Goal: Task Accomplishment & Management: Complete application form

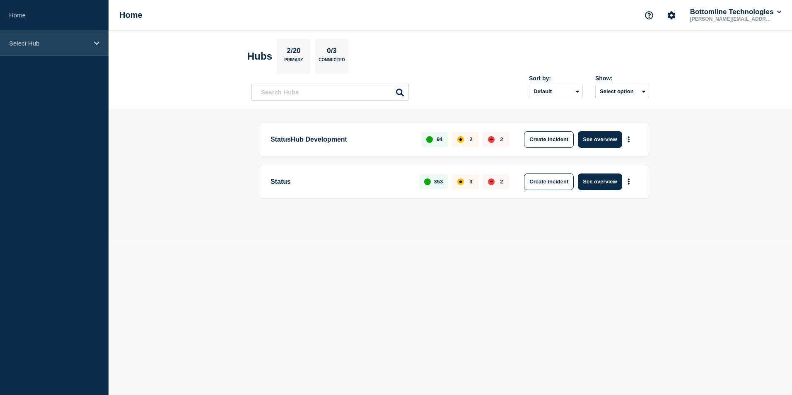
click at [98, 43] on icon at bounding box center [96, 43] width 5 height 6
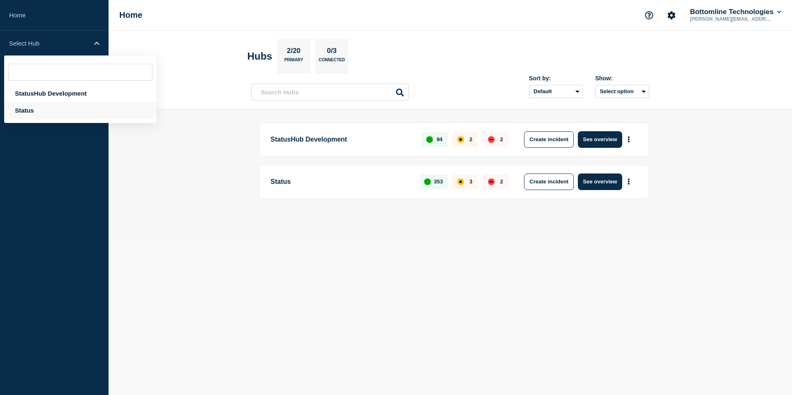
click at [45, 104] on div "Status" at bounding box center [80, 110] width 152 height 17
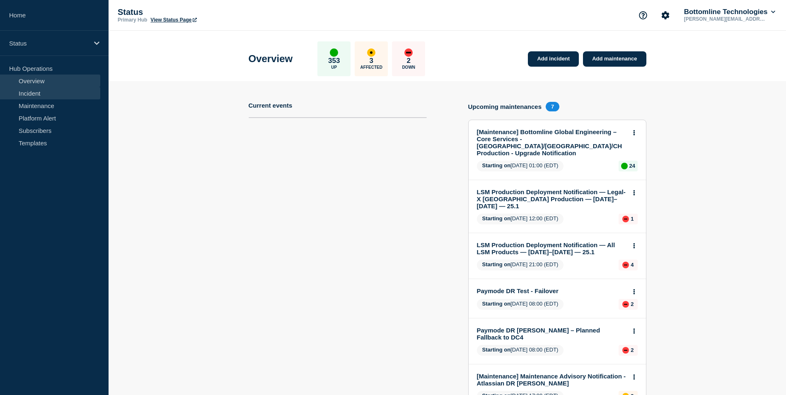
click at [39, 92] on link "Incident" at bounding box center [50, 93] width 100 height 12
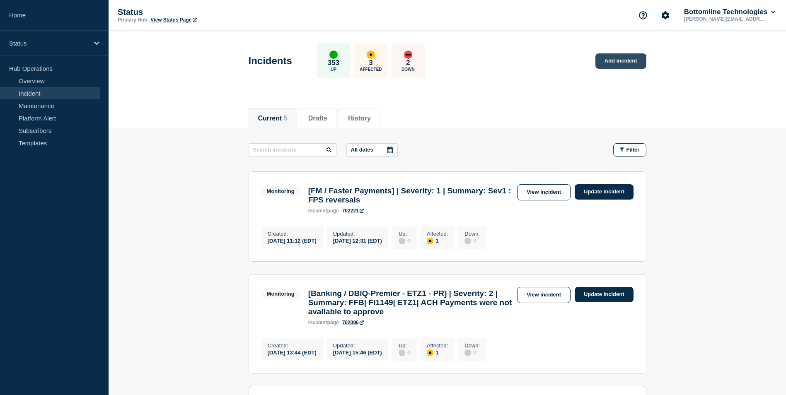
click at [611, 63] on link "Add incident" at bounding box center [620, 60] width 51 height 15
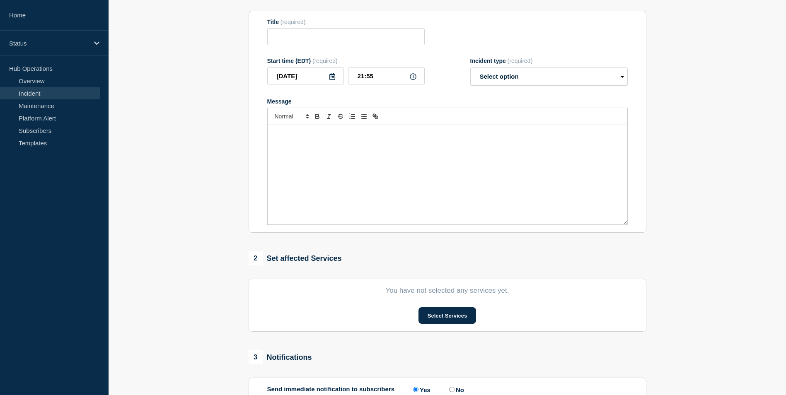
scroll to position [94, 0]
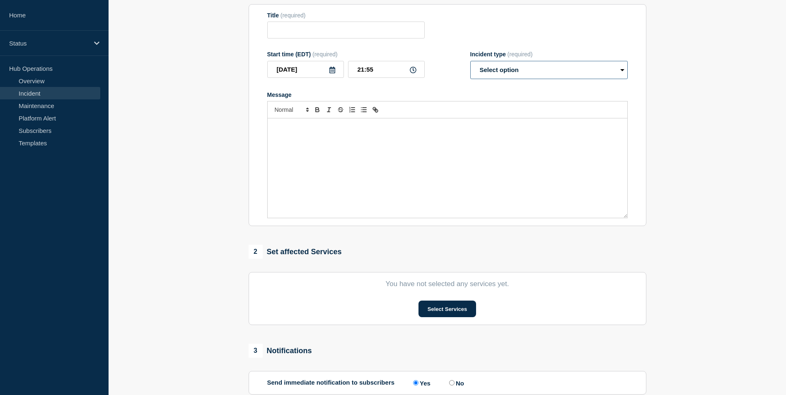
click at [513, 75] on select "Select option Investigating Identified Monitoring" at bounding box center [548, 70] width 157 height 18
select select "investigating"
click at [470, 63] on select "Select option Investigating Identified Monitoring" at bounding box center [548, 70] width 157 height 18
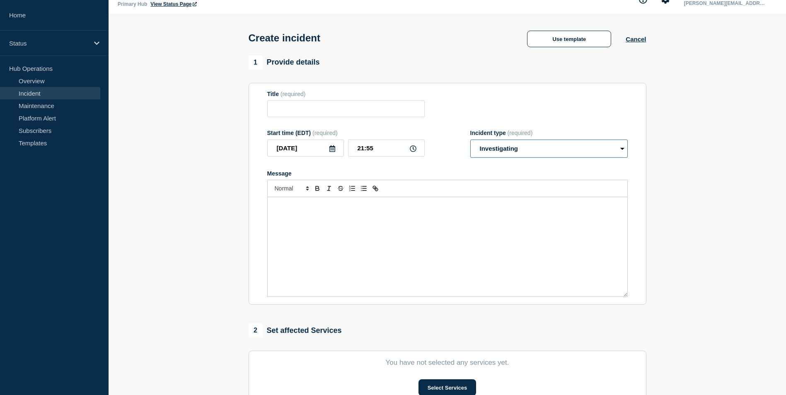
scroll to position [15, 0]
click at [552, 43] on button "Use template" at bounding box center [569, 39] width 84 height 17
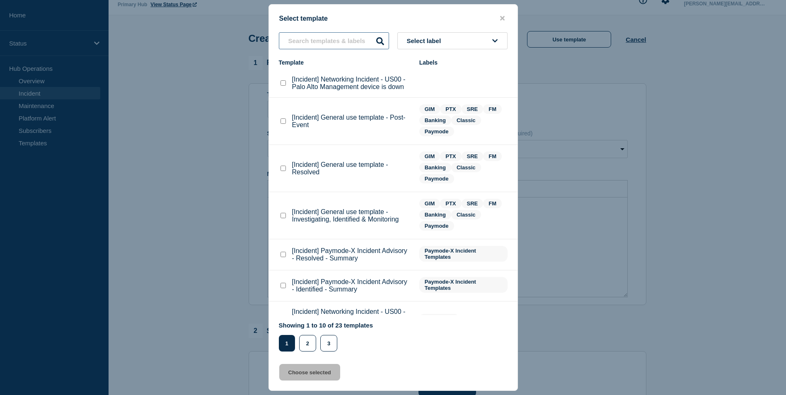
click at [349, 39] on input "text" at bounding box center [334, 40] width 110 height 17
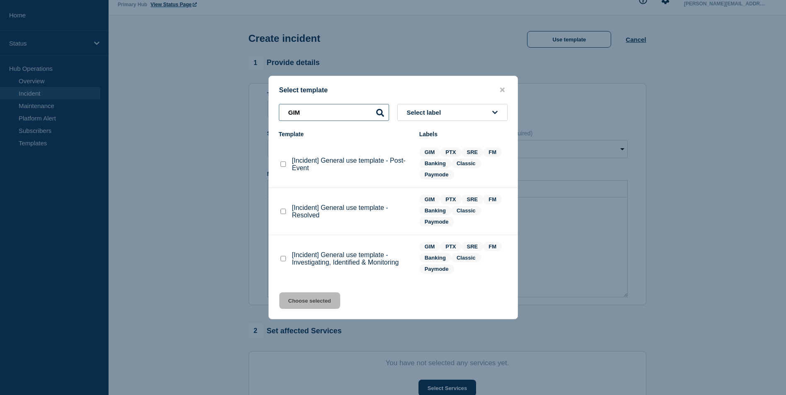
type input "GIM"
click at [283, 259] on checkbox"] "[Incident] General use template - Investigating, Identified & Monitoring checkb…" at bounding box center [282, 258] width 5 height 5
checkbox checkbox"] "true"
click at [302, 306] on button "Choose selected" at bounding box center [309, 300] width 61 height 17
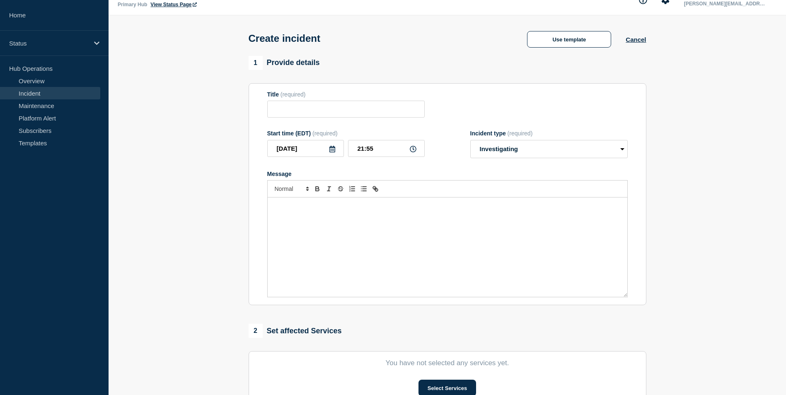
type input "[Incident] General use template - Investigating, Identified & Monitoring"
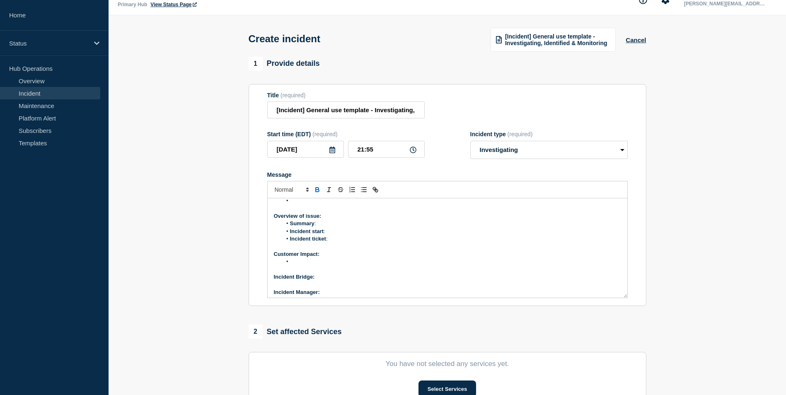
scroll to position [0, 0]
drag, startPoint x: 274, startPoint y: 110, endPoint x: 429, endPoint y: 115, distance: 155.3
click at [429, 115] on div "Title (required) [Incident] General use template - Investigating, Identified & …" at bounding box center [447, 105] width 360 height 27
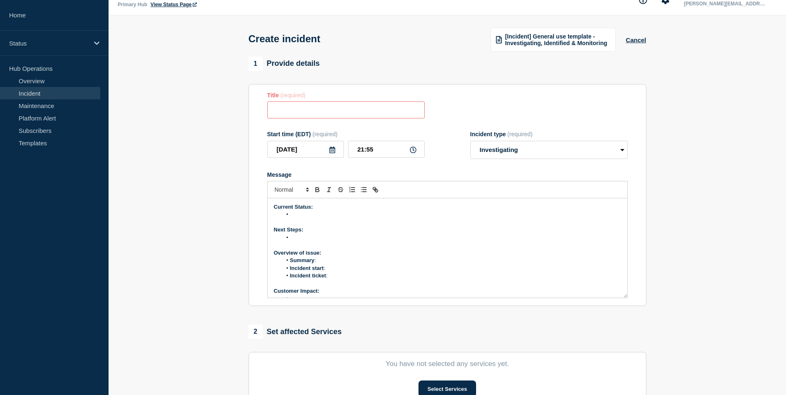
paste input "BOK NGI FAILURES"
click at [276, 109] on input "BOK NGI FAILURES" at bounding box center [345, 109] width 157 height 17
type input "SEV-2 BOK NGI FAILURES"
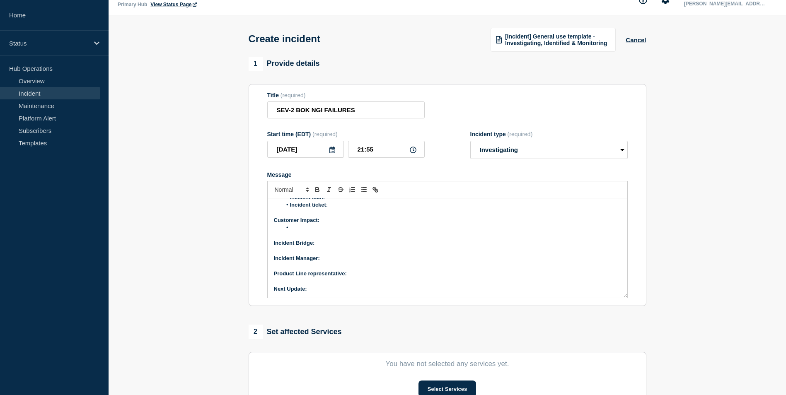
scroll to position [71, 0]
click at [300, 229] on li "Message" at bounding box center [451, 227] width 339 height 7
click at [324, 243] on p "Incident Bridge:" at bounding box center [447, 242] width 347 height 7
drag, startPoint x: 315, startPoint y: 241, endPoint x: 325, endPoint y: 242, distance: 9.6
click at [325, 242] on strong "Incident Bridge: Bridhe Link" at bounding box center [310, 242] width 72 height 6
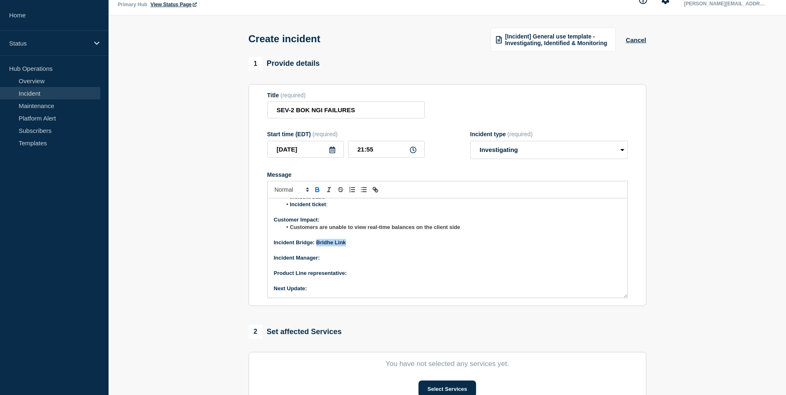
drag, startPoint x: 348, startPoint y: 244, endPoint x: 316, endPoint y: 241, distance: 32.4
click at [316, 241] on p "Incident Bridge: Bridhe Link" at bounding box center [447, 242] width 347 height 7
drag, startPoint x: 317, startPoint y: 241, endPoint x: 347, endPoint y: 245, distance: 30.5
click at [347, 245] on p "Incident Bridge: Bridge Link" at bounding box center [447, 242] width 347 height 7
click at [375, 192] on icon "Toggle link" at bounding box center [376, 190] width 3 height 3
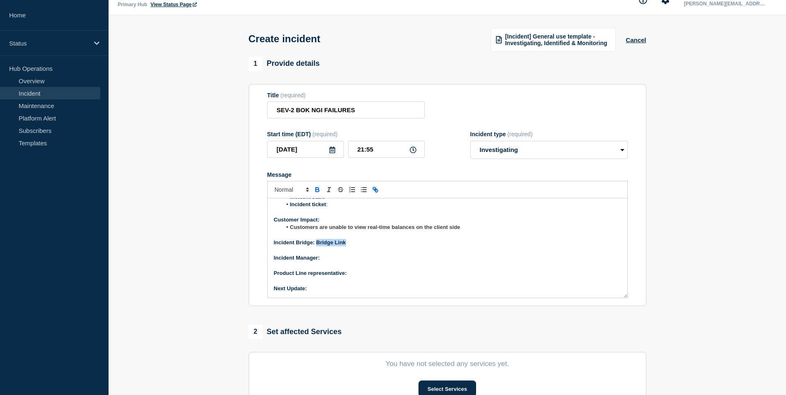
type input "Bridge Link"
paste input "https://teams.microsoft.com/l/message/19:00723f75807144278d7af87f53916309@threa…"
type input "https://teams.microsoft.com/l/message/19:00723f75807144278d7af87f53916309@threa…"
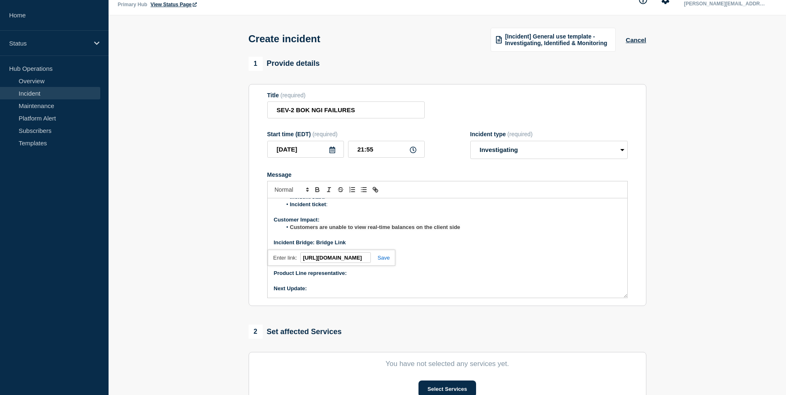
click at [382, 261] on link at bounding box center [380, 258] width 19 height 6
click at [337, 262] on p "Incident Manager:" at bounding box center [447, 257] width 347 height 7
click at [363, 270] on p "Message" at bounding box center [447, 265] width 347 height 7
click at [354, 272] on p "Product Line representative:" at bounding box center [447, 273] width 347 height 7
click at [321, 284] on p "Message" at bounding box center [447, 280] width 347 height 7
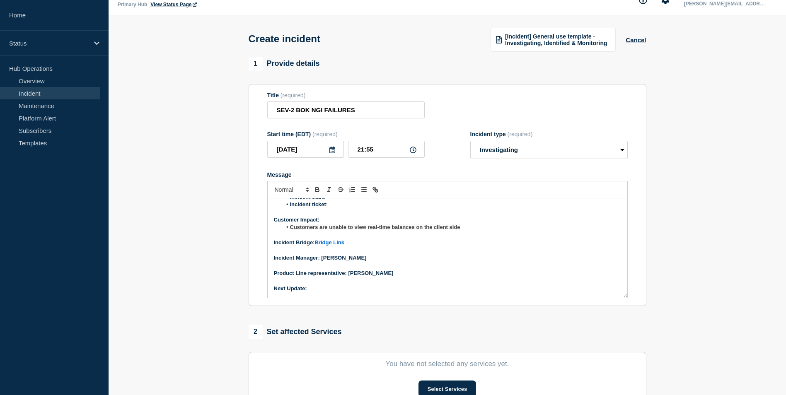
click at [319, 286] on p "Next Update:" at bounding box center [447, 288] width 347 height 7
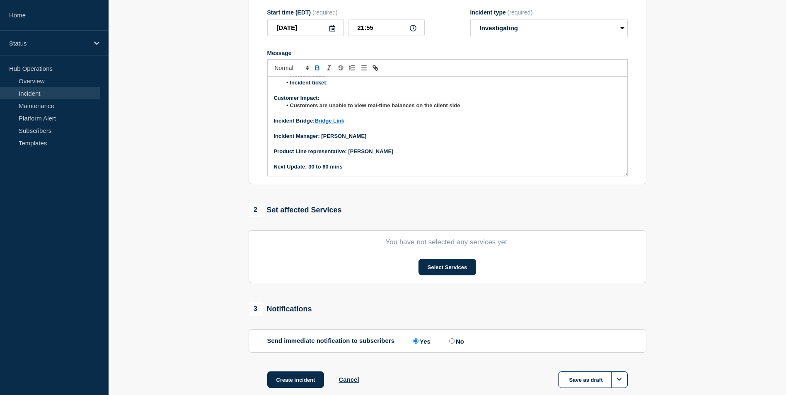
scroll to position [137, 0]
click at [429, 270] on button "Select Services" at bounding box center [447, 266] width 58 height 17
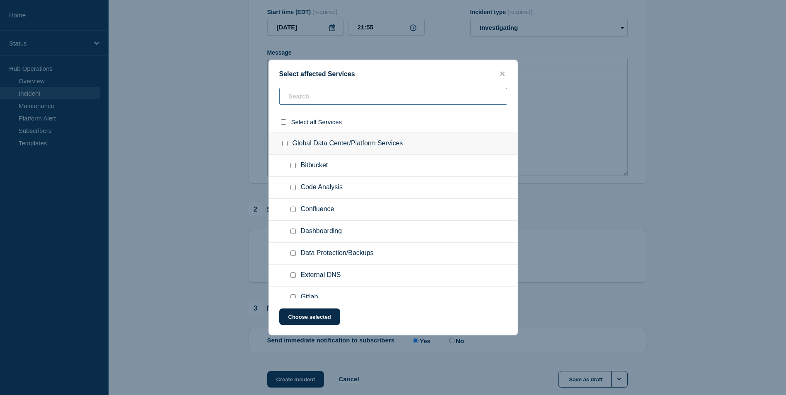
click at [305, 183] on div "Select all Services Global Data Center/Platform Services Bitbucket Code Analysi…" at bounding box center [393, 193] width 248 height 210
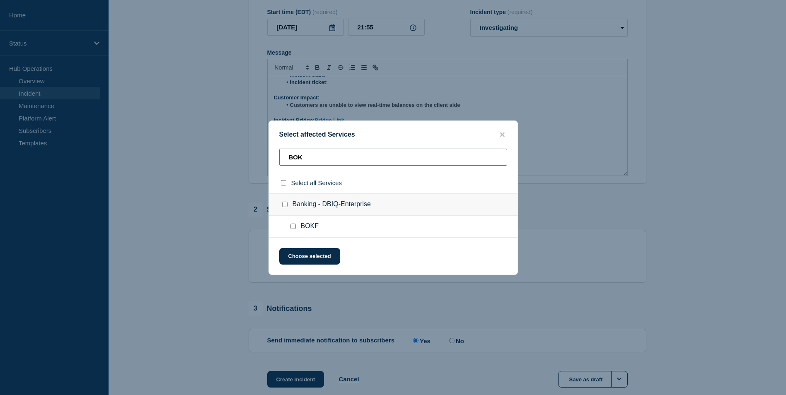
type input "BOK"
click at [284, 205] on input "Banking - DBIQ-Enterprise checkbox" at bounding box center [284, 204] width 5 height 5
checkbox input "true"
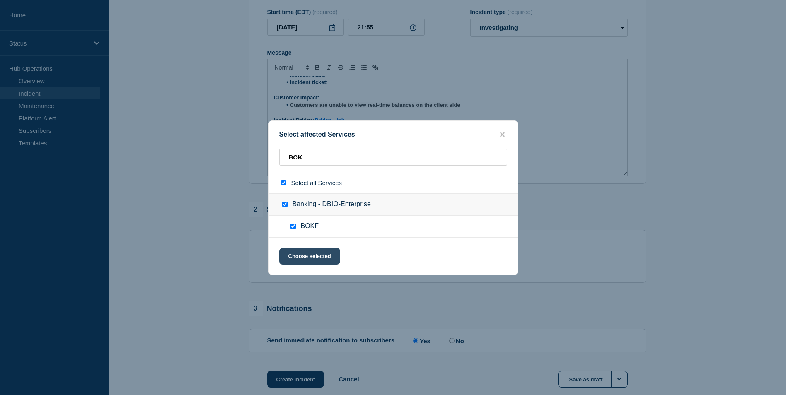
click at [302, 253] on button "Choose selected" at bounding box center [309, 256] width 61 height 17
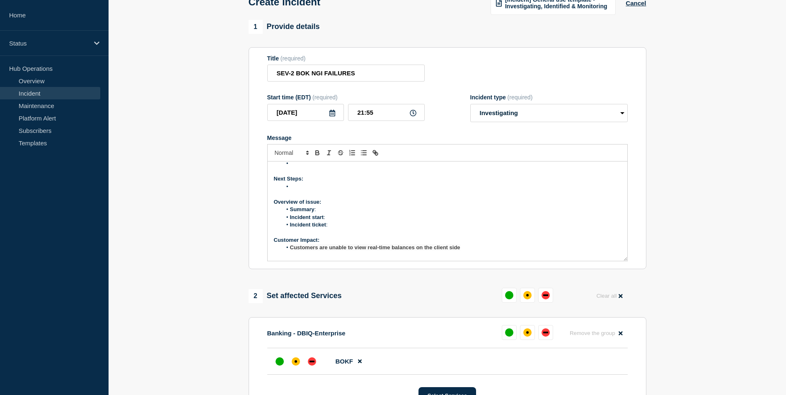
scroll to position [14, 0]
click at [330, 208] on li "Summary :" at bounding box center [451, 208] width 339 height 7
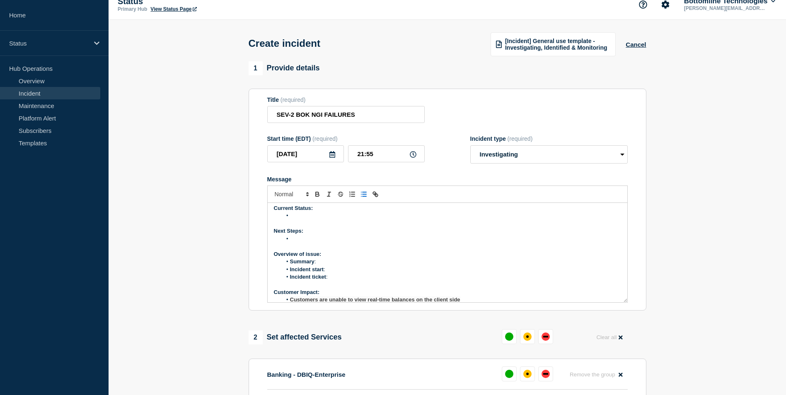
scroll to position [0, 0]
drag, startPoint x: 374, startPoint y: 116, endPoint x: 250, endPoint y: 113, distance: 123.8
click at [250, 113] on section "Title (required) SEV-2 BOK NGI FAILURES Start time (EDT) (required) 2025-08-26 …" at bounding box center [447, 200] width 398 height 222
click at [322, 265] on li "Summary :" at bounding box center [451, 264] width 339 height 7
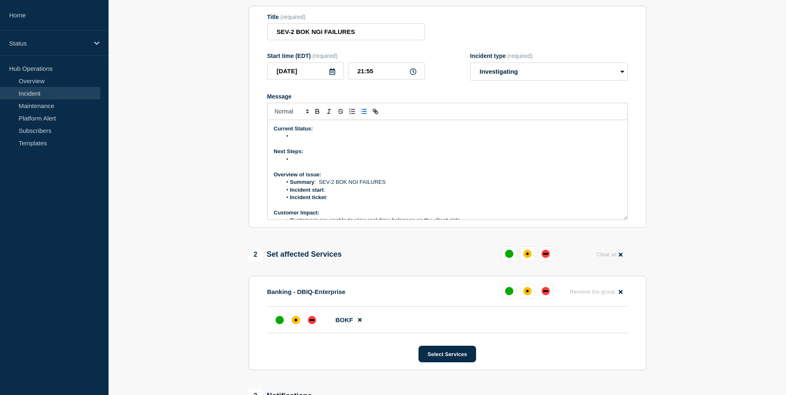
click at [296, 138] on li "Message" at bounding box center [451, 136] width 339 height 7
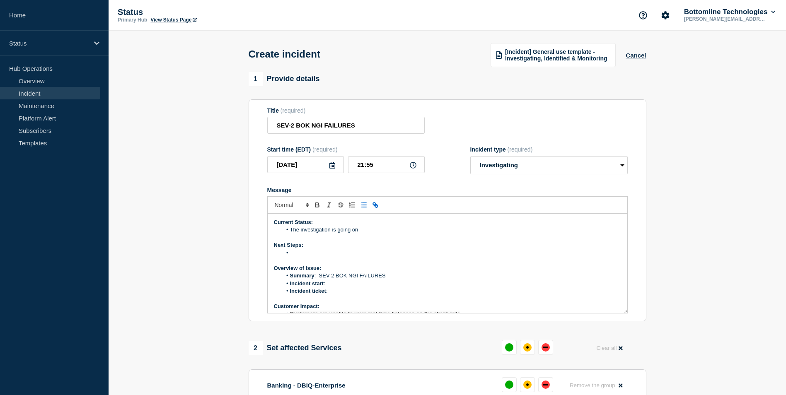
drag, startPoint x: 359, startPoint y: 210, endPoint x: 352, endPoint y: 219, distance: 10.9
click at [353, 214] on div at bounding box center [447, 204] width 360 height 17
click at [369, 229] on li "The investigation is going on" at bounding box center [451, 229] width 339 height 7
click at [330, 291] on li "Incident ticket :" at bounding box center [451, 290] width 339 height 7
click at [335, 291] on li "Incident ticket :" at bounding box center [451, 290] width 339 height 7
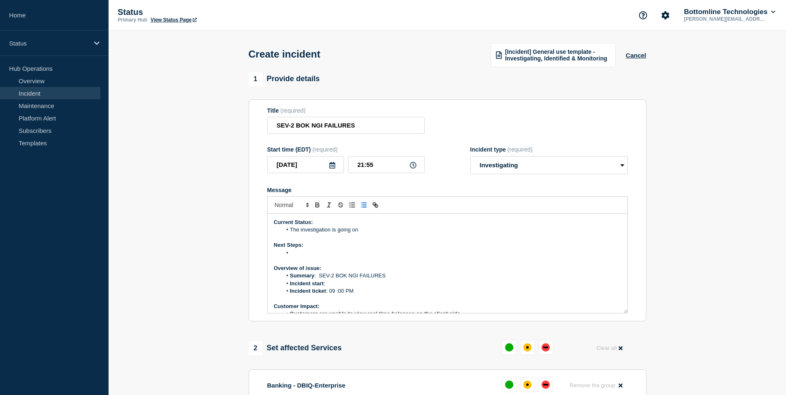
click at [345, 284] on li "Incident start :" at bounding box center [451, 283] width 339 height 7
click at [355, 291] on li "Incident ticket : 09 :00 PM" at bounding box center [451, 290] width 339 height 7
click at [327, 284] on li "Incident start :" at bounding box center [451, 283] width 339 height 7
drag, startPoint x: 330, startPoint y: 292, endPoint x: 370, endPoint y: 294, distance: 40.2
click at [370, 294] on li "Incident ticket : 09 00 PM EST" at bounding box center [451, 290] width 339 height 7
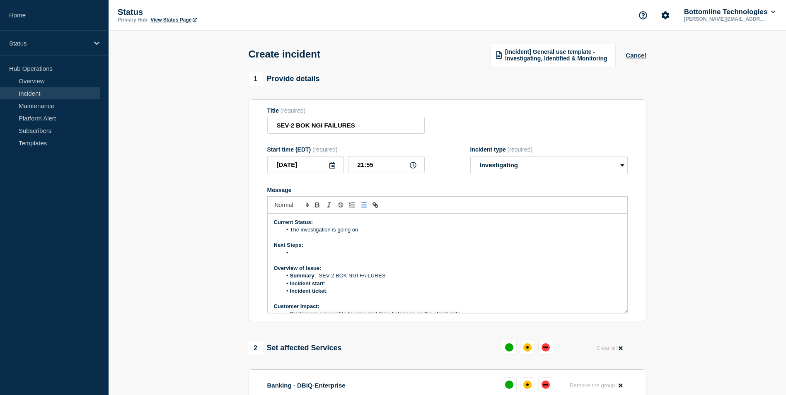
click at [327, 284] on li "Incident start :" at bounding box center [451, 283] width 339 height 7
click at [334, 284] on li "Incident start : 09: PM EST" at bounding box center [451, 283] width 339 height 7
click at [444, 250] on li "Message" at bounding box center [451, 252] width 339 height 7
click at [334, 293] on li "Incident ticket :" at bounding box center [451, 290] width 339 height 7
click at [346, 291] on li "Incident ticket : WT-" at bounding box center [451, 290] width 339 height 7
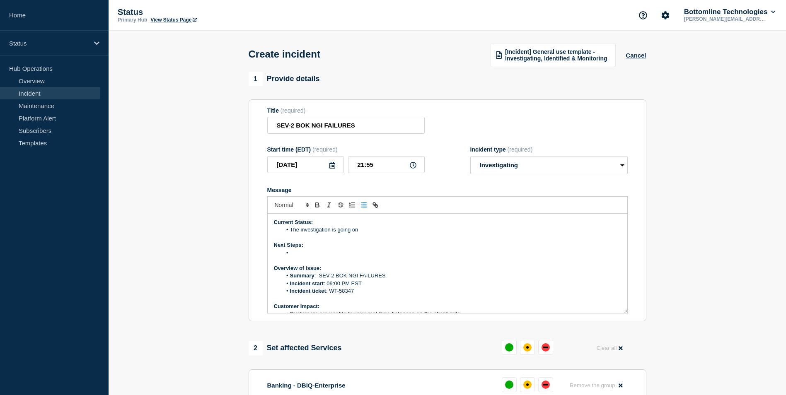
click at [307, 255] on li "Message" at bounding box center [451, 252] width 339 height 7
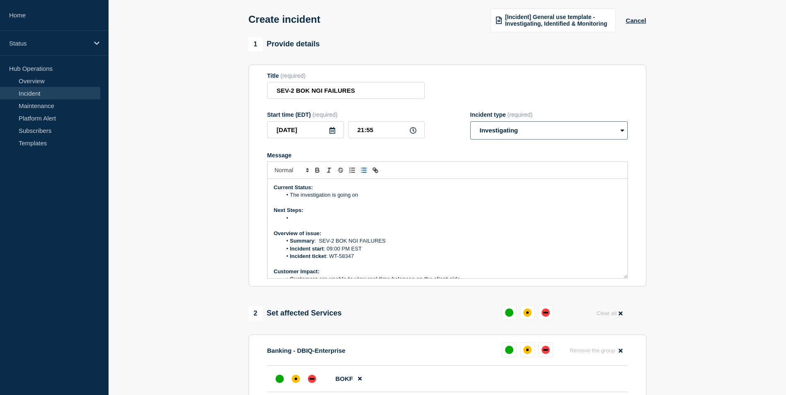
click at [568, 129] on select "Select option Investigating Identified Monitoring" at bounding box center [548, 130] width 157 height 18
select select "monitoring"
click at [470, 122] on select "Select option Investigating Identified Monitoring" at bounding box center [548, 130] width 157 height 18
click at [295, 217] on li "Message" at bounding box center [451, 217] width 339 height 7
drag, startPoint x: 290, startPoint y: 195, endPoint x: 380, endPoint y: 201, distance: 89.7
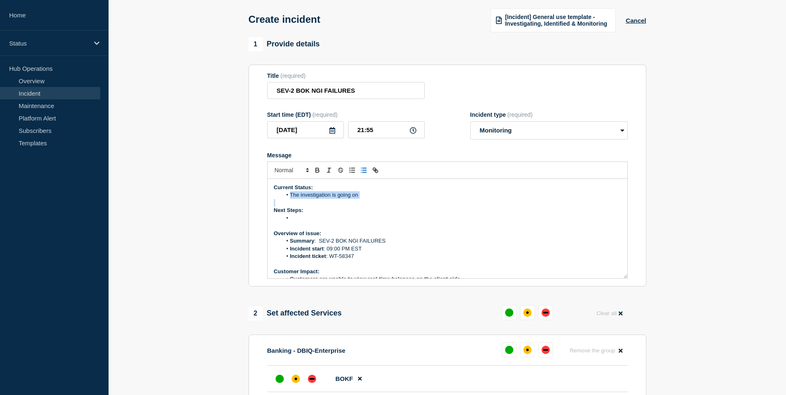
click at [380, 201] on div "Current Status: The investigation is going on Next Steps: Overview of issue: Su…" at bounding box center [446, 228] width 359 height 99
click at [363, 168] on line "Toggle bulleted list" at bounding box center [364, 168] width 4 height 0
click at [362, 199] on li "The investigation is going on" at bounding box center [451, 194] width 339 height 7
click at [308, 196] on li "We are seeing 500 errors in Kibana logs — 312 total hits, out of which 212 resu…" at bounding box center [451, 194] width 339 height 7
click at [318, 196] on li "Team seeing 500 errors in Kibana logs — 312 total hits, out of which 212 result…" at bounding box center [451, 194] width 339 height 7
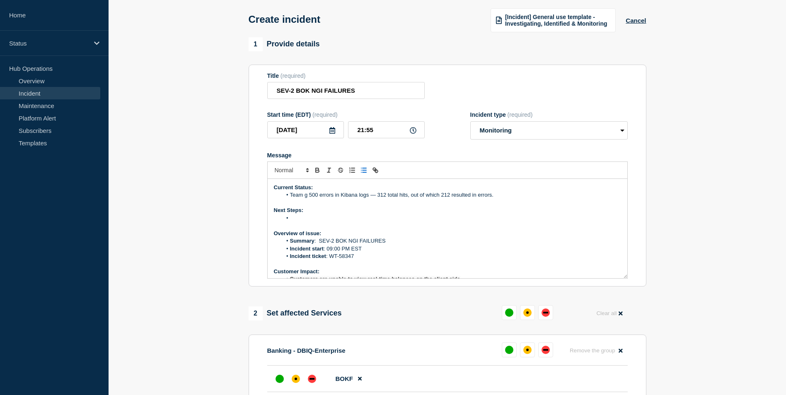
click at [307, 197] on li "Team g 500 errors in Kibana logs — 312 total hits, out of which 212 resulted in…" at bounding box center [451, 194] width 339 height 7
click at [337, 197] on li "Team confirmed 500 errors in Kibana logs — 312 total hits, out of which 212 res…" at bounding box center [451, 194] width 339 height 7
click at [335, 212] on p "Next Steps:" at bounding box center [447, 210] width 347 height 7
click at [397, 195] on li "Team confirmed errors in Kibana logs — 312 total hits, out of which 212 resulte…" at bounding box center [451, 194] width 339 height 7
click at [395, 196] on li "Team confirmed errors in Kibana logs — 406 total hits, out of which 212 resulte…" at bounding box center [451, 194] width 339 height 7
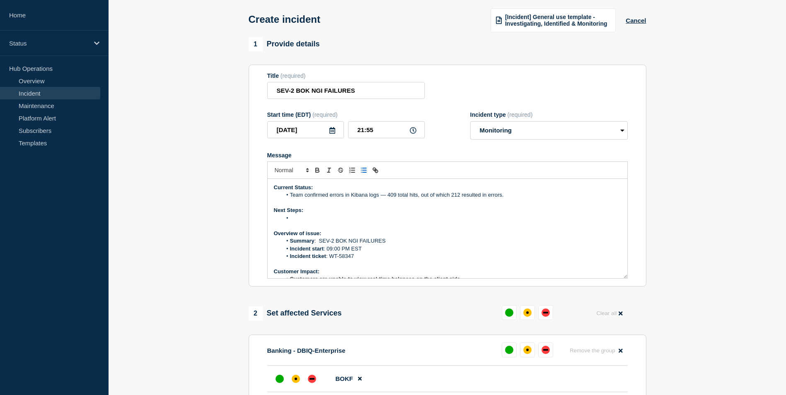
click at [302, 219] on li "Message" at bounding box center [451, 217] width 339 height 7
click at [342, 190] on p "Current Status:" at bounding box center [447, 187] width 347 height 7
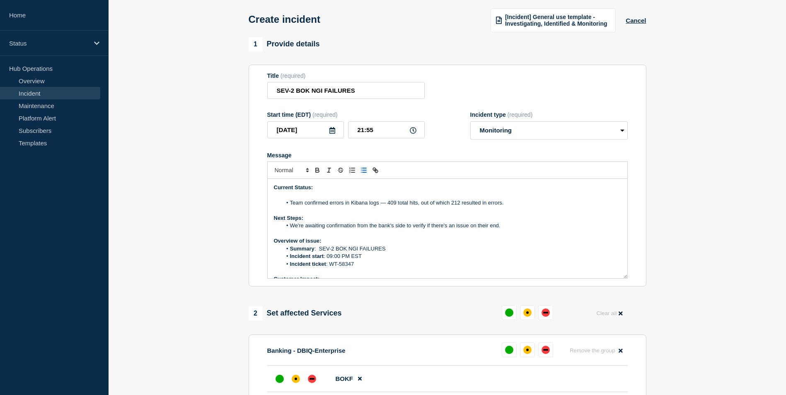
click at [364, 170] on line "Toggle bulleted list" at bounding box center [364, 170] width 4 height 0
click at [295, 197] on li "Message" at bounding box center [451, 194] width 339 height 7
click at [424, 249] on li "Summary : SEV-2 BOK NGI FAILURES" at bounding box center [451, 248] width 339 height 7
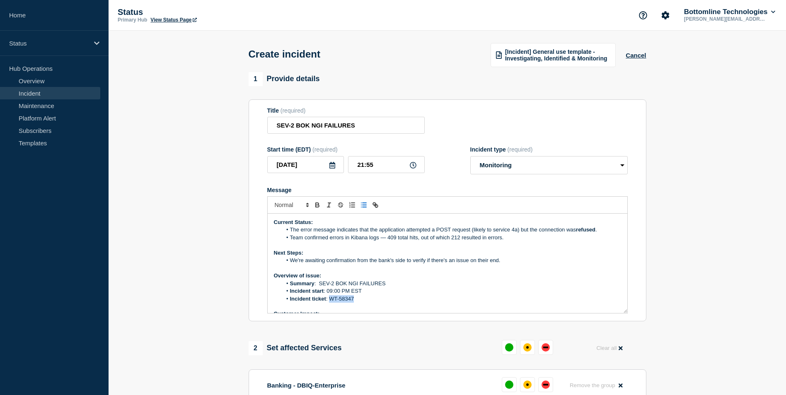
drag, startPoint x: 330, startPoint y: 299, endPoint x: 352, endPoint y: 303, distance: 23.2
click at [352, 303] on li "Incident ticket : WT-58347" at bounding box center [451, 298] width 339 height 7
click at [374, 205] on icon "Toggle link" at bounding box center [374, 204] width 7 height 7
type input "WT-58347"
paste input "https://jira.bottomline.tech/browse/WT-58347"
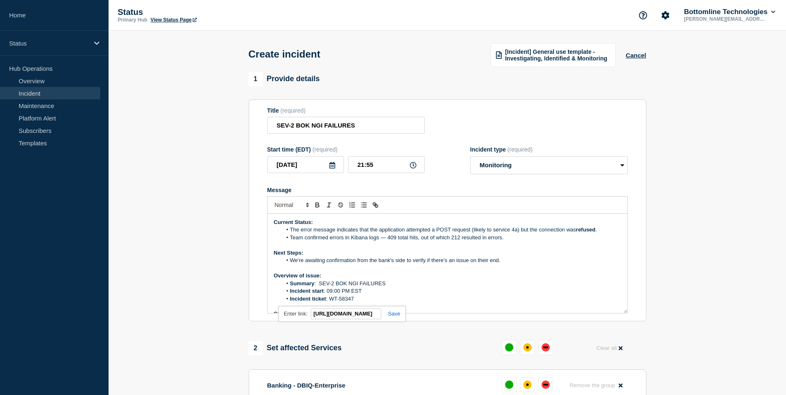
scroll to position [0, 49]
type input "https://jira.bottomline.tech/browse/WT-58347"
click at [396, 311] on div "https://jira.bottomline.tech/browse/WT-58347" at bounding box center [341, 314] width 127 height 16
click at [393, 315] on link at bounding box center [390, 314] width 19 height 6
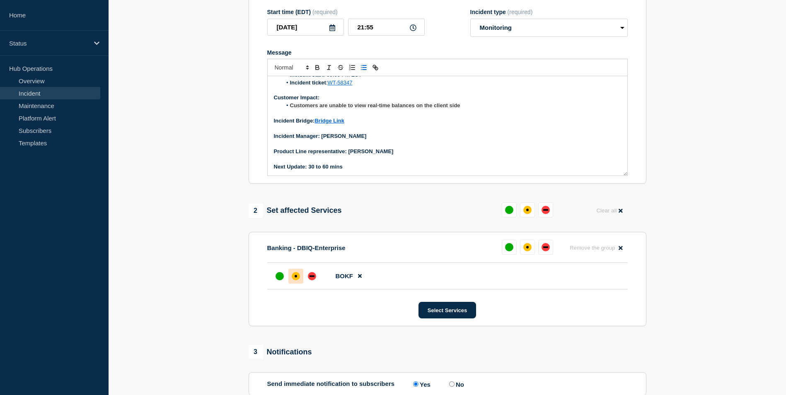
scroll to position [138, 0]
click at [280, 316] on div "Select Services" at bounding box center [447, 309] width 360 height 17
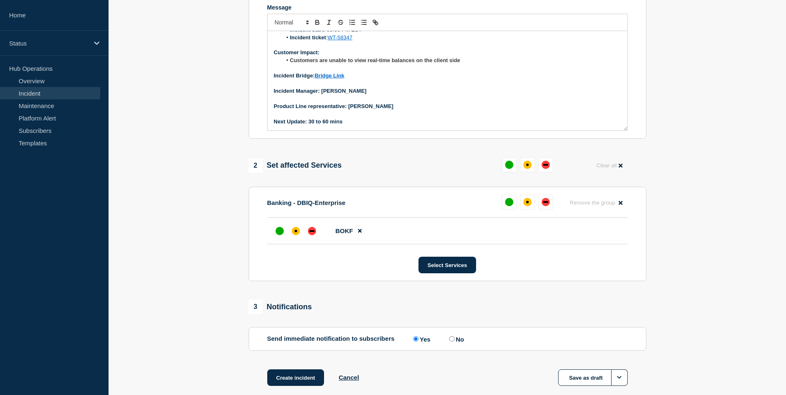
scroll to position [229, 0]
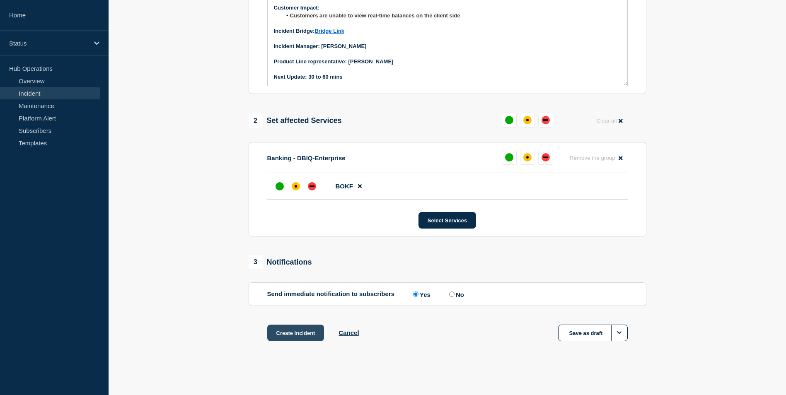
click at [297, 331] on button "Create incident" at bounding box center [295, 333] width 57 height 17
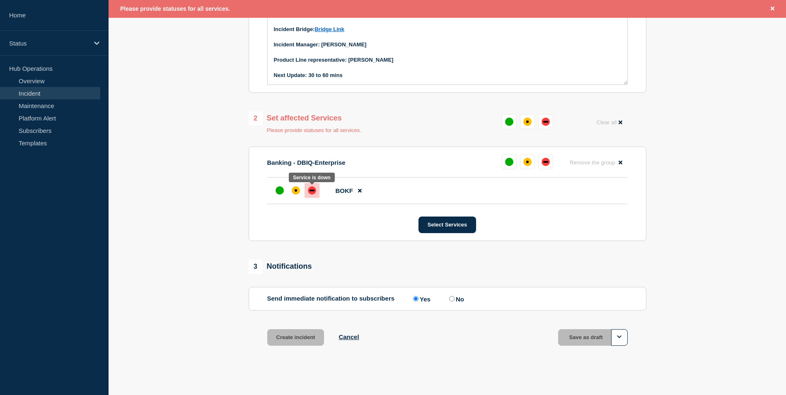
click at [314, 189] on div "down" at bounding box center [312, 190] width 8 height 8
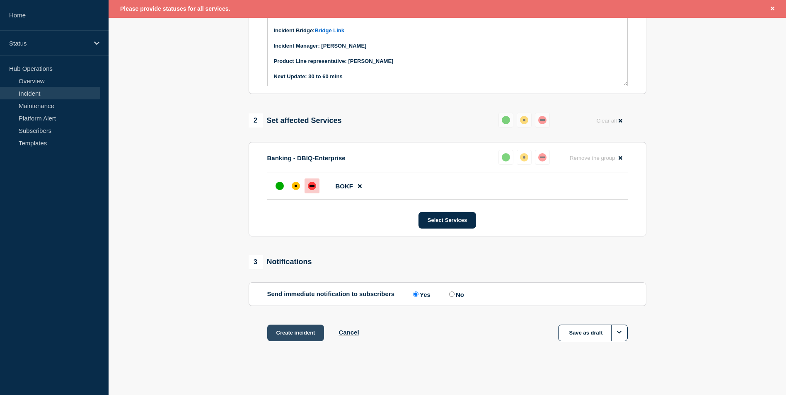
click at [301, 332] on button "Create incident" at bounding box center [295, 333] width 57 height 17
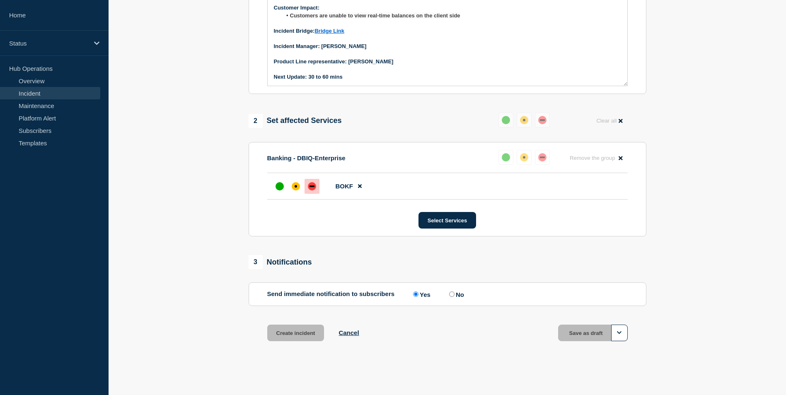
scroll to position [229, 0]
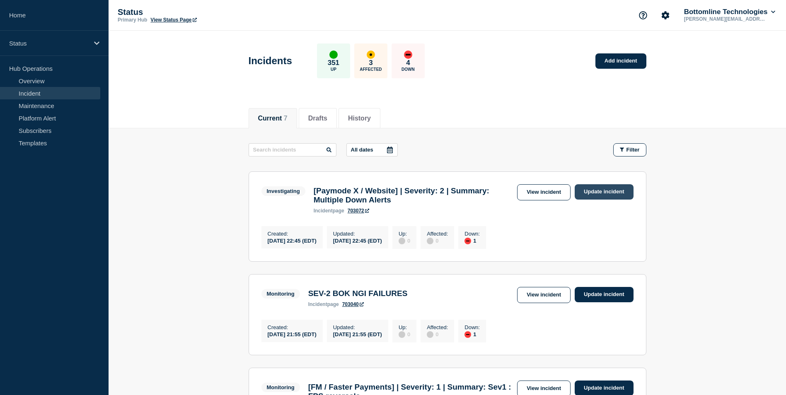
click at [605, 193] on link "Update incident" at bounding box center [603, 191] width 59 height 15
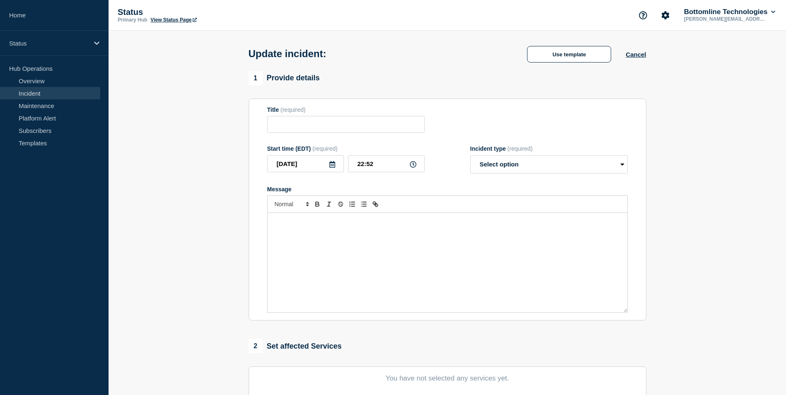
type input "[Paymode X / Website] | Severity: 2 | Summary: Multiple Down Alerts"
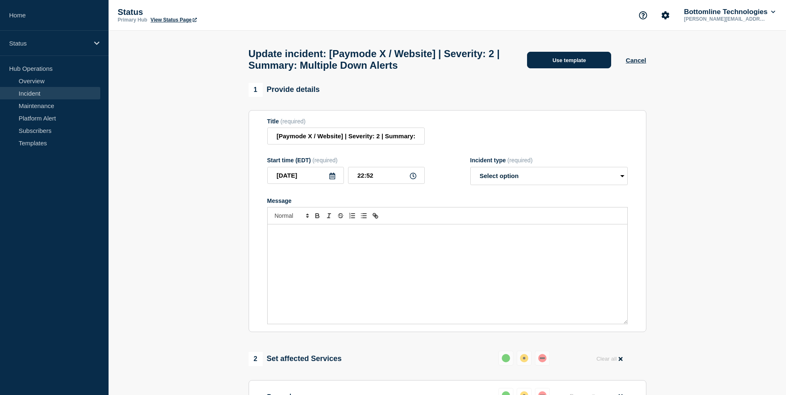
click at [570, 63] on button "Use template" at bounding box center [569, 60] width 84 height 17
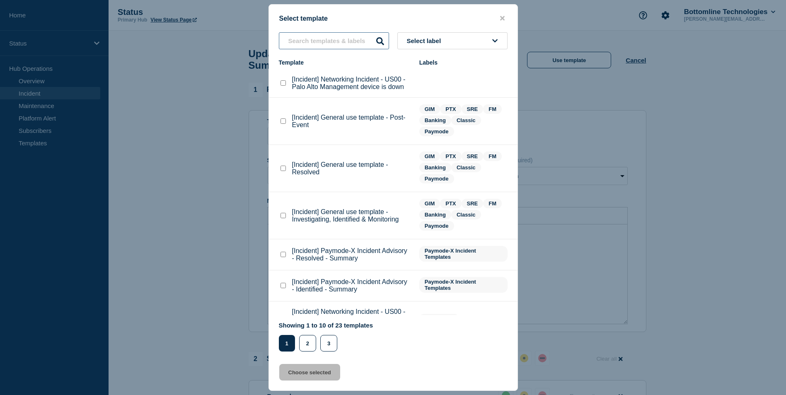
click at [325, 39] on input "text" at bounding box center [334, 40] width 110 height 17
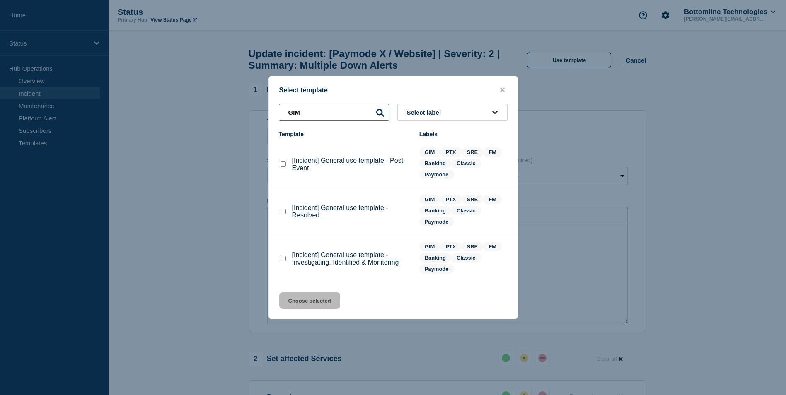
type input "GIM"
click at [281, 258] on checkbox"] "[Incident] General use template - Investigating, Identified & Monitoring checkb…" at bounding box center [282, 258] width 5 height 5
checkbox checkbox"] "true"
click at [311, 301] on button "Choose selected" at bounding box center [309, 300] width 61 height 17
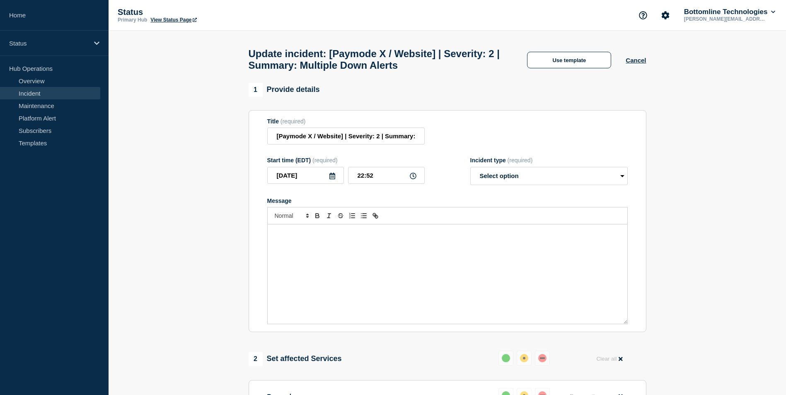
select select "investigating"
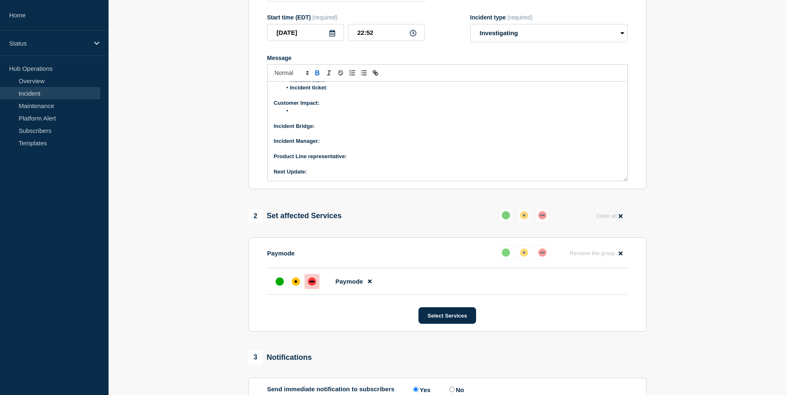
scroll to position [144, 0]
click at [330, 175] on p "Next Update:" at bounding box center [447, 170] width 347 height 7
click at [361, 159] on p "Product Line representative:" at bounding box center [447, 155] width 347 height 7
click at [336, 144] on p "Incident Manager:" at bounding box center [447, 140] width 347 height 7
click at [333, 144] on p "Incident Manager:" at bounding box center [447, 140] width 347 height 7
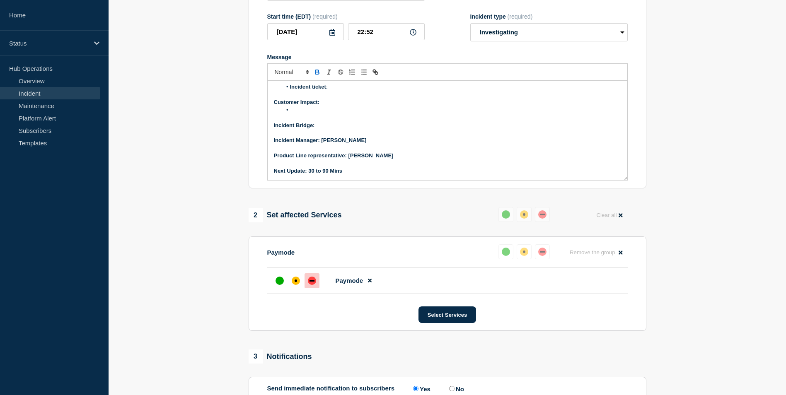
click at [333, 121] on p "Message" at bounding box center [447, 117] width 347 height 7
click at [326, 129] on p "Incident Bridge:" at bounding box center [447, 125] width 347 height 7
click at [323, 128] on strong "Incident Bridge: ON request" at bounding box center [310, 125] width 72 height 6
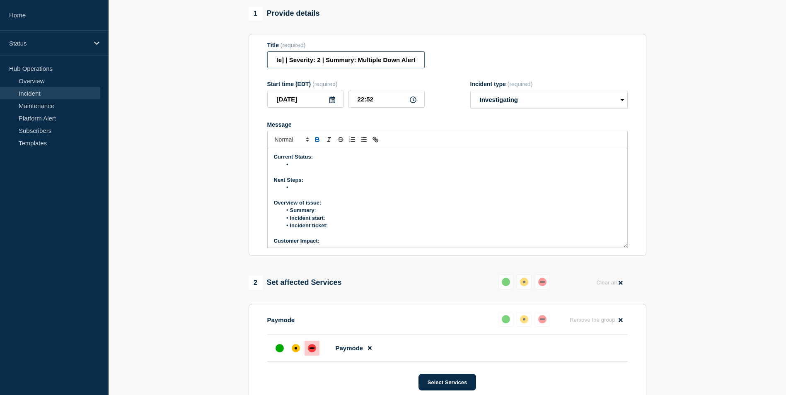
scroll to position [0, 63]
drag, startPoint x: 277, startPoint y: 77, endPoint x: 437, endPoint y: 74, distance: 160.3
click at [437, 69] on div "Title (required) [Paymode X / Website] | Severity: 2 | Summary: Multiple Down A…" at bounding box center [447, 55] width 360 height 27
click at [328, 214] on li "Summary :" at bounding box center [451, 210] width 339 height 7
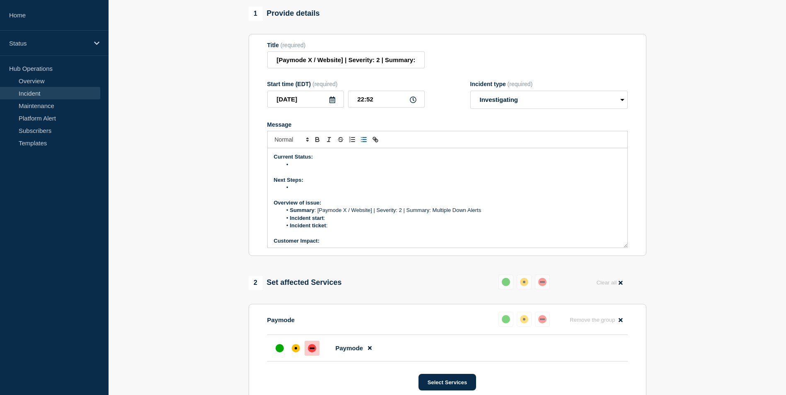
click at [333, 222] on li "Incident start :" at bounding box center [451, 217] width 339 height 7
click at [334, 229] on li "Incident ticket :" at bounding box center [451, 225] width 339 height 7
drag, startPoint x: 329, startPoint y: 242, endPoint x: 353, endPoint y: 243, distance: 24.4
click at [353, 229] on li "Incident ticket : WT-58348" at bounding box center [451, 225] width 339 height 7
click at [375, 143] on icon "Toggle link" at bounding box center [374, 139] width 7 height 7
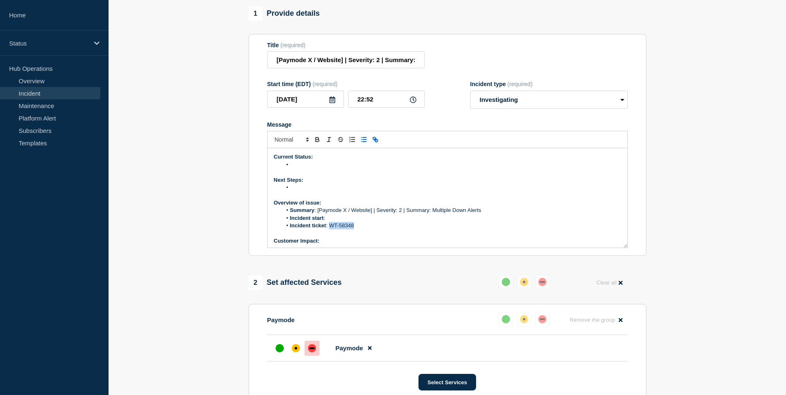
type input "WT-58348"
paste input "https://jira.bottomline.tech/browse/WT-58348"
type input "https://jira.bottomline.tech/browse/WT-58348"
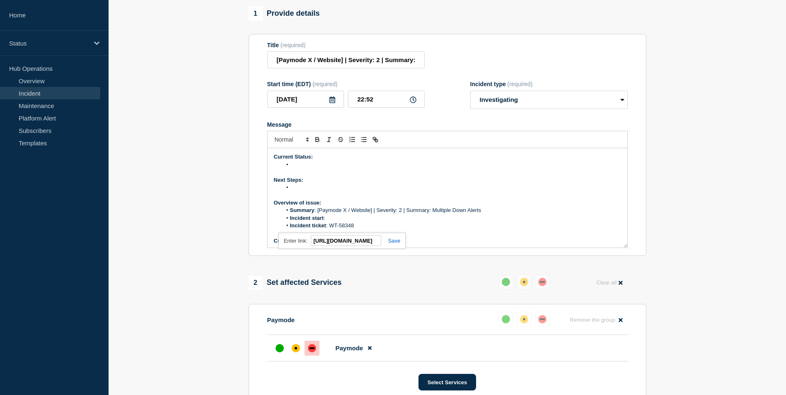
click at [396, 244] on link at bounding box center [390, 241] width 19 height 6
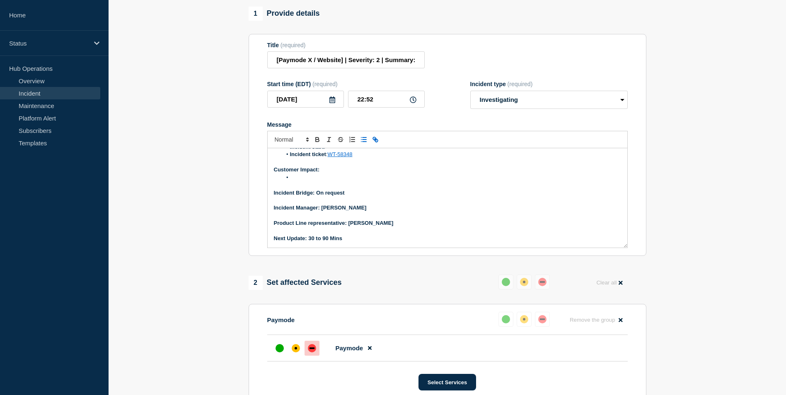
click at [300, 181] on li "Message" at bounding box center [451, 177] width 339 height 7
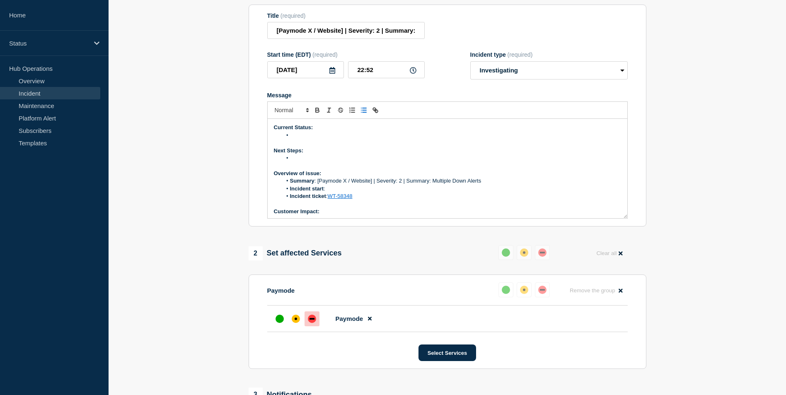
scroll to position [106, 0]
click at [297, 139] on li "Message" at bounding box center [451, 134] width 339 height 7
drag, startPoint x: 290, startPoint y: 152, endPoint x: 590, endPoint y: 150, distance: 300.2
click at [590, 139] on li "Multiple alerts have been triggered due to several nodes going down in the Prom…" at bounding box center [451, 134] width 339 height 7
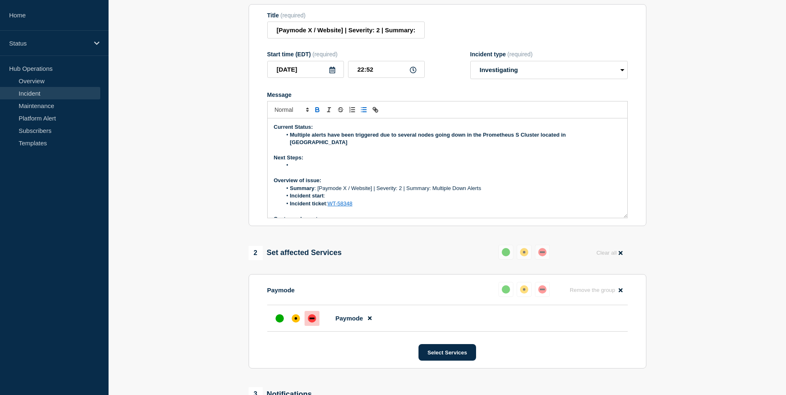
click at [341, 169] on li "Message" at bounding box center [451, 164] width 339 height 7
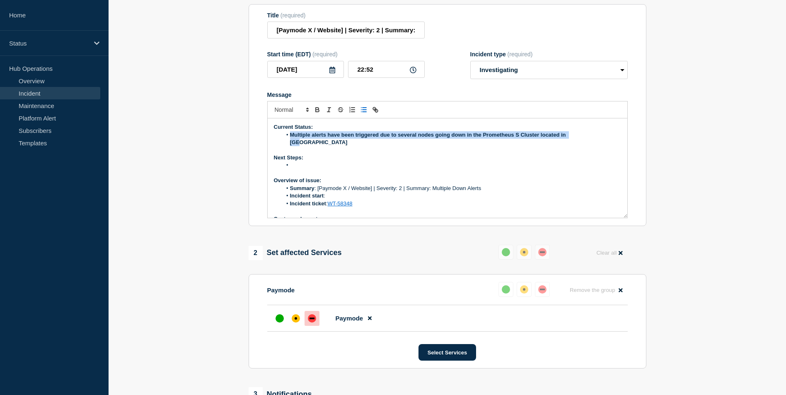
drag, startPoint x: 579, startPoint y: 153, endPoint x: 291, endPoint y: 154, distance: 288.2
click at [291, 147] on li "Multiple alerts have been triggered due to several nodes going down in the Prom…" at bounding box center [451, 138] width 339 height 15
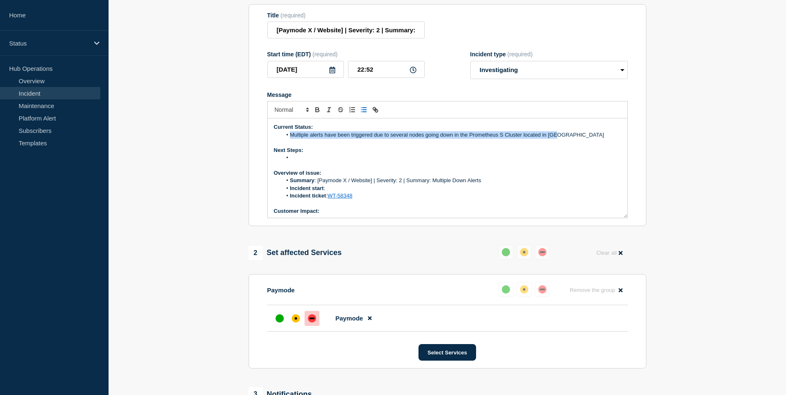
click at [564, 139] on li "Multiple alerts have been triggered due to several nodes going down in the Prom…" at bounding box center [451, 134] width 339 height 7
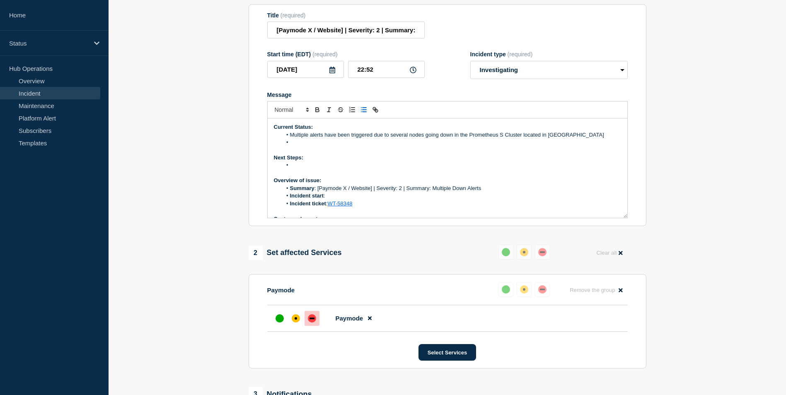
click at [299, 146] on li "Message" at bounding box center [451, 142] width 339 height 7
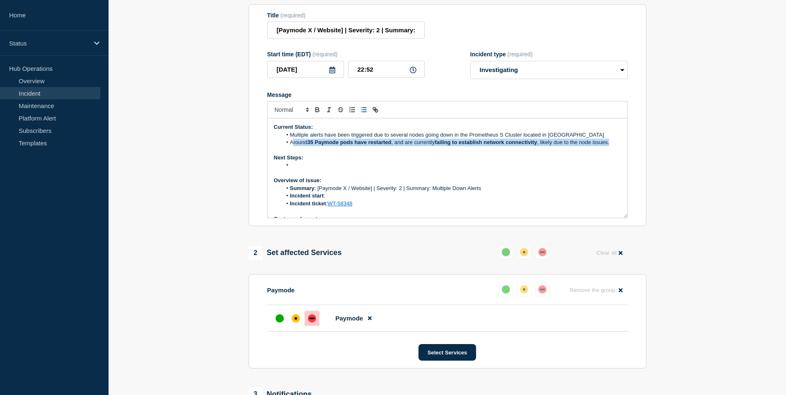
drag, startPoint x: 292, startPoint y: 160, endPoint x: 612, endPoint y: 163, distance: 320.5
click at [612, 146] on li "Around 35 Paymode pods have restarted , and are currently failing to establish …" at bounding box center [451, 142] width 339 height 7
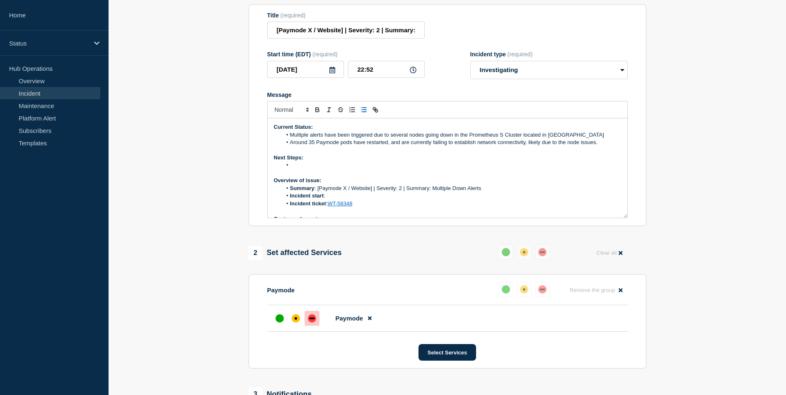
click at [426, 177] on p "Message" at bounding box center [447, 172] width 347 height 7
click at [308, 169] on li "Message" at bounding box center [451, 164] width 339 height 7
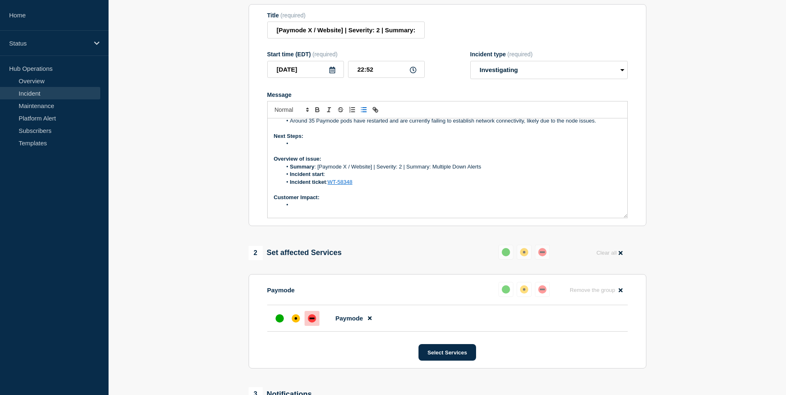
scroll to position [0, 0]
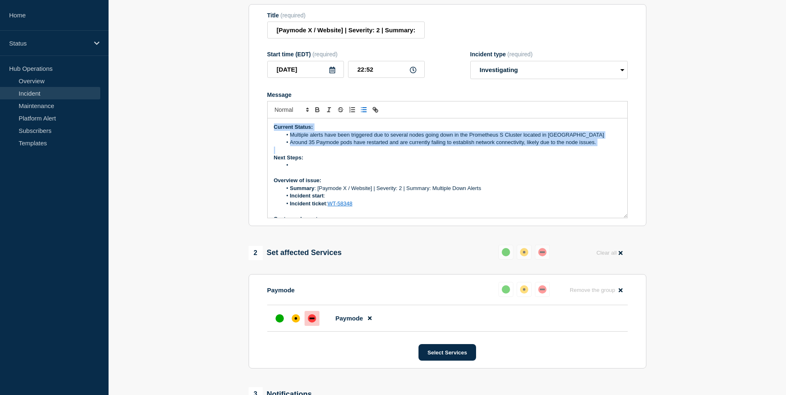
drag, startPoint x: 274, startPoint y: 145, endPoint x: 598, endPoint y: 167, distance: 325.0
click at [598, 167] on div "Current Status: Multiple alerts have been triggered due to several nodes going …" at bounding box center [446, 167] width 359 height 99
copy div "Current Status: Multiple alerts have been triggered due to several nodes going …"
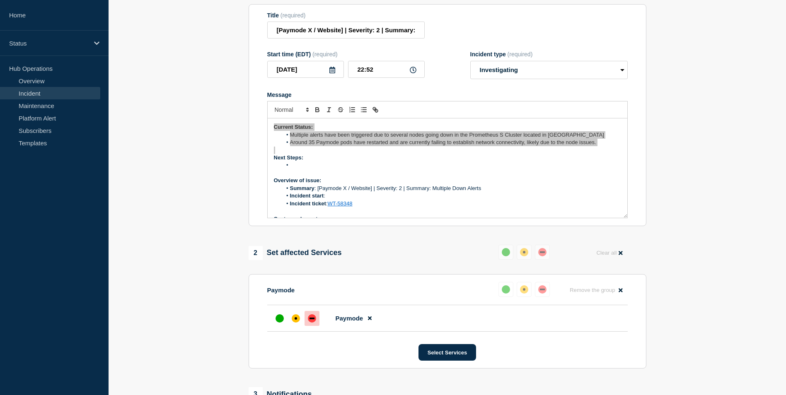
scroll to position [25, 0]
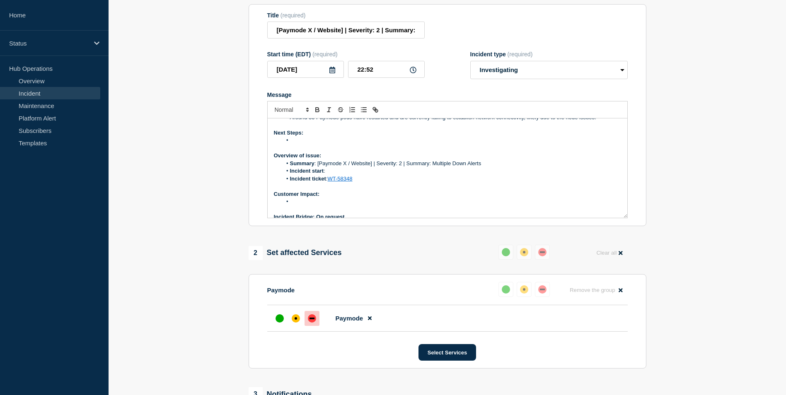
click at [383, 198] on p "Customer Impact:" at bounding box center [447, 193] width 347 height 7
click at [301, 205] on li "Message" at bounding box center [451, 201] width 339 height 7
click at [313, 205] on li "Message" at bounding box center [451, 201] width 339 height 7
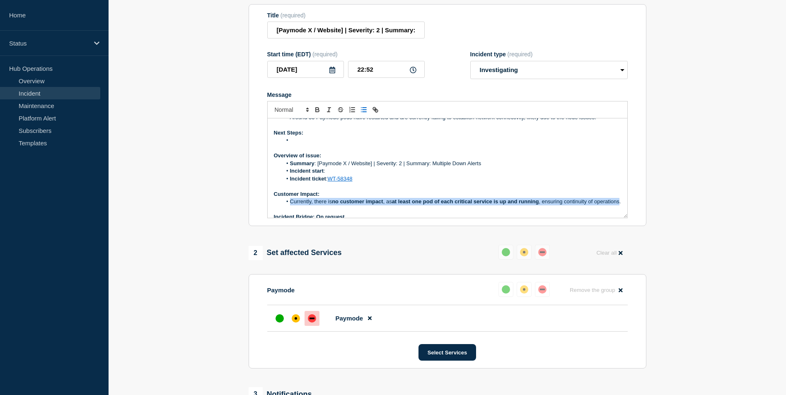
drag, startPoint x: 291, startPoint y: 217, endPoint x: 315, endPoint y: 228, distance: 26.5
click at [315, 205] on li "Currently, there is no customer impact , as at least one pod of each critical s…" at bounding box center [451, 201] width 339 height 7
click at [374, 212] on strong "Currently, there is no customer impact, as at least one pod of each critical se…" at bounding box center [448, 205] width 317 height 14
drag, startPoint x: 290, startPoint y: 220, endPoint x: 318, endPoint y: 227, distance: 29.4
click at [318, 213] on li "Currently, there is no customer impact, as at least one pod of each critical se…" at bounding box center [451, 205] width 339 height 15
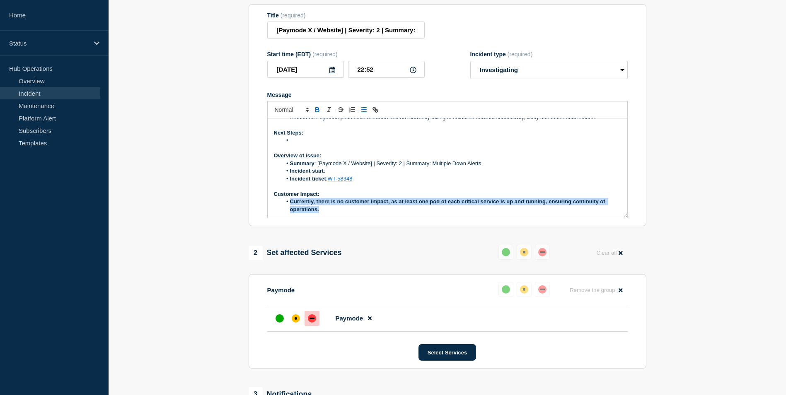
click at [354, 213] on li "Currently, there is no customer impact, as at least one pod of each critical se…" at bounding box center [451, 205] width 339 height 15
drag, startPoint x: 290, startPoint y: 218, endPoint x: 323, endPoint y: 228, distance: 34.6
click at [323, 213] on li "Currently, there is no customer impact, as at least one pod of each critical se…" at bounding box center [451, 205] width 339 height 15
click at [373, 205] on li "Currently, there is no customer impact, as at least one pod of each critical se…" at bounding box center [451, 201] width 339 height 7
click at [511, 183] on li "Incident ticket : WT-58348" at bounding box center [451, 178] width 339 height 7
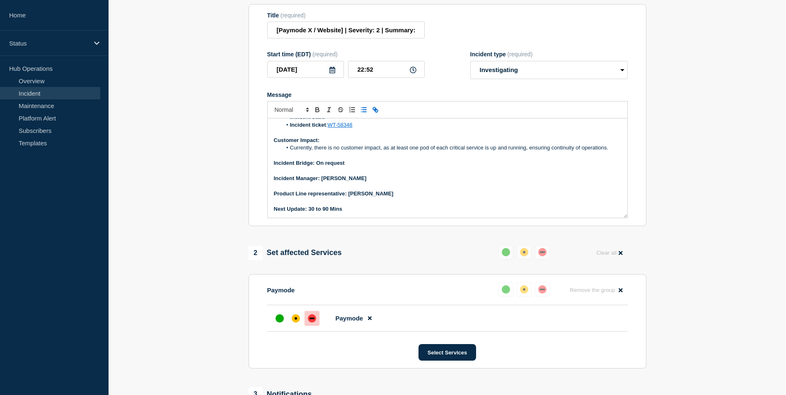
scroll to position [0, 0]
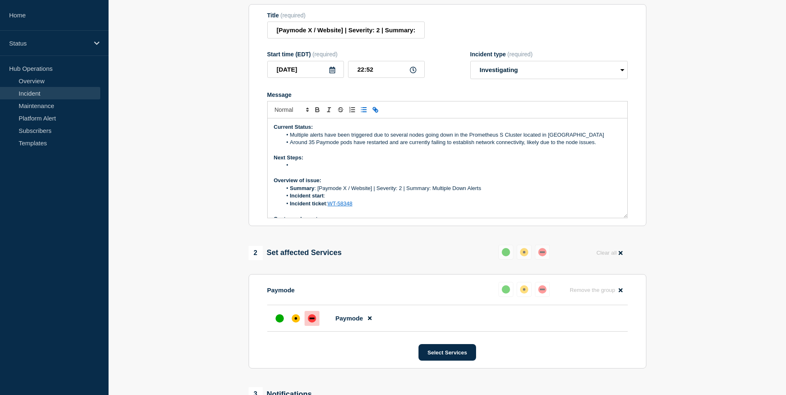
click at [312, 161] on p "Next Steps:" at bounding box center [447, 157] width 347 height 7
click at [295, 169] on li "Message" at bounding box center [451, 164] width 339 height 7
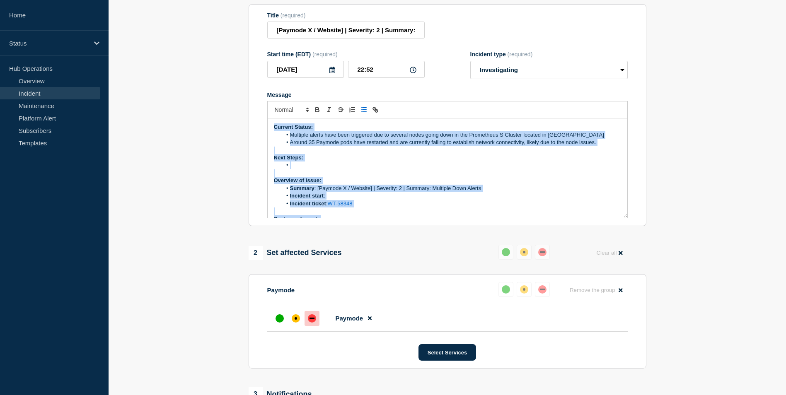
scroll to position [79, 0]
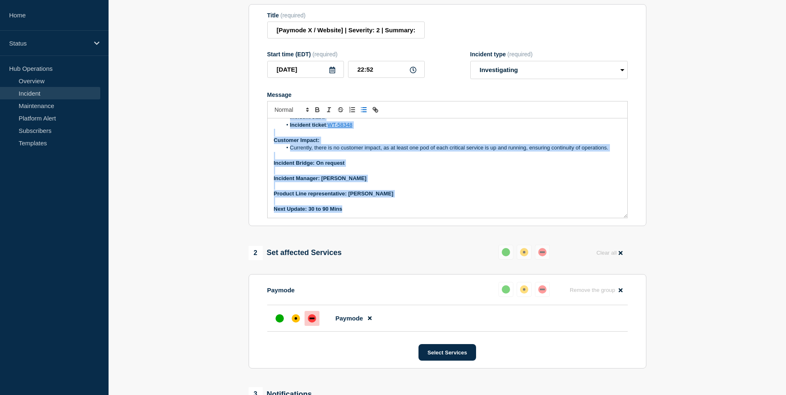
drag, startPoint x: 274, startPoint y: 144, endPoint x: 349, endPoint y: 250, distance: 129.6
click at [349, 250] on div "1 Provide details Title (required) [Paymode X / Website] | Severity: 2 | Summar…" at bounding box center [446, 269] width 407 height 585
copy div "Current Status: Multiple alerts have been triggered due to several nodes going …"
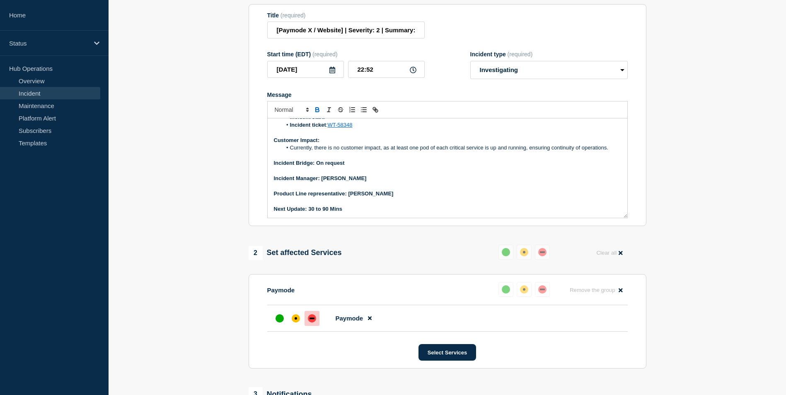
click at [324, 212] on strong "Next Update: 30 to 90 Mins" at bounding box center [308, 209] width 68 height 6
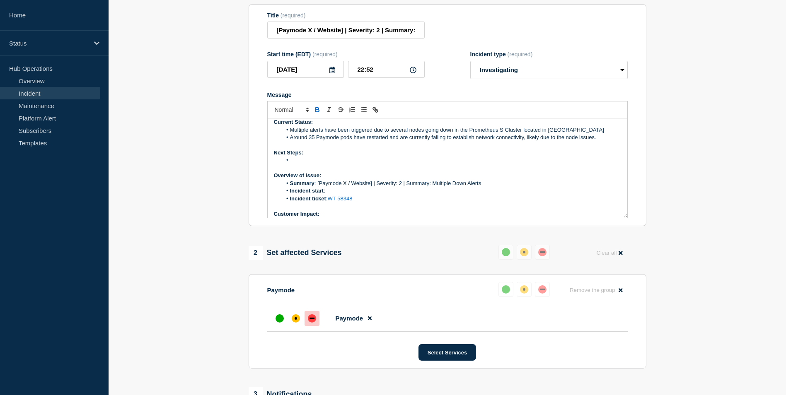
scroll to position [0, 0]
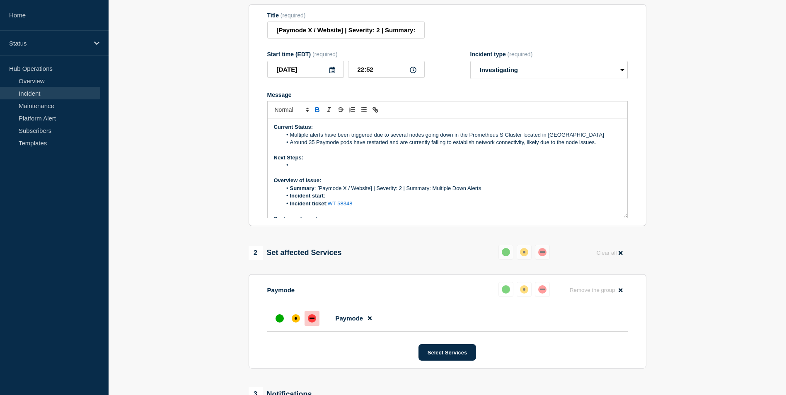
click at [314, 161] on p "Next Steps:" at bounding box center [447, 157] width 347 height 7
click at [296, 169] on li "Message" at bounding box center [451, 164] width 339 height 7
click at [424, 169] on li "The network team and the SRE team joined the bridge" at bounding box center [451, 164] width 339 height 7
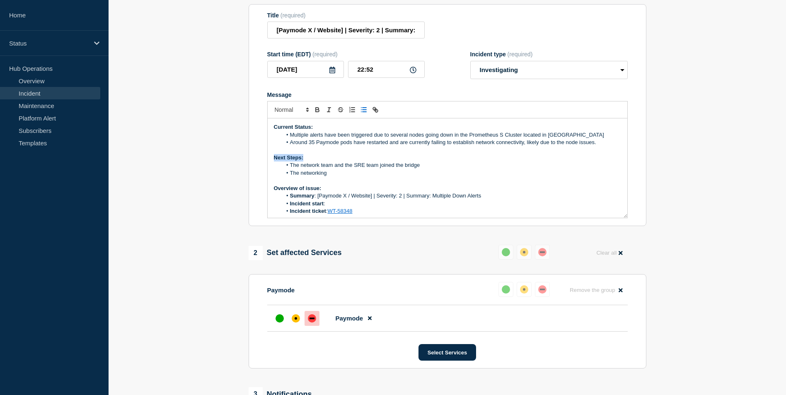
drag, startPoint x: 309, startPoint y: 175, endPoint x: 274, endPoint y: 174, distance: 35.2
click at [274, 161] on p "Next Steps:" at bounding box center [447, 157] width 347 height 7
click at [529, 169] on li "The network team and the SRE team joined the bridge" at bounding box center [451, 164] width 339 height 7
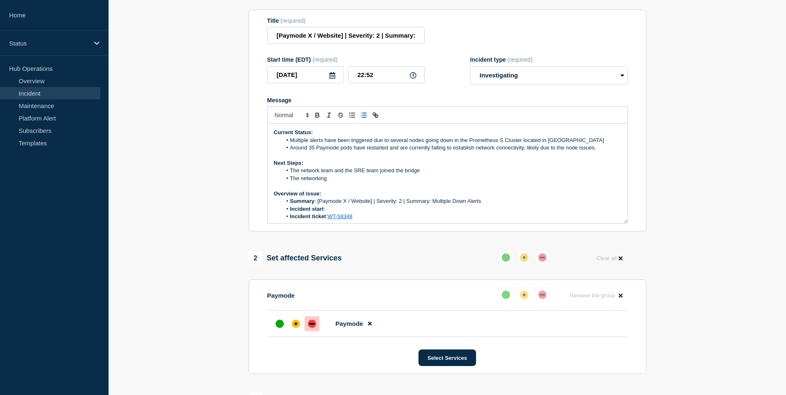
click at [332, 182] on li "The networking" at bounding box center [451, 178] width 339 height 7
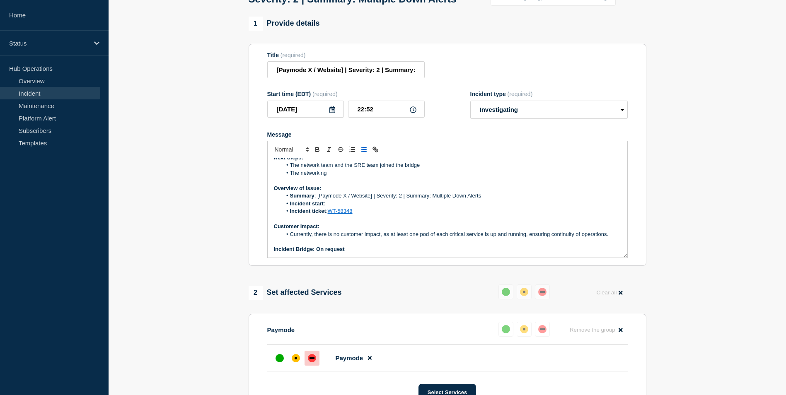
scroll to position [31, 0]
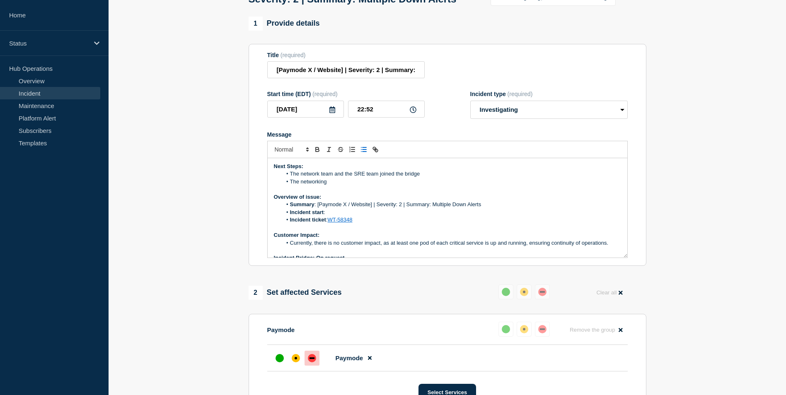
click at [335, 186] on li "The networking" at bounding box center [451, 181] width 339 height 7
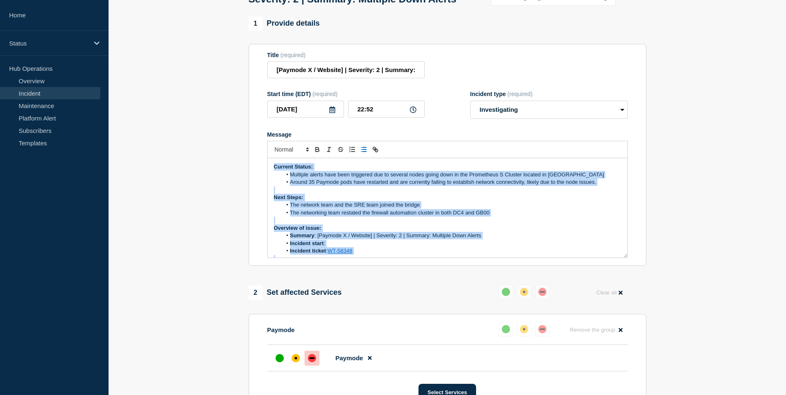
scroll to position [86, 0]
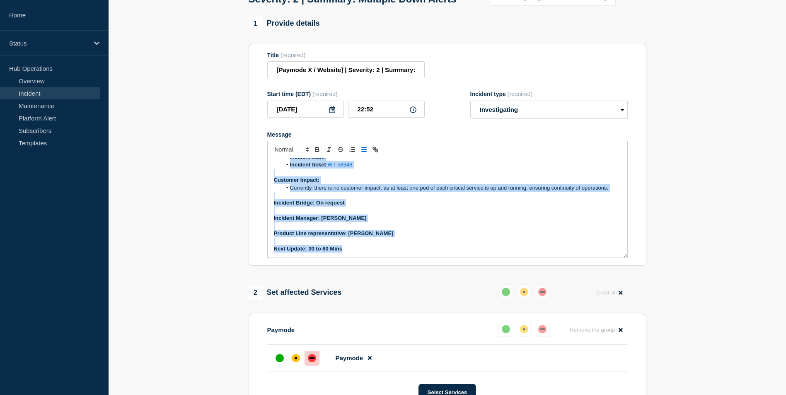
drag, startPoint x: 269, startPoint y: 183, endPoint x: 407, endPoint y: 335, distance: 205.5
click at [407, 335] on div "1 Provide details Title (required) [Paymode X / Website] | Severity: 2 | Summar…" at bounding box center [446, 309] width 407 height 585
copy div "Current Status: Multiple alerts have been triggered due to several nodes going …"
click at [357, 192] on li "Currently, there is no customer impact, as at least one pod of each critical se…" at bounding box center [451, 187] width 339 height 7
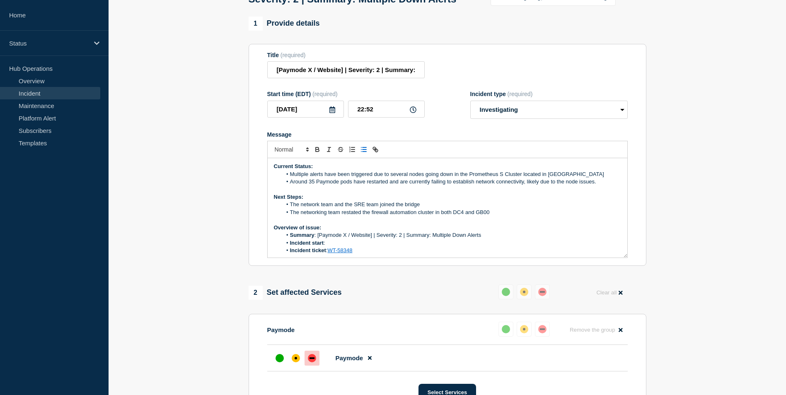
scroll to position [0, 0]
click at [330, 247] on li "Incident start :" at bounding box center [451, 243] width 339 height 7
click at [325, 247] on li "Incident start : 08:49 EST" at bounding box center [451, 243] width 339 height 7
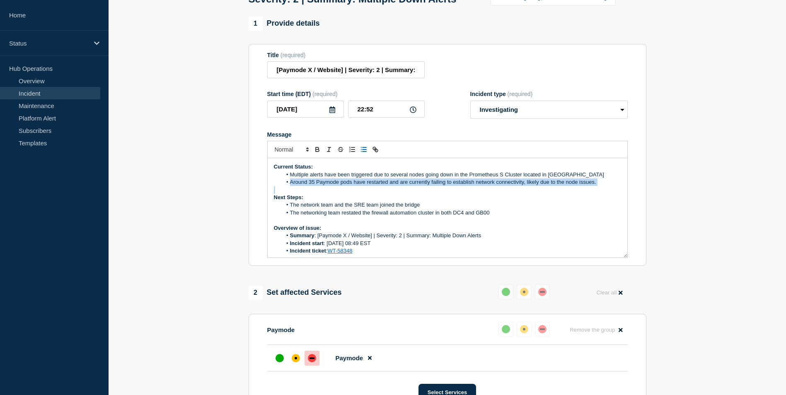
drag, startPoint x: 289, startPoint y: 201, endPoint x: 501, endPoint y: 206, distance: 212.1
click at [501, 206] on div "Current Status: Multiple alerts have been triggered due to several nodes going …" at bounding box center [446, 207] width 359 height 99
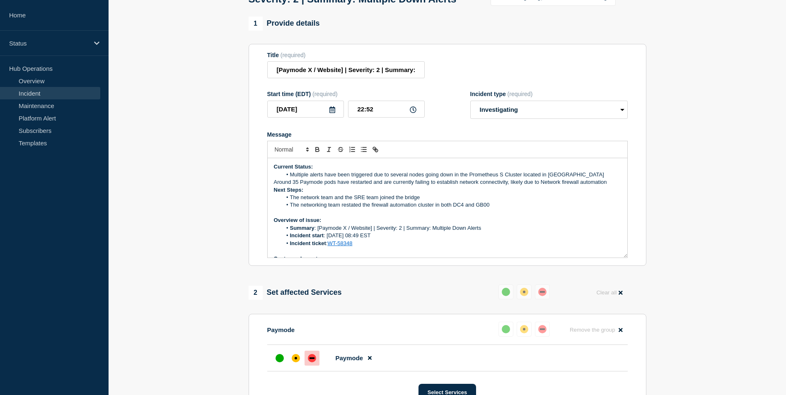
click at [273, 199] on div "Current Status: Multiple alerts have been triggered due to several nodes going …" at bounding box center [446, 207] width 359 height 99
click at [366, 153] on icon "Toggle bulleted list" at bounding box center [363, 149] width 7 height 7
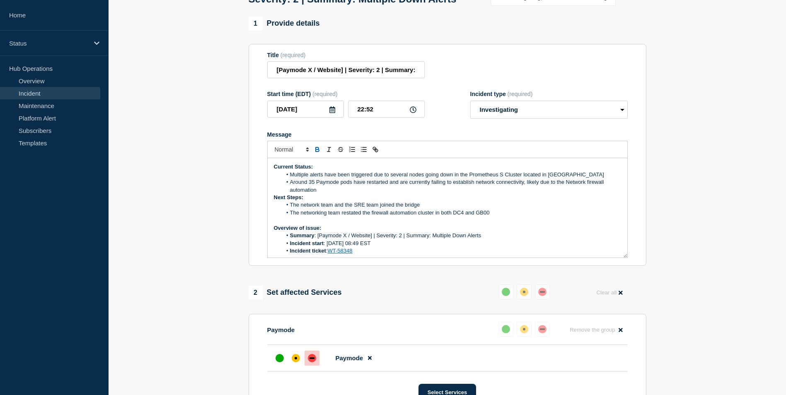
drag, startPoint x: 524, startPoint y: 249, endPoint x: 475, endPoint y: 230, distance: 52.8
click at [475, 230] on div "Current Status: Multiple alerts have been triggered due to several nodes going …" at bounding box center [446, 207] width 359 height 99
click at [475, 217] on li "The networking team restated the firewall automation cluster in both DC4 and GB…" at bounding box center [451, 212] width 339 height 7
click at [538, 224] on p "Message" at bounding box center [447, 220] width 347 height 7
drag, startPoint x: 492, startPoint y: 229, endPoint x: 477, endPoint y: 230, distance: 15.3
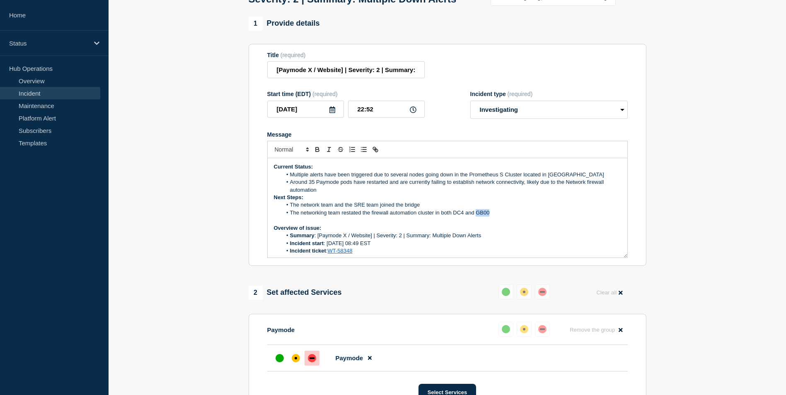
click at [477, 217] on li "The networking team restated the firewall automation cluster in both DC4 and GB…" at bounding box center [451, 212] width 339 height 7
copy li "GB00"
click at [423, 239] on li "Summary : [Paymode X / Website] | Severity: 2 | Summary: Multiple Down Alerts" at bounding box center [451, 235] width 339 height 7
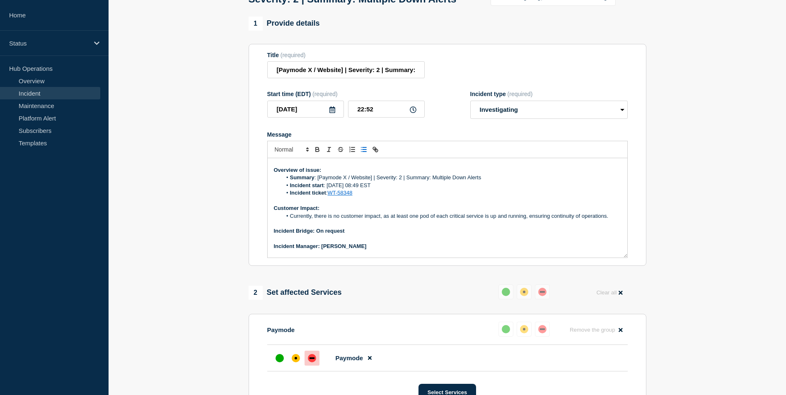
scroll to position [58, 0]
click at [370, 189] on li "Incident start : 26th August 08:49 EST" at bounding box center [451, 184] width 339 height 7
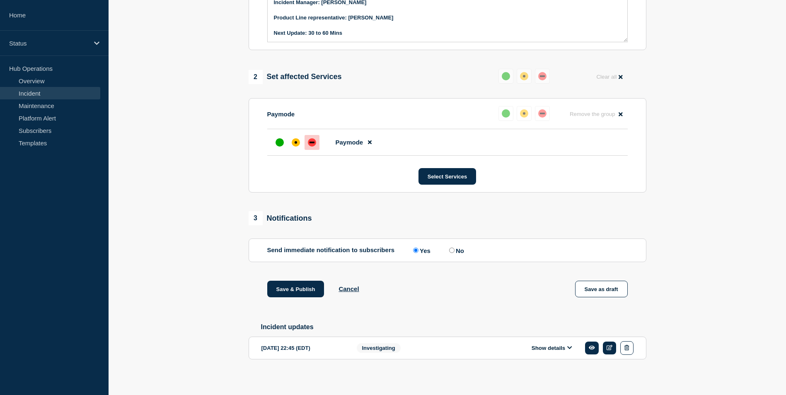
scroll to position [305, 0]
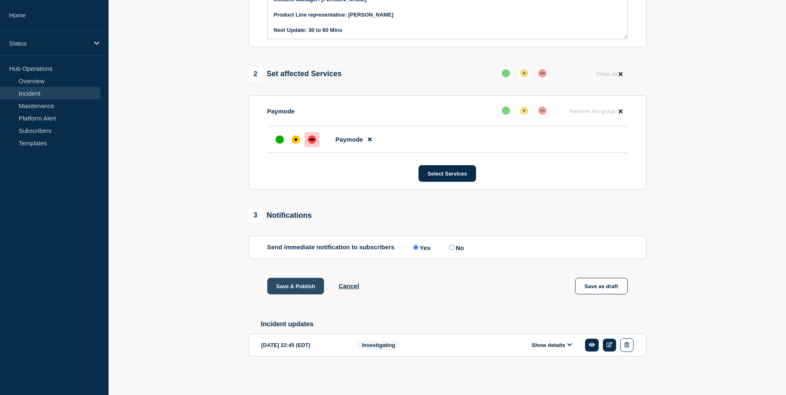
click at [290, 287] on button "Save & Publish" at bounding box center [295, 286] width 57 height 17
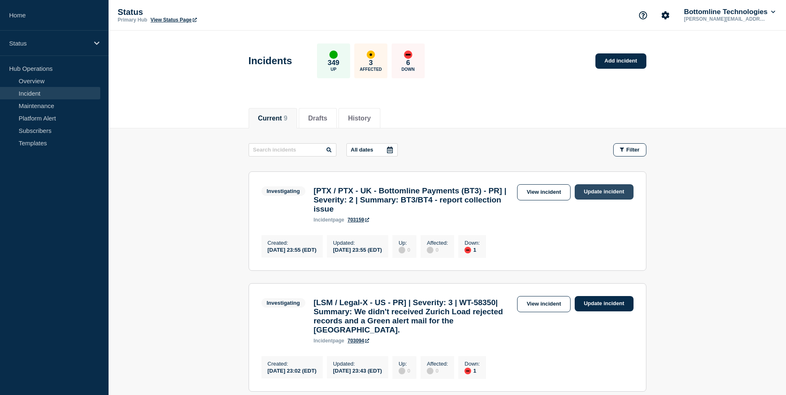
click at [598, 193] on link "Update incident" at bounding box center [603, 191] width 59 height 15
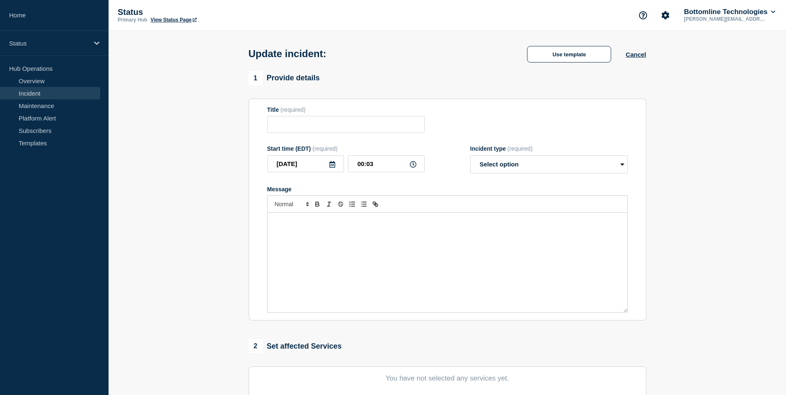
type input "[PTX / PTX - UK - Bottomline Payments (BT3) - PR] | Severity: 2 | Summary: BT3/…"
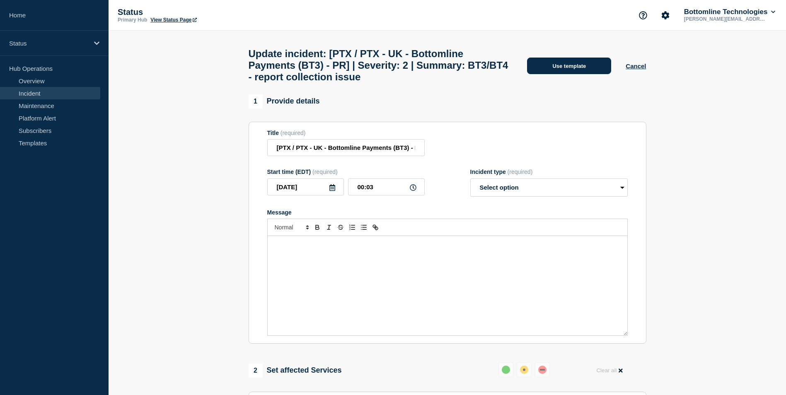
click at [577, 65] on button "Use template" at bounding box center [569, 66] width 84 height 17
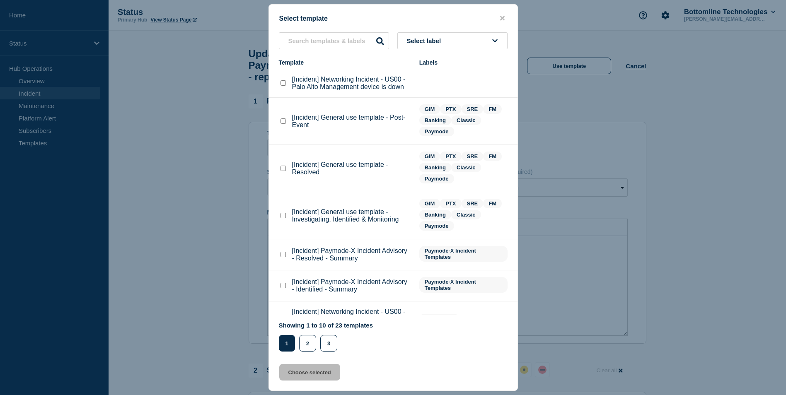
click at [283, 121] on checkbox"] "[Incident] General use template - Post-Event checkbox" at bounding box center [282, 120] width 5 height 5
checkbox checkbox"] "true"
click at [299, 372] on button "Choose selected" at bounding box center [309, 372] width 61 height 17
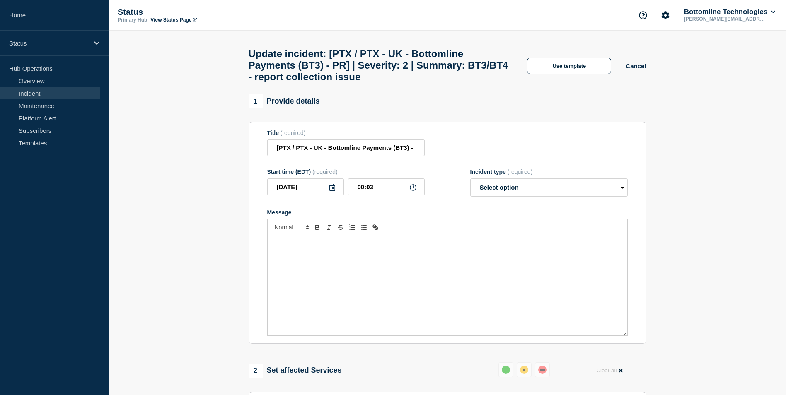
select select "resolved"
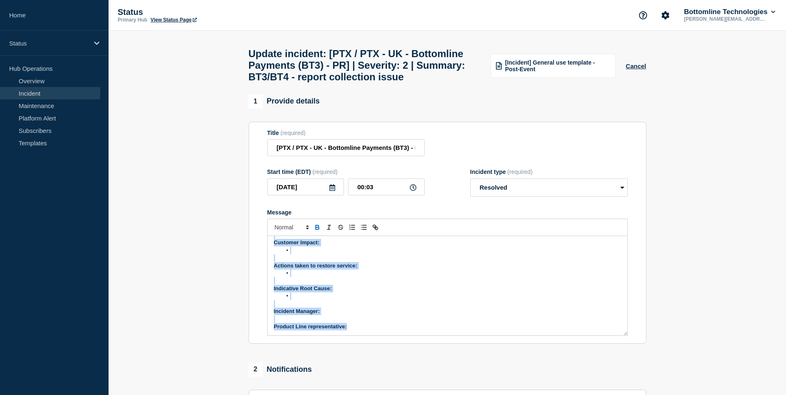
scroll to position [5, 0]
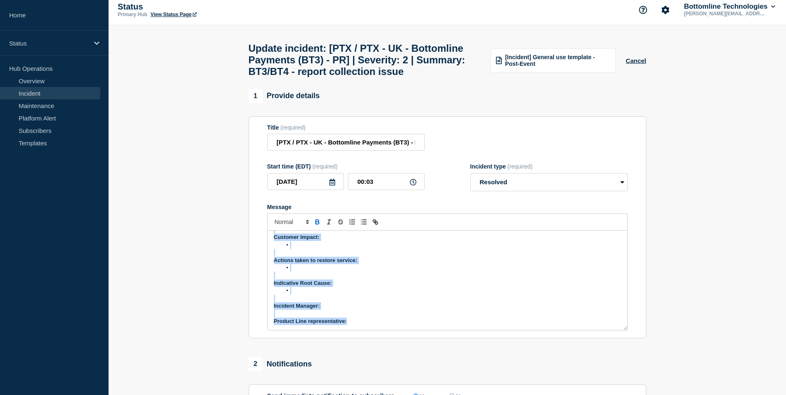
drag, startPoint x: 273, startPoint y: 263, endPoint x: 369, endPoint y: 362, distance: 137.6
click at [369, 362] on div "1 Provide details Title (required) [PTX / PTX - UK - Bottomline Payments (BT3) …" at bounding box center [446, 310] width 407 height 442
copy div "Post-Event Notification Current Status: Overview of issue: Summary : Incident s…"
click at [378, 287] on p "Indicative Root Cause:" at bounding box center [447, 283] width 347 height 7
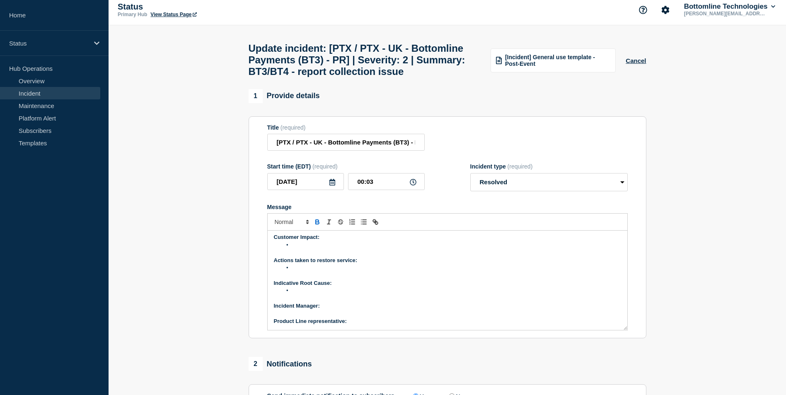
scroll to position [67, 0]
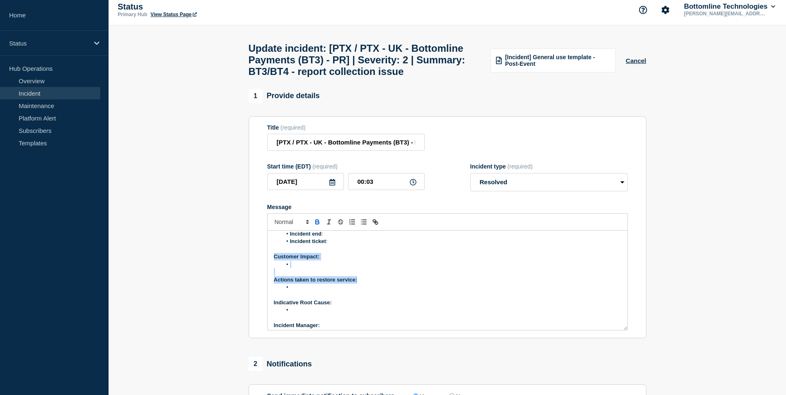
drag, startPoint x: 275, startPoint y: 275, endPoint x: 357, endPoint y: 301, distance: 86.4
click at [357, 301] on div "Post-Event Notification Current Status: Overview of issue: Summary : Incident s…" at bounding box center [446, 280] width 359 height 99
copy div "Customer Impact: Actions taken to restore service:"
click at [286, 276] on p "Message" at bounding box center [447, 271] width 347 height 7
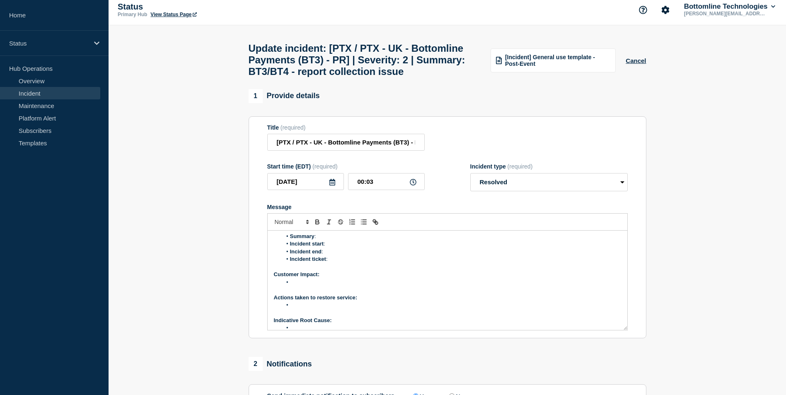
scroll to position [48, 0]
drag, startPoint x: 270, startPoint y: 296, endPoint x: 332, endPoint y: 340, distance: 74.9
click at [332, 330] on div "Post-Event Notification Current Status: Overview of issue: Summary : Incident s…" at bounding box center [446, 280] width 359 height 99
copy div "Customer Impact: Actions taken to restore service: ﻿ Indicative Root Cause:"
click at [346, 256] on li "Incident end :" at bounding box center [451, 251] width 339 height 7
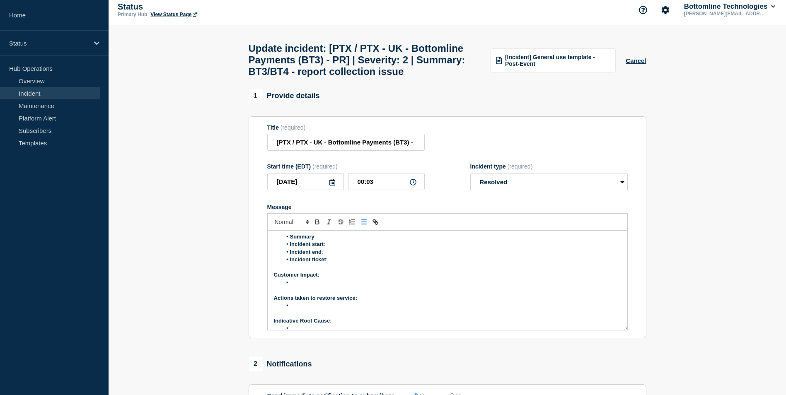
scroll to position [0, 0]
click at [296, 266] on li "Message" at bounding box center [451, 262] width 339 height 7
click at [325, 310] on p "﻿Incident Manager:" at bounding box center [447, 305] width 347 height 7
click at [326, 310] on p "﻿Incident Manager:" at bounding box center [447, 305] width 347 height 7
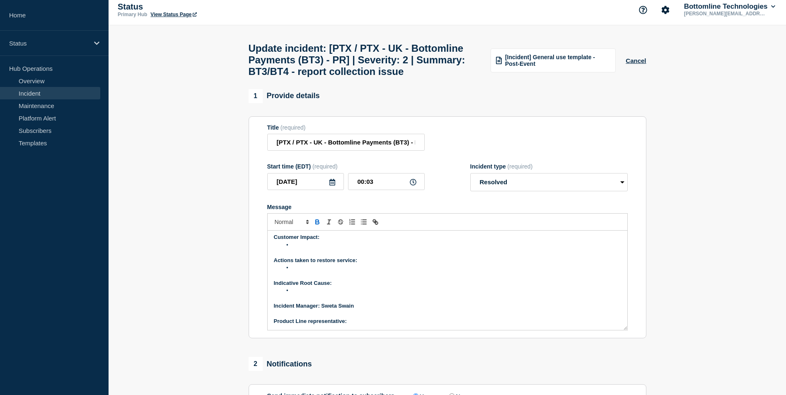
click at [359, 325] on p "Product Line representative:" at bounding box center [447, 321] width 347 height 7
click at [302, 294] on li "Message" at bounding box center [451, 290] width 339 height 7
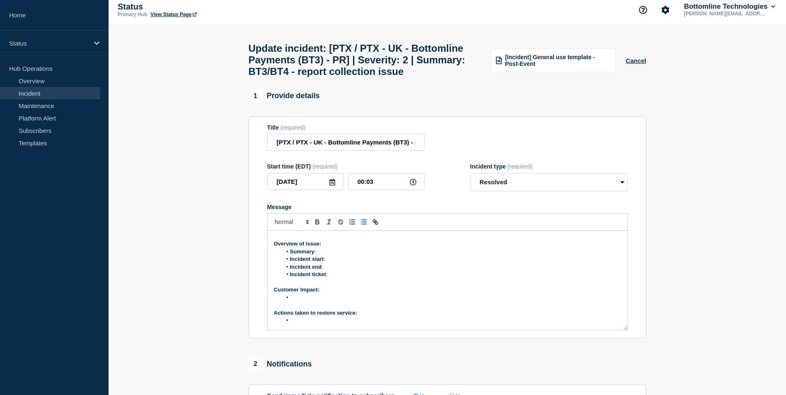
click at [322, 255] on li "Summary :" at bounding box center [451, 251] width 339 height 7
drag, startPoint x: 318, startPoint y: 159, endPoint x: 440, endPoint y: 153, distance: 121.9
click at [440, 151] on div "Title (required) [PTX / PTX - UK - Bottomline Payments (BT3) - PR] | Severity: …" at bounding box center [447, 137] width 360 height 27
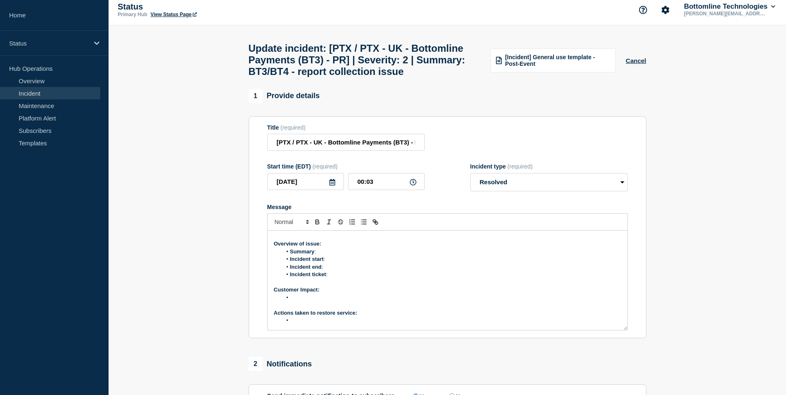
click at [325, 255] on li "Summary :" at bounding box center [451, 251] width 339 height 7
click at [333, 263] on li "Incident start :" at bounding box center [451, 258] width 339 height 7
drag, startPoint x: 288, startPoint y: 280, endPoint x: 343, endPoint y: 285, distance: 55.3
click at [343, 279] on ol "Summary : BT3/BT4 - report collection issue Incident start : Incident end : Inc…" at bounding box center [447, 263] width 347 height 31
copy ol "Incident start : Incident end :"
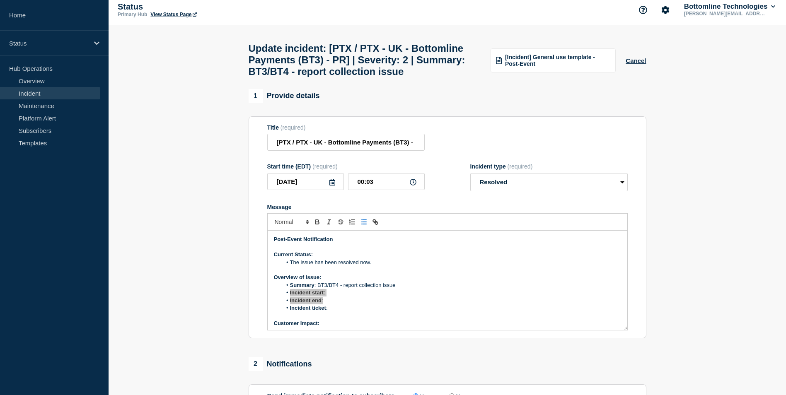
scroll to position [86, 0]
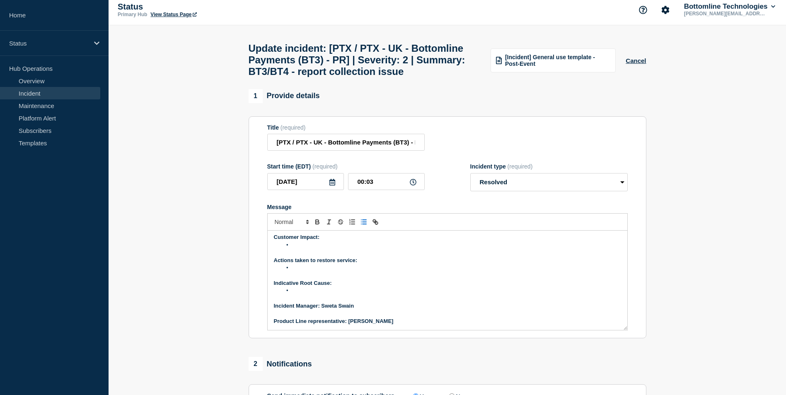
click at [357, 287] on p "Indicative Root Cause:" at bounding box center [447, 283] width 347 height 7
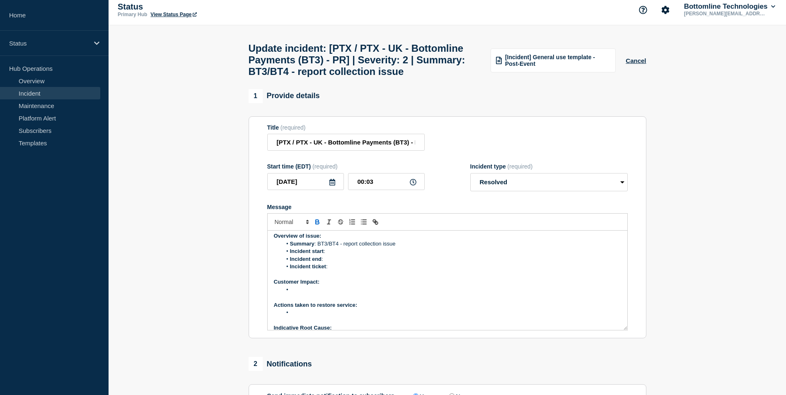
scroll to position [42, 0]
click at [346, 270] on li "Incident ticket :" at bounding box center [451, 266] width 339 height 7
click at [342, 270] on li "Incident ticket : WT-" at bounding box center [451, 266] width 339 height 7
drag, startPoint x: 330, startPoint y: 286, endPoint x: 356, endPoint y: 285, distance: 26.5
click at [356, 270] on li "Incident ticket : WT-58352" at bounding box center [451, 266] width 339 height 7
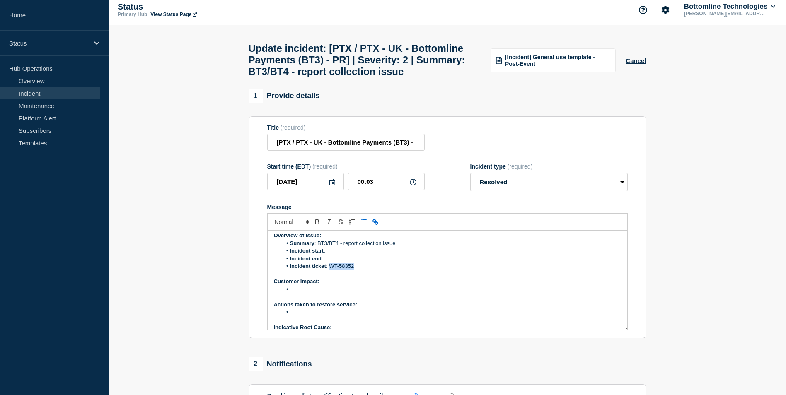
click at [373, 222] on icon "Toggle link" at bounding box center [374, 220] width 3 height 3
type input "WT-58352"
paste input "https://jira.bottomline.tech/browse/WT-58352"
type input "https://jira.bottomline.tech/browse/WT-58352"
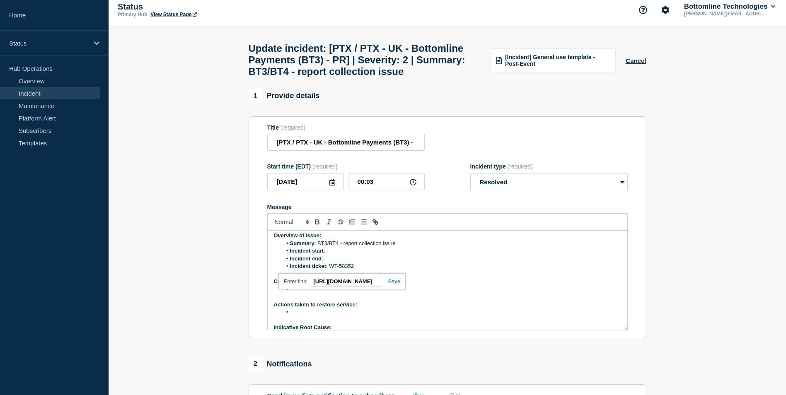
scroll to position [0, 0]
click at [392, 284] on link at bounding box center [390, 281] width 19 height 6
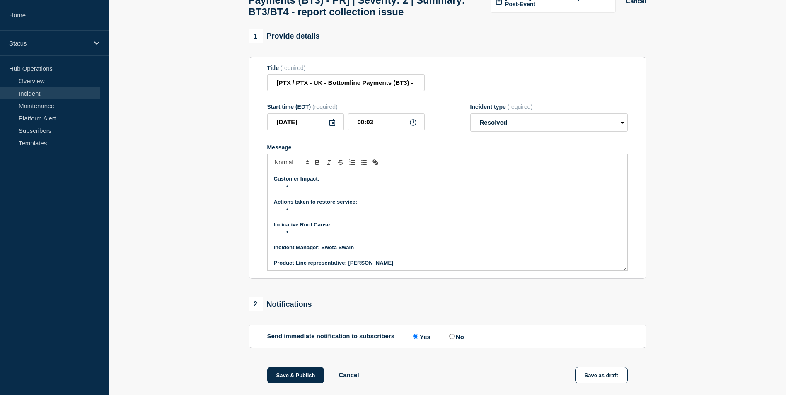
scroll to position [86, 0]
click at [311, 212] on li "﻿" at bounding box center [451, 208] width 339 height 7
click at [303, 190] on li "Message" at bounding box center [451, 185] width 339 height 7
click at [400, 190] on li "Reports collections are failing from 2 AM to 5 PM BST" at bounding box center [451, 185] width 339 height 7
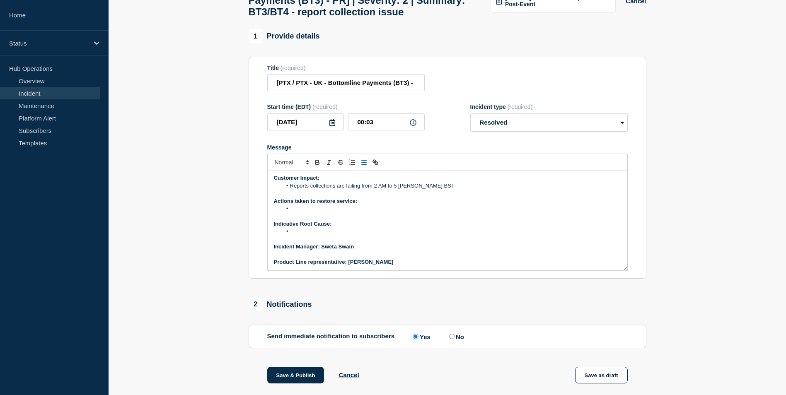
click at [400, 190] on li "Reports collections are failing from 2 AM to 5 PAM BST" at bounding box center [451, 185] width 339 height 7
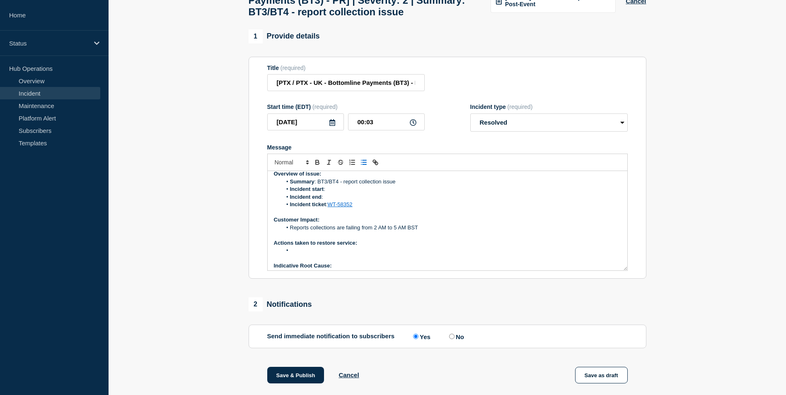
scroll to position [41, 0]
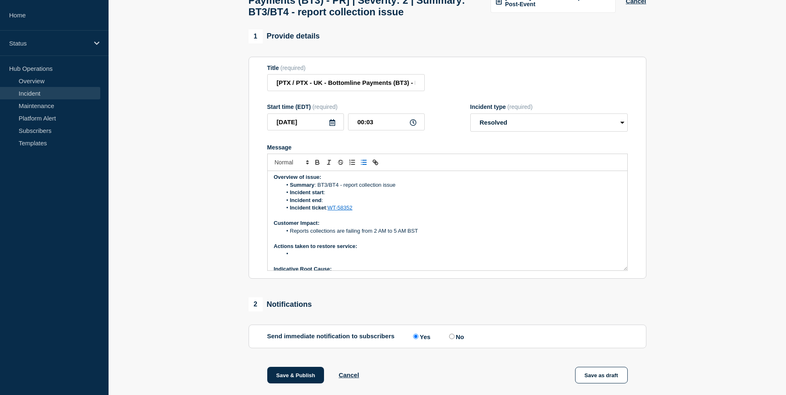
click at [335, 204] on li "Incident end :" at bounding box center [451, 200] width 339 height 7
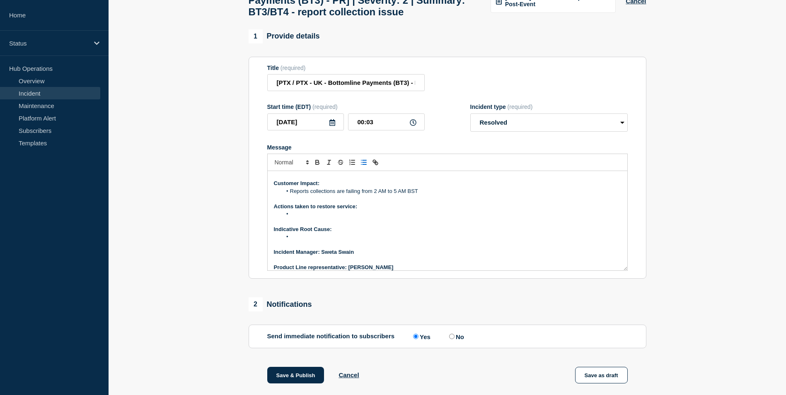
scroll to position [81, 0]
click at [304, 217] on li "﻿" at bounding box center [451, 213] width 339 height 7
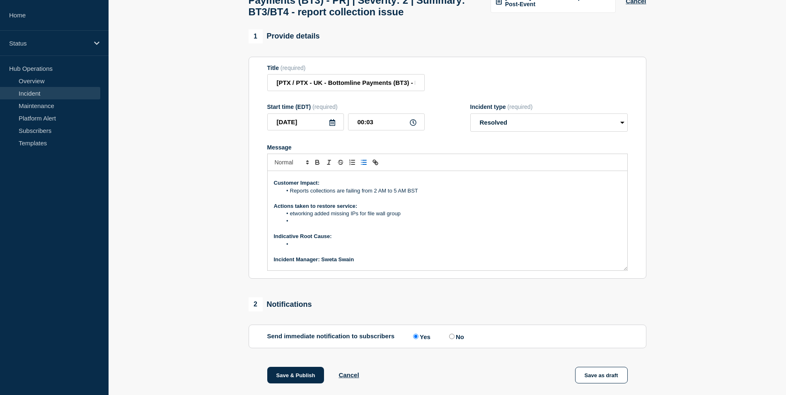
click at [289, 217] on li "﻿ etworking added missing IPs for file wall group" at bounding box center [451, 213] width 339 height 7
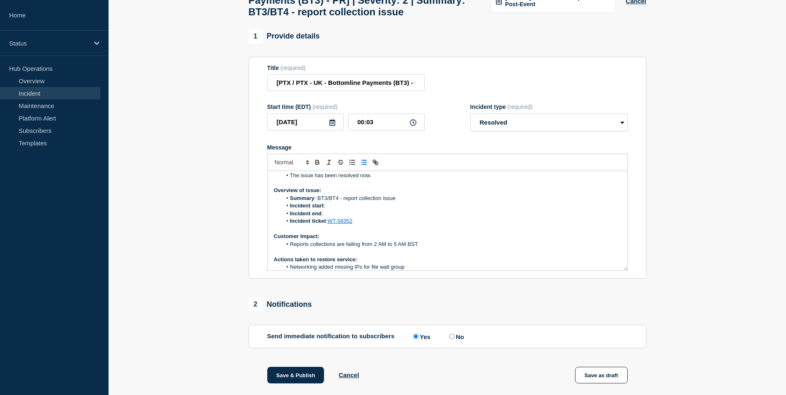
scroll to position [0, 0]
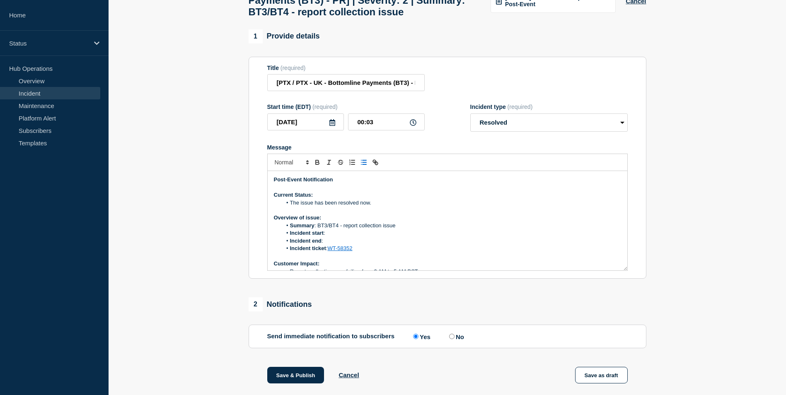
click at [335, 237] on li "Incident start :" at bounding box center [451, 232] width 339 height 7
drag, startPoint x: 287, startPoint y: 252, endPoint x: 349, endPoint y: 258, distance: 62.3
click at [349, 253] on ol "Summary : BT3/BT4 - report collection issue Incident start : 2AM BST Incident e…" at bounding box center [447, 237] width 347 height 31
copy ol "Incident start : 2AM BST Incident end :"
click at [341, 245] on li "Incident end :" at bounding box center [451, 240] width 339 height 7
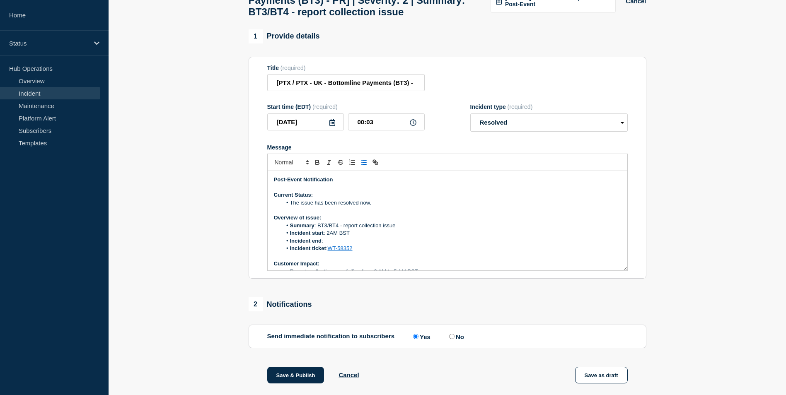
click at [330, 237] on li "Incident start : 2AM BST" at bounding box center [451, 232] width 339 height 7
click at [326, 245] on li "Incident end :" at bounding box center [451, 240] width 339 height 7
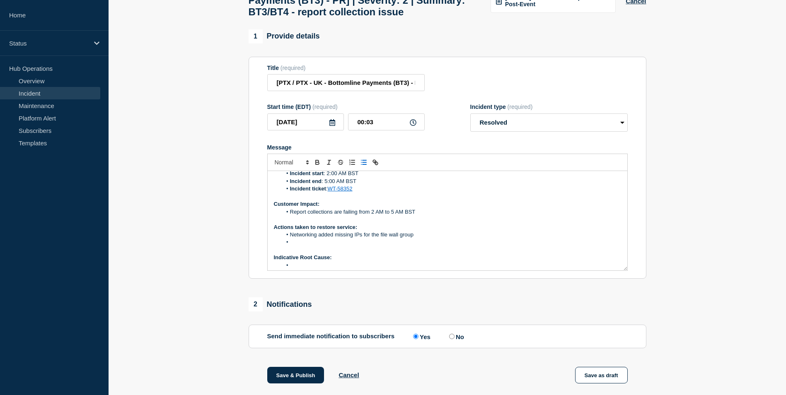
scroll to position [94, 0]
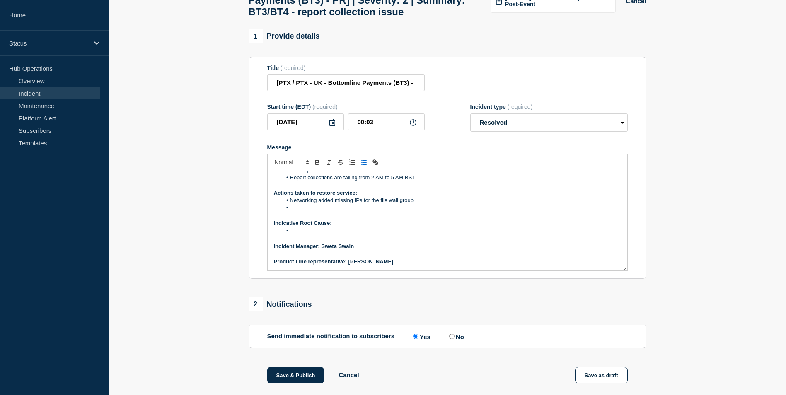
click at [300, 235] on li "Message" at bounding box center [451, 230] width 339 height 7
click at [303, 235] on li "Message" at bounding box center [451, 230] width 339 height 7
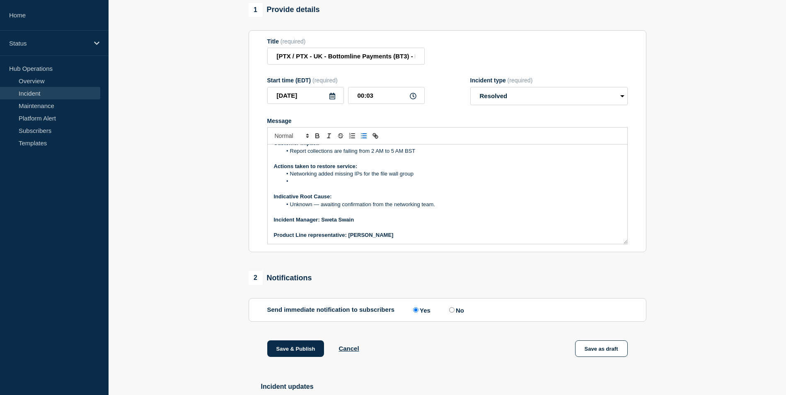
click at [307, 185] on li "Message" at bounding box center [451, 181] width 339 height 7
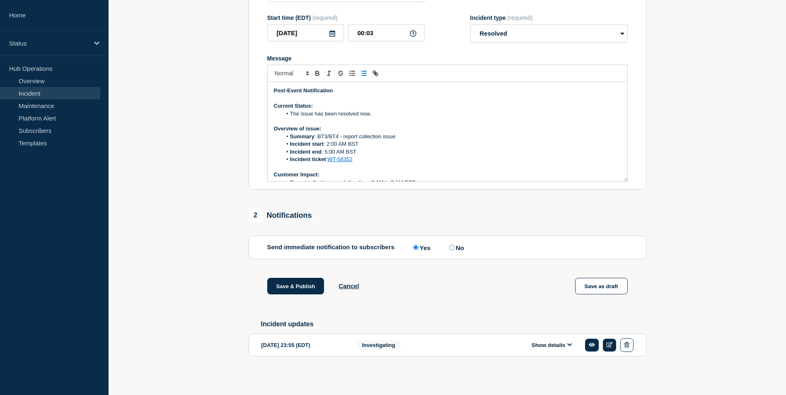
scroll to position [176, 0]
click at [300, 280] on button "Save & Publish" at bounding box center [295, 286] width 57 height 17
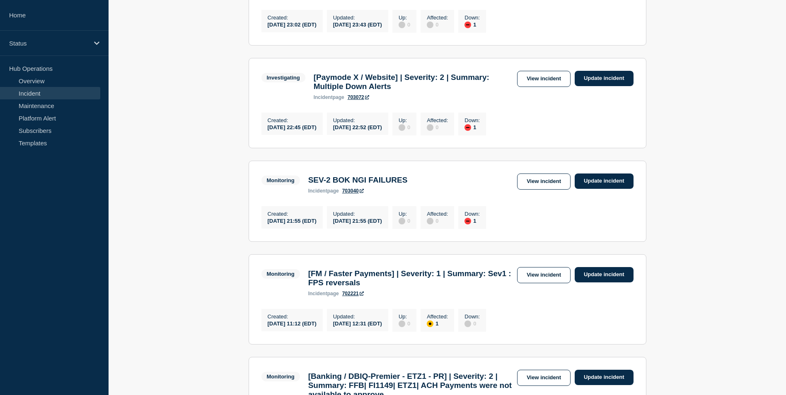
scroll to position [235, 0]
click at [590, 188] on link "Update incident" at bounding box center [603, 180] width 59 height 15
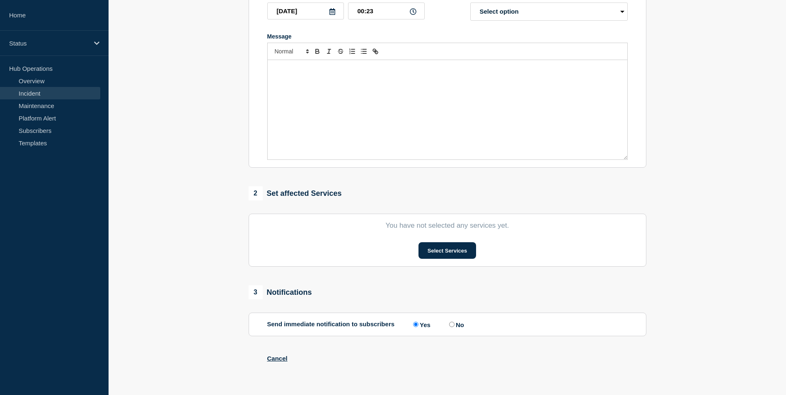
type input "SEV-2 BOK NGI FAILURES"
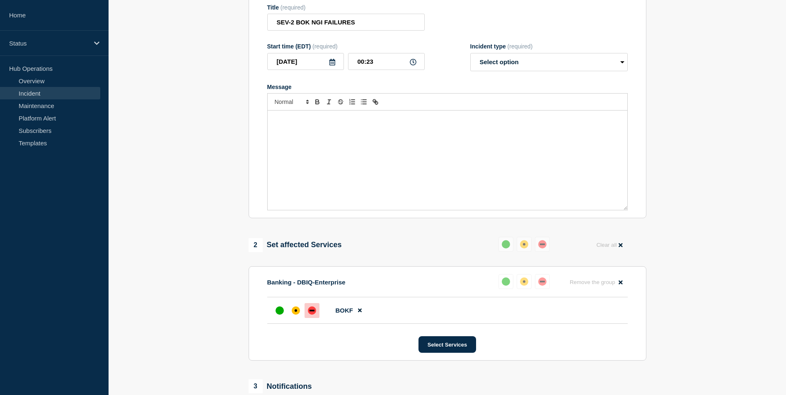
scroll to position [102, 0]
click at [549, 67] on select "Select option Investigating Identified Monitoring Resolved" at bounding box center [548, 62] width 157 height 18
select select "resolved"
click at [470, 55] on select "Select option Investigating Identified Monitoring Resolved" at bounding box center [548, 62] width 157 height 18
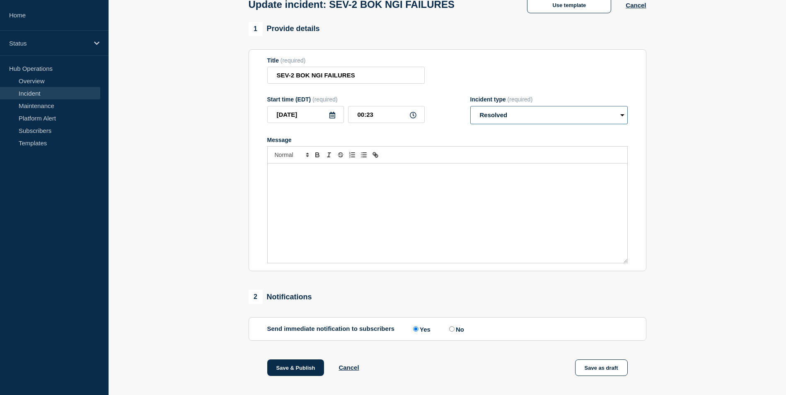
scroll to position [48, 0]
click at [567, 2] on button "Use template" at bounding box center [569, 6] width 84 height 17
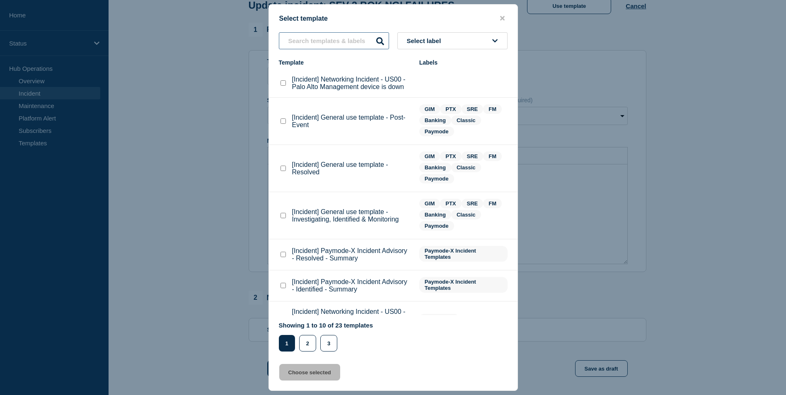
click at [324, 39] on input "text" at bounding box center [334, 40] width 110 height 17
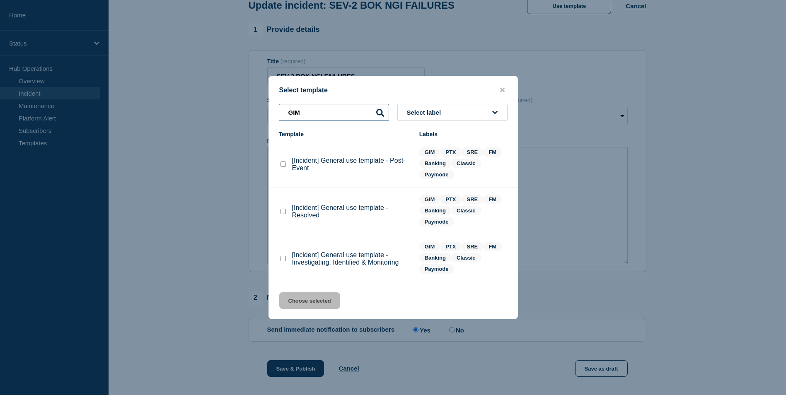
type input "GIM"
click at [284, 213] on checkbox"] "[Incident] General use template - Resolved checkbox" at bounding box center [282, 211] width 5 height 5
checkbox checkbox"] "true"
click at [295, 306] on button "Choose selected" at bounding box center [309, 300] width 61 height 17
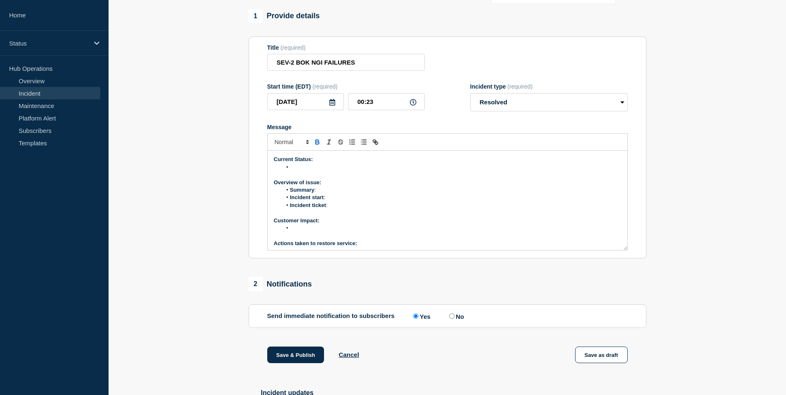
scroll to position [0, 0]
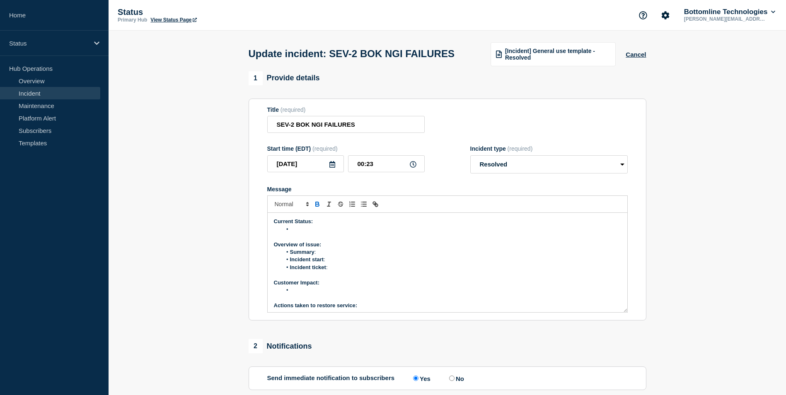
click at [298, 233] on li "Message" at bounding box center [451, 229] width 339 height 7
click at [323, 256] on li "Summary :" at bounding box center [451, 251] width 339 height 7
click at [324, 256] on li "Summary :" at bounding box center [451, 251] width 339 height 7
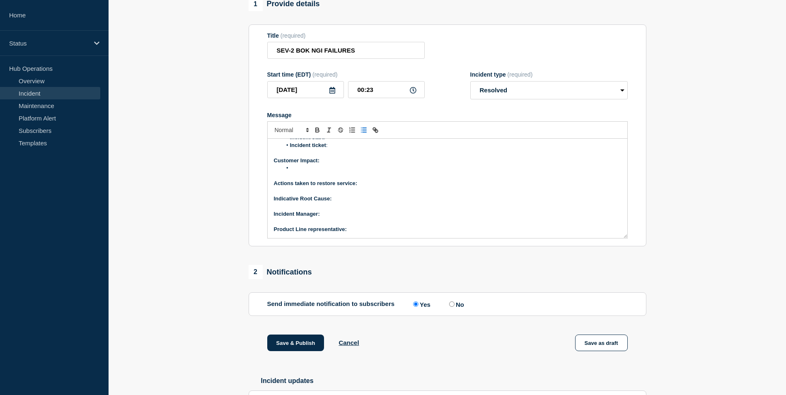
scroll to position [149, 0]
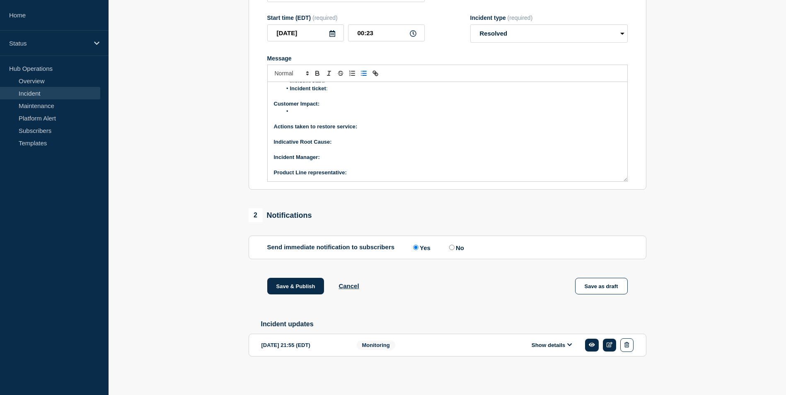
click at [569, 344] on icon at bounding box center [569, 344] width 5 height 5
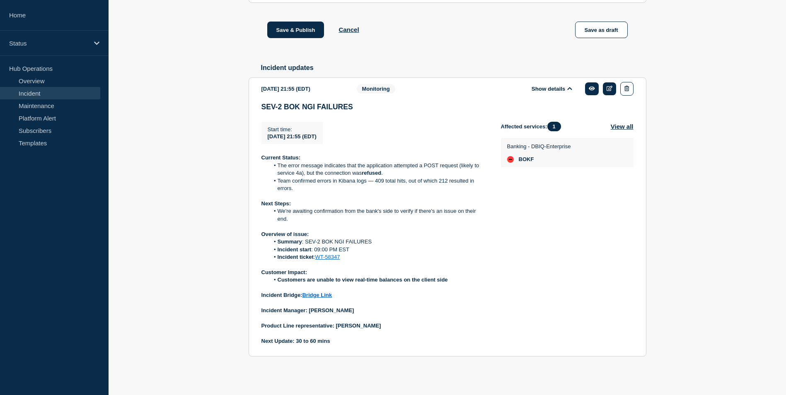
scroll to position [397, 0]
drag, startPoint x: 308, startPoint y: 249, endPoint x: 372, endPoint y: 255, distance: 63.6
click at [372, 255] on ol "Summary : SEV-2 BOK NGI FAILURES Incident start : 09:00 PM EST Incident ticket …" at bounding box center [374, 249] width 226 height 23
drag, startPoint x: 372, startPoint y: 255, endPoint x: 322, endPoint y: 243, distance: 51.6
click at [320, 238] on p "Overview of issue:" at bounding box center [374, 234] width 226 height 7
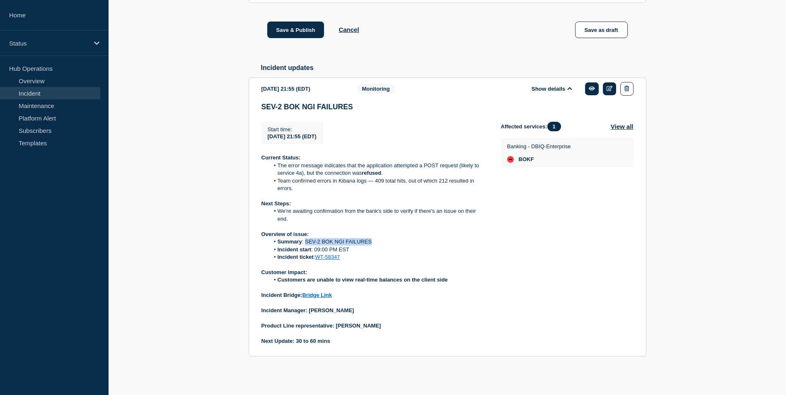
drag, startPoint x: 304, startPoint y: 250, endPoint x: 373, endPoint y: 254, distance: 68.4
click at [373, 246] on li "Summary : SEV-2 BOK NGI FAILURES" at bounding box center [378, 241] width 218 height 7
copy li "SEV-2 BOK NGI FAILURES"
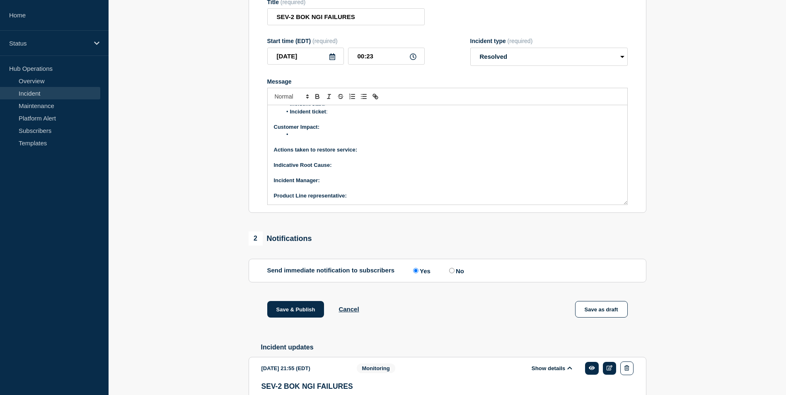
scroll to position [107, 0]
click at [306, 139] on li "Message" at bounding box center [451, 134] width 339 height 7
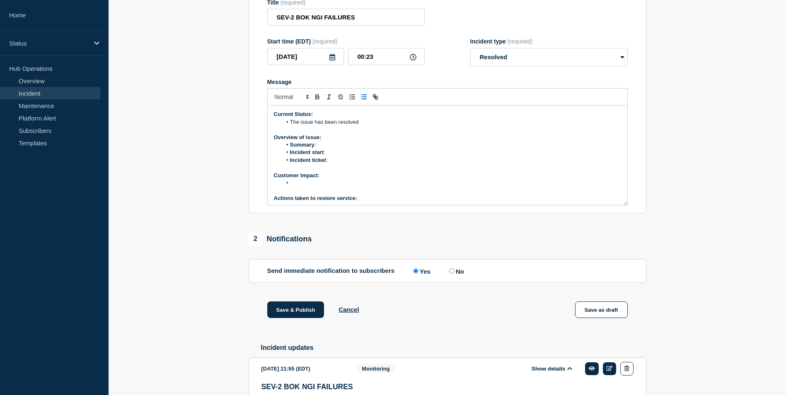
scroll to position [106, 0]
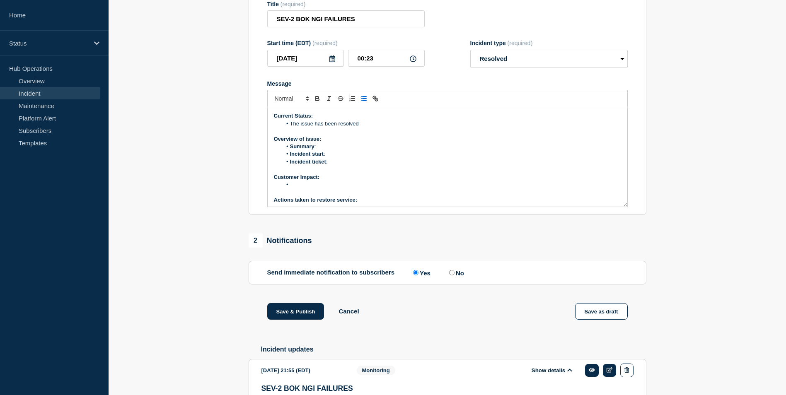
click at [324, 150] on li "Summary :" at bounding box center [451, 146] width 339 height 7
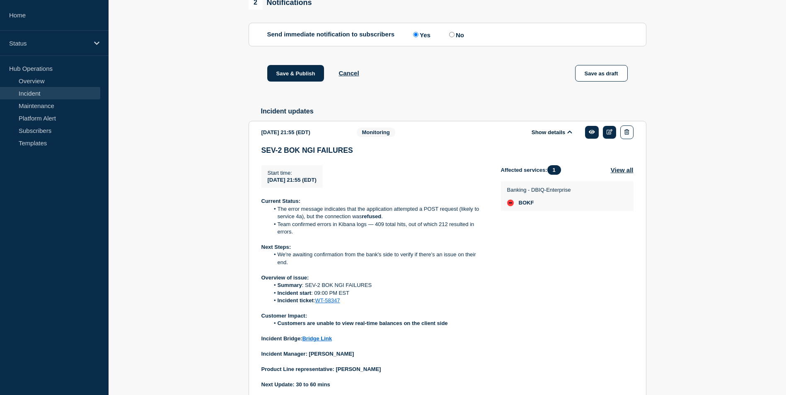
scroll to position [406, 0]
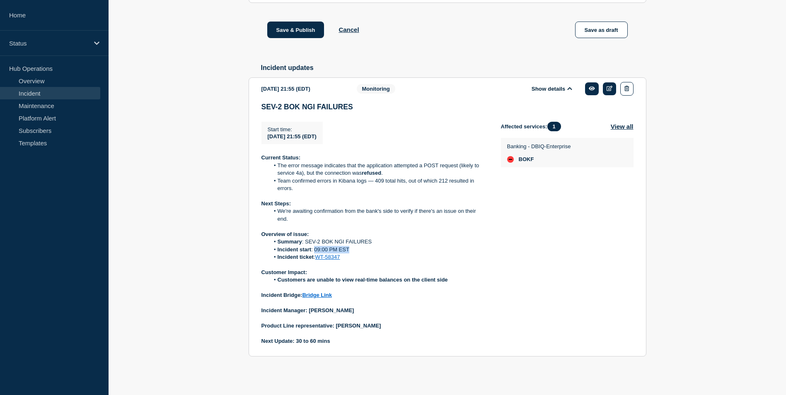
drag, startPoint x: 315, startPoint y: 248, endPoint x: 360, endPoint y: 252, distance: 45.7
click at [360, 252] on li "Incident start : 09:00 PM EST" at bounding box center [378, 249] width 218 height 7
copy li "09:00 PM EST"
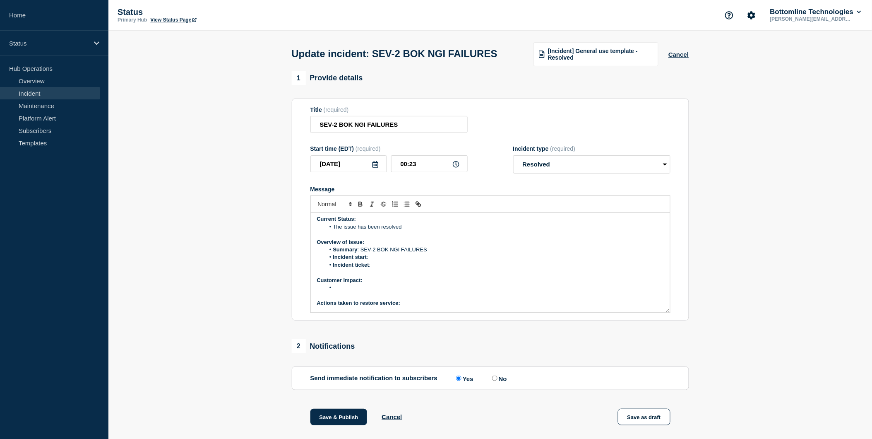
scroll to position [0, 0]
click at [373, 263] on li "Incident start :" at bounding box center [494, 259] width 339 height 7
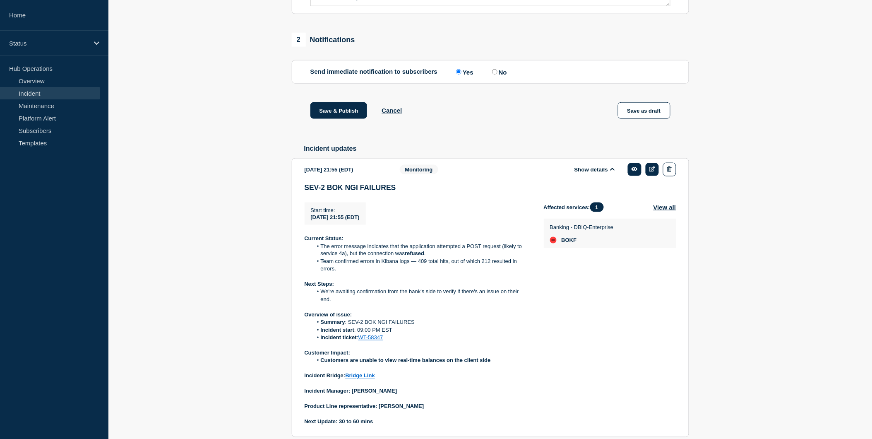
scroll to position [362, 0]
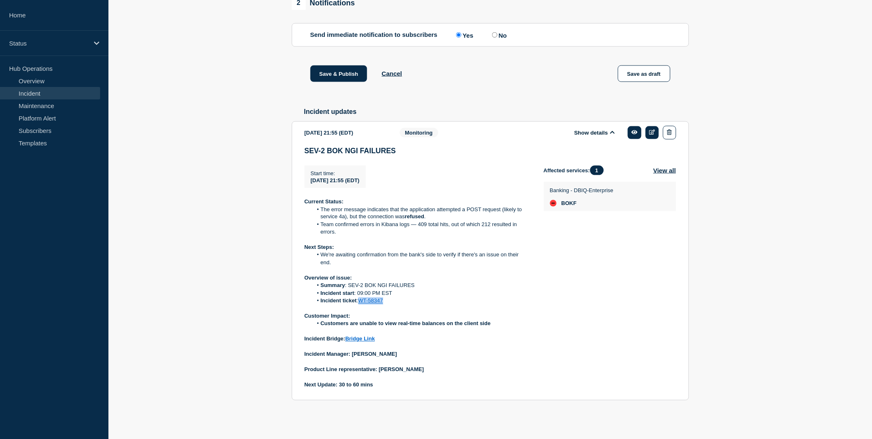
drag, startPoint x: 383, startPoint y: 304, endPoint x: 361, endPoint y: 304, distance: 22.8
click at [361, 304] on li "Incident ticket : WT-58347" at bounding box center [422, 300] width 218 height 7
copy link "WT-58347"
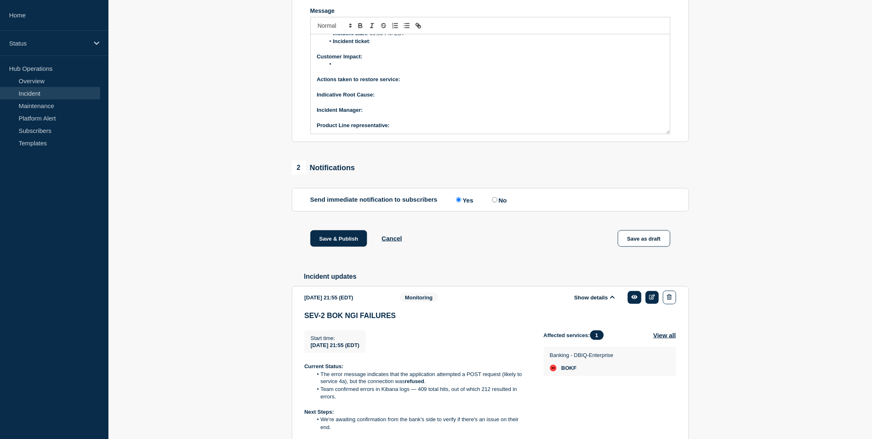
scroll to position [0, 0]
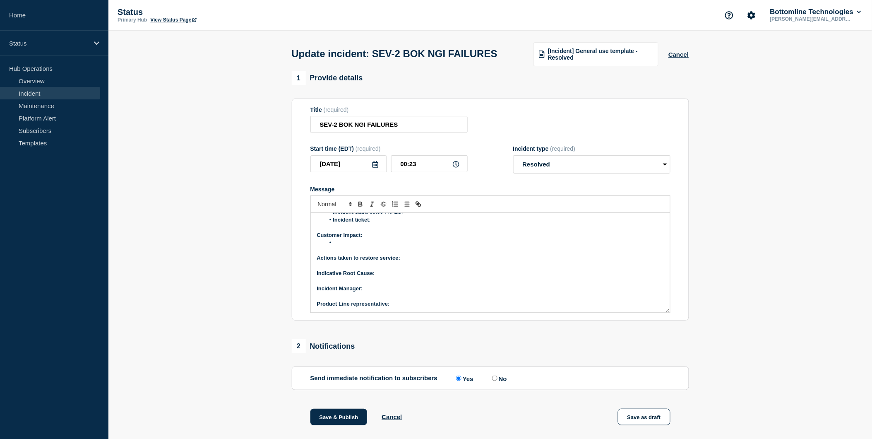
click at [386, 224] on li "Incident ticket :" at bounding box center [494, 219] width 339 height 7
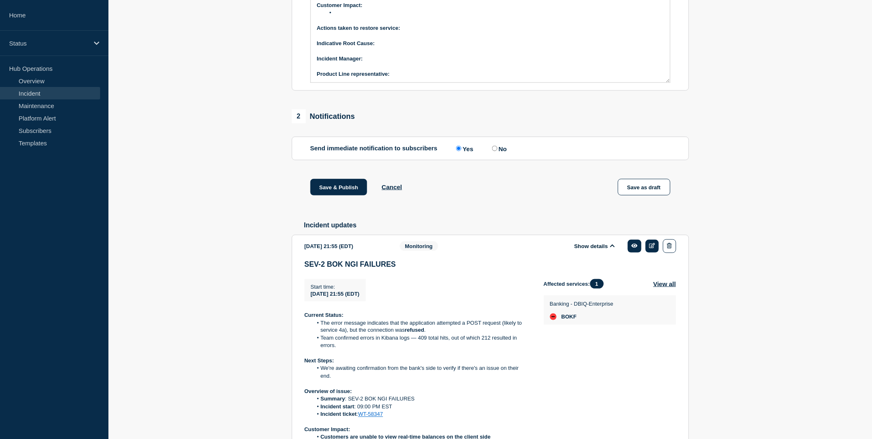
scroll to position [362, 0]
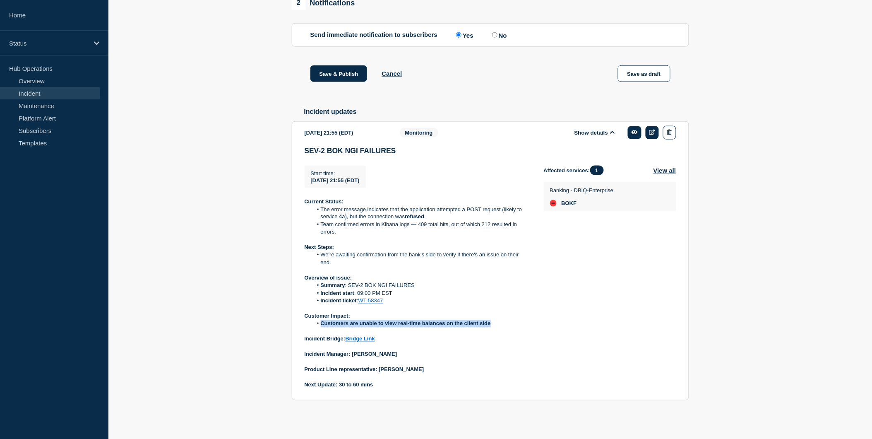
drag, startPoint x: 319, startPoint y: 324, endPoint x: 500, endPoint y: 325, distance: 181.4
click at [500, 325] on li "Customers are unable to view real-time balances on the client side" at bounding box center [422, 323] width 218 height 7
copy li "Customers are unable to view real-time balances on the client side"
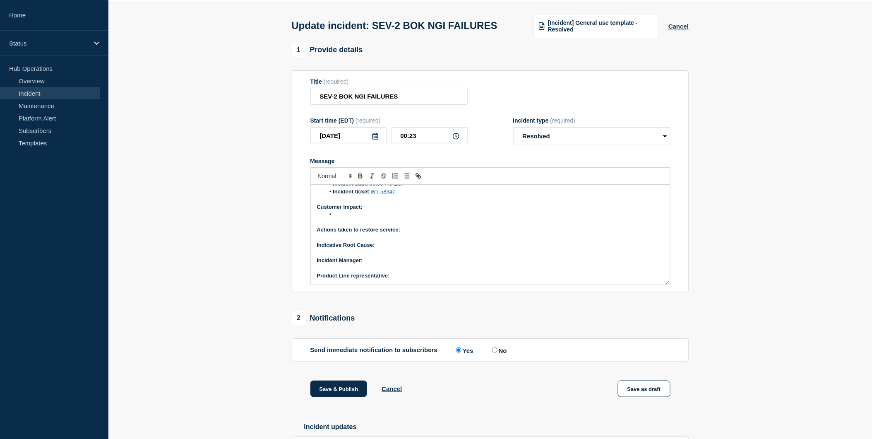
scroll to position [0, 0]
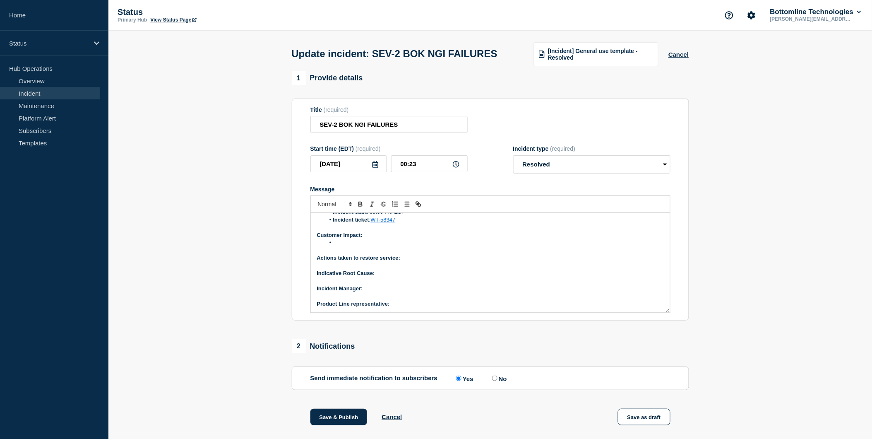
click at [337, 246] on li "Message" at bounding box center [494, 242] width 339 height 7
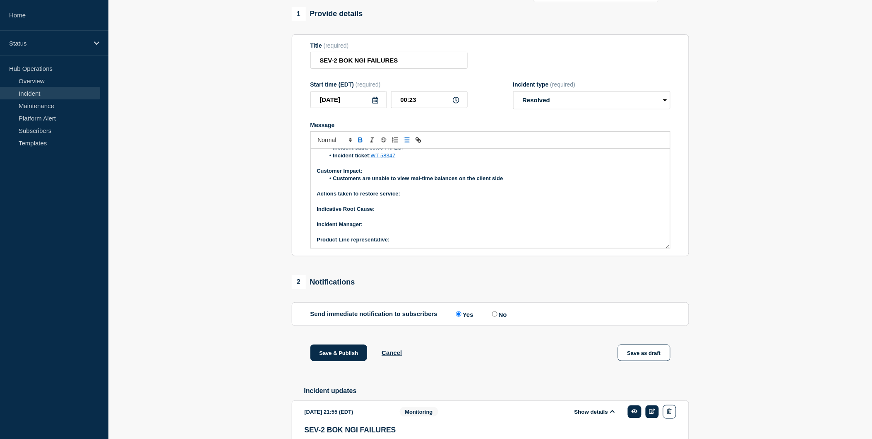
scroll to position [46, 0]
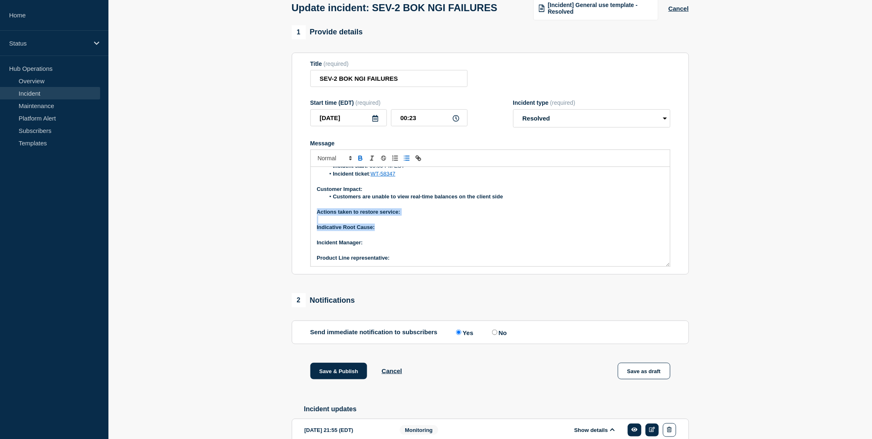
drag, startPoint x: 317, startPoint y: 231, endPoint x: 377, endPoint y: 245, distance: 61.8
click at [377, 245] on div "Current Status: The issue has been resolved Overview of issue: Summary : SEV-2 …" at bounding box center [490, 216] width 359 height 99
copy div "Actions taken to restore service: Indicative Root Cause:"
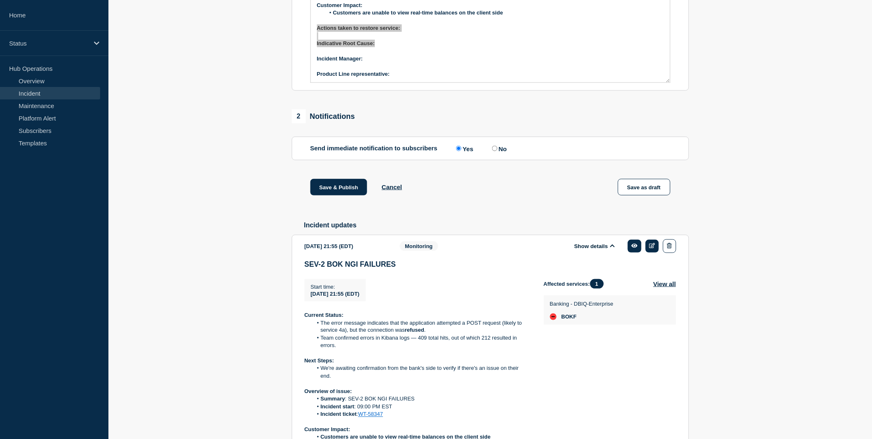
scroll to position [362, 0]
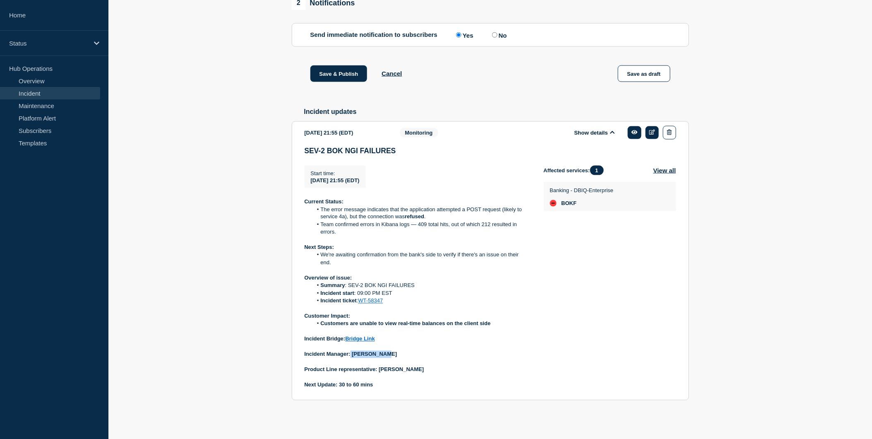
drag, startPoint x: 351, startPoint y: 354, endPoint x: 393, endPoint y: 351, distance: 42.8
click at [393, 351] on p "Incident Manager: [PERSON_NAME]" at bounding box center [418, 354] width 226 height 7
copy strong "[PERSON_NAME]"
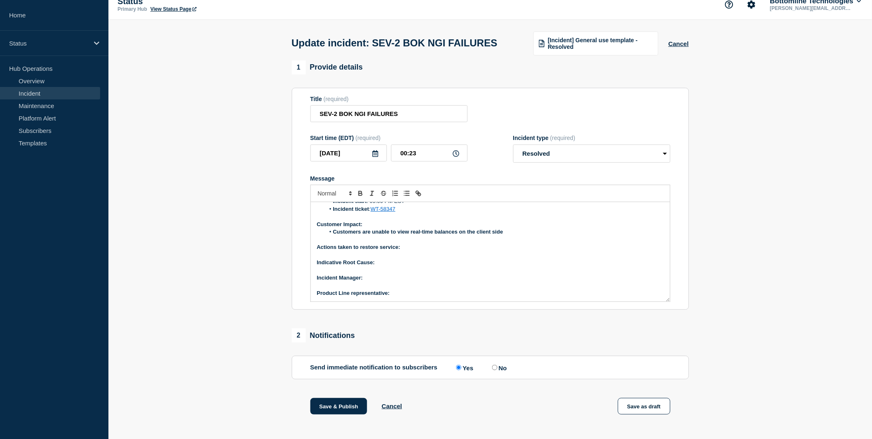
scroll to position [0, 0]
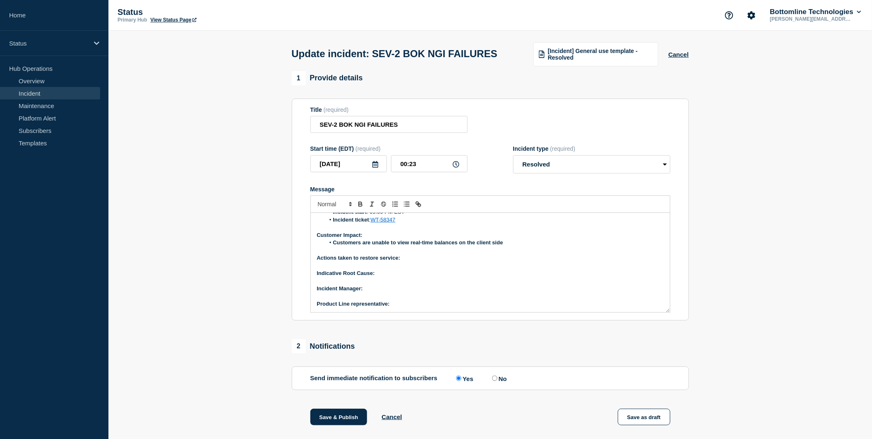
click at [374, 292] on p "﻿Incident Manager:" at bounding box center [490, 288] width 347 height 7
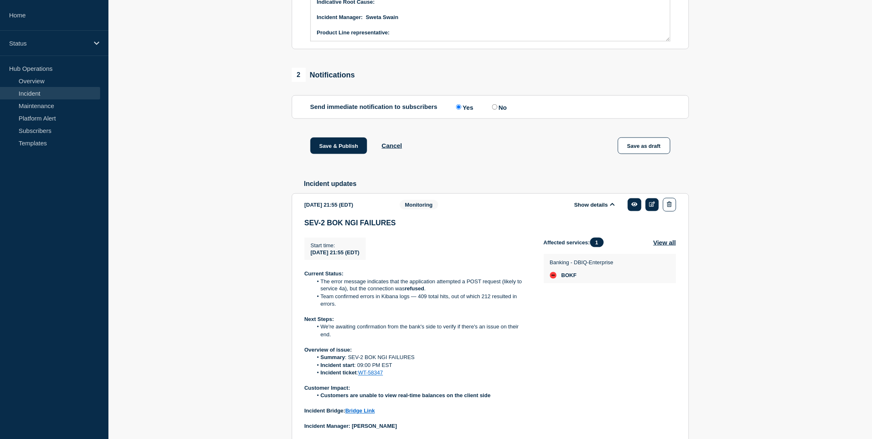
scroll to position [362, 0]
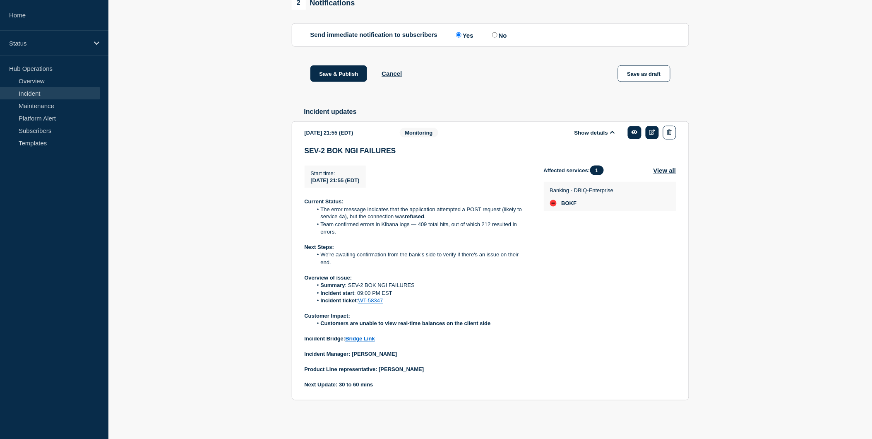
drag, startPoint x: 379, startPoint y: 370, endPoint x: 423, endPoint y: 369, distance: 43.5
click at [423, 369] on p "Product Line representative: [PERSON_NAME]" at bounding box center [418, 369] width 226 height 7
copy strong "[PERSON_NAME]"
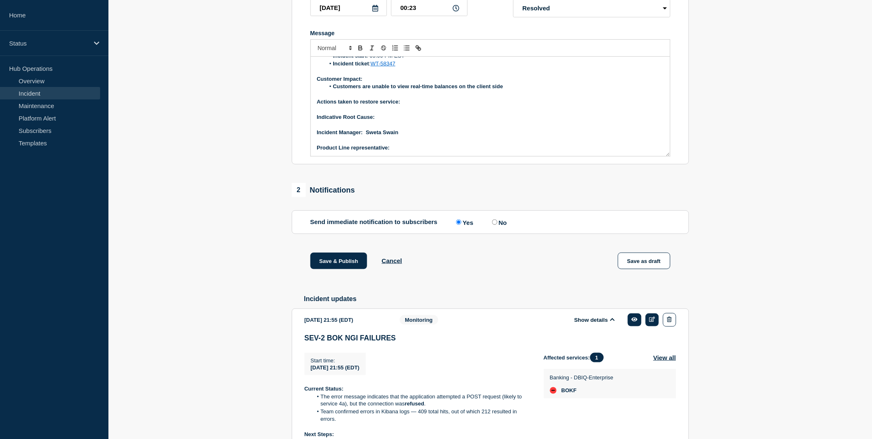
scroll to position [86, 0]
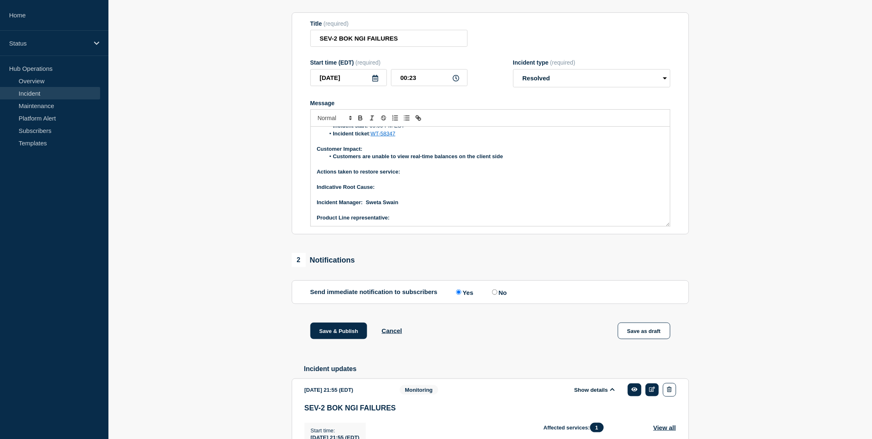
click at [405, 222] on p "Product Line representative:" at bounding box center [490, 217] width 347 height 7
click at [370, 205] on strong "﻿Incident Manager: [PERSON_NAME]" at bounding box center [358, 202] width 82 height 6
drag, startPoint x: 367, startPoint y: 217, endPoint x: 402, endPoint y: 217, distance: 34.8
click at [402, 206] on p "﻿Incident Manager: [PERSON_NAME]" at bounding box center [490, 202] width 347 height 7
click at [424, 206] on p "﻿Incident Manager: [PERSON_NAME]" at bounding box center [490, 202] width 347 height 7
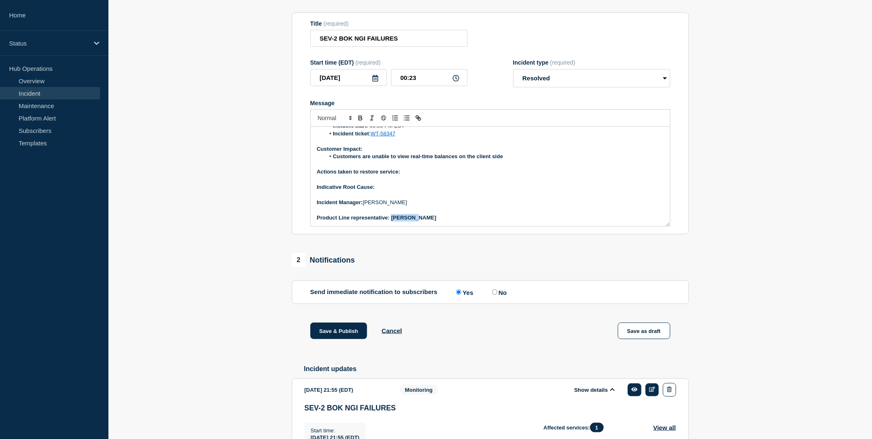
scroll to position [48, 0]
drag, startPoint x: 392, startPoint y: 234, endPoint x: 436, endPoint y: 235, distance: 44.3
click at [436, 221] on p "Product Line representative: [PERSON_NAME]" at bounding box center [490, 217] width 347 height 7
click at [446, 213] on p "Message" at bounding box center [490, 209] width 347 height 7
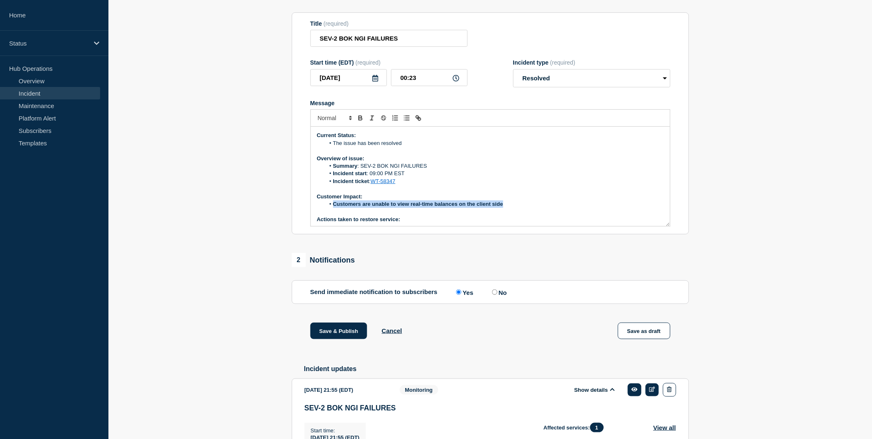
drag, startPoint x: 505, startPoint y: 219, endPoint x: 334, endPoint y: 222, distance: 171.0
click at [334, 208] on li "Customers are unable to view real-time balances on the client side" at bounding box center [494, 203] width 339 height 7
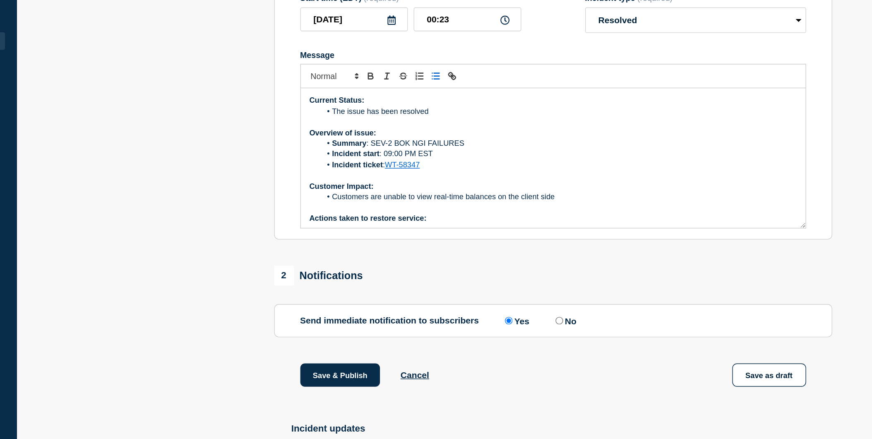
scroll to position [86, 0]
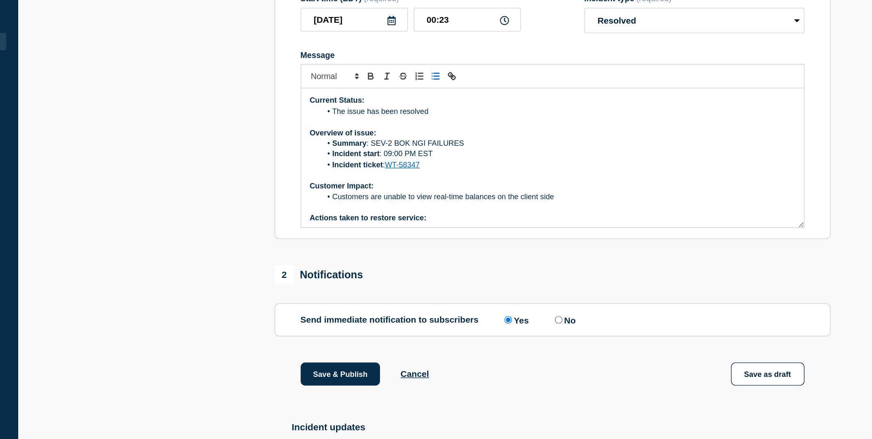
click at [531, 162] on p "Overview of issue:" at bounding box center [490, 158] width 347 height 7
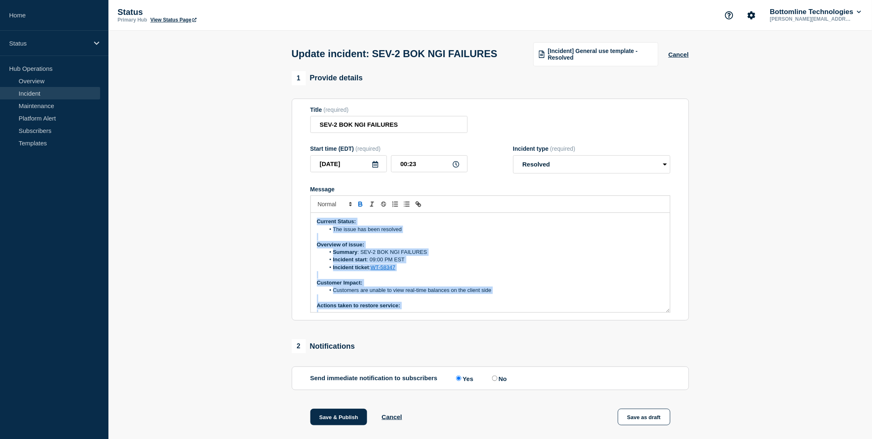
scroll to position [48, 0]
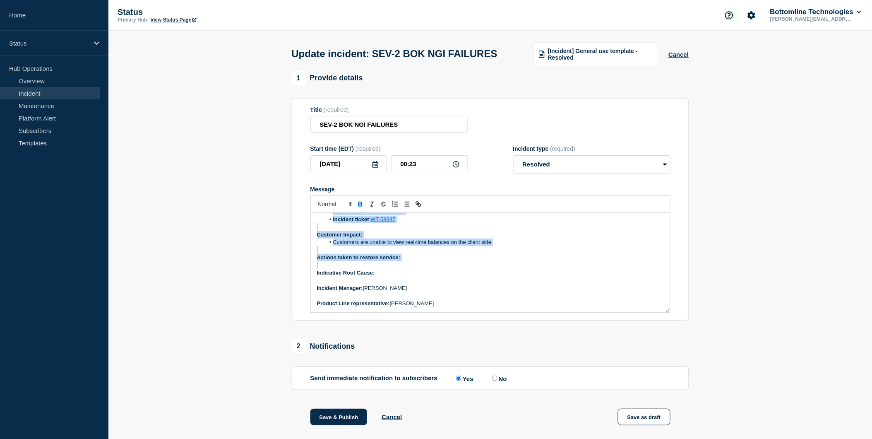
drag, startPoint x: 317, startPoint y: 236, endPoint x: 443, endPoint y: 344, distance: 166.0
click at [443, 344] on div "1 Provide details Title (required) SEV-2 BOK NGI FAILURES Start time (EDT) (req…" at bounding box center [490, 420] width 407 height 699
copy div "Current Status: The issue has been resolved Overview of issue: Summary : SEV-2 …"
click at [684, 58] on button "Cancel" at bounding box center [679, 54] width 20 height 7
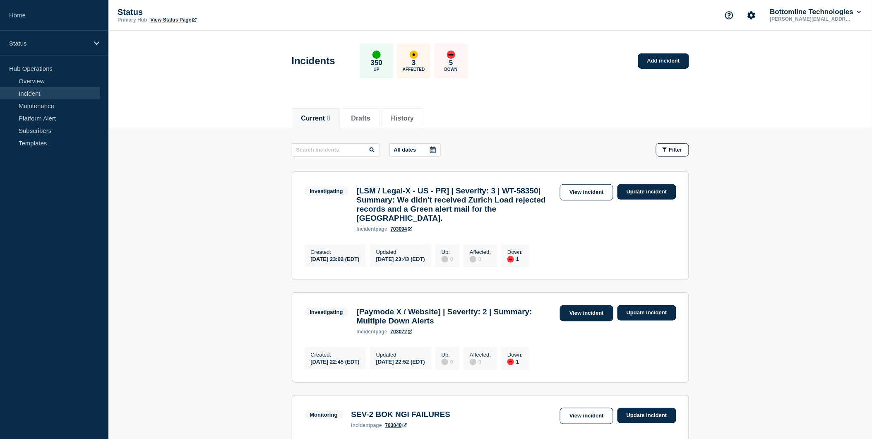
click at [593, 321] on link "View incident" at bounding box center [586, 313] width 53 height 16
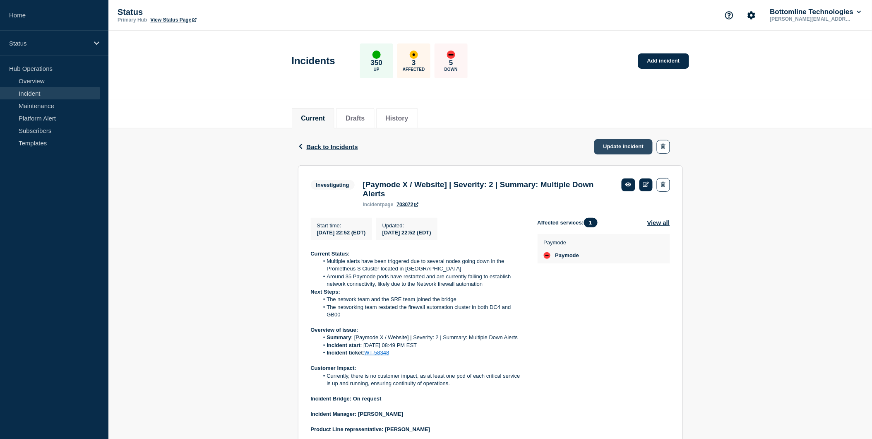
click at [635, 147] on link "Update incident" at bounding box center [624, 146] width 59 height 15
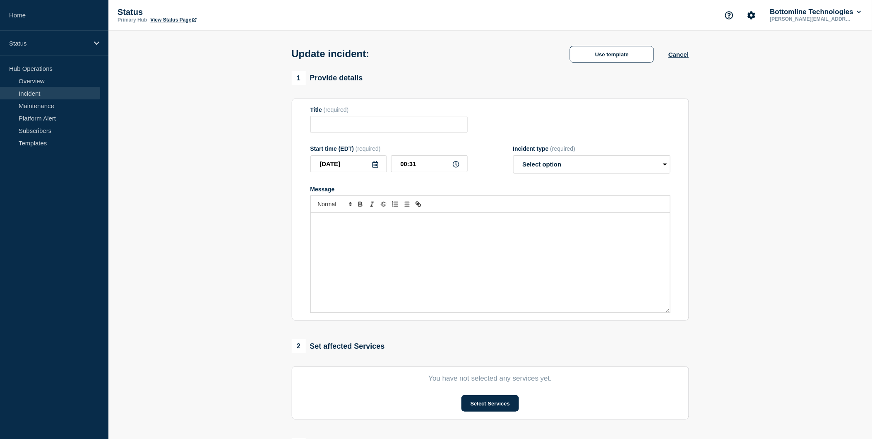
type input "[Paymode X / Website] | Severity: 2 | Summary: Multiple Down Alerts"
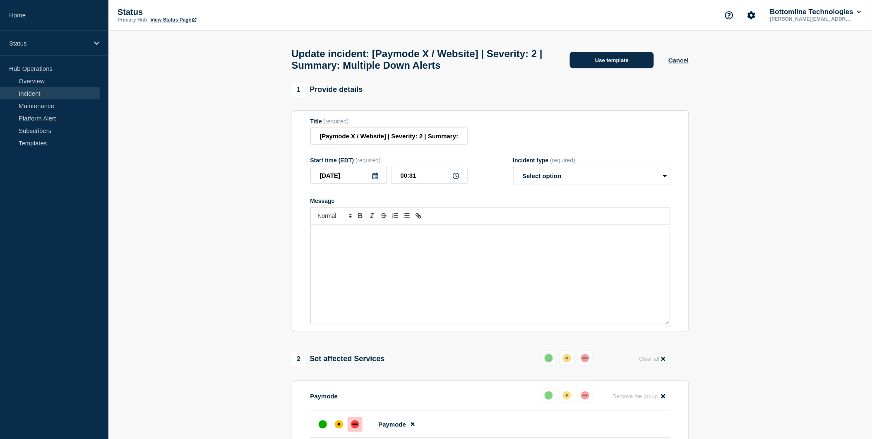
click at [607, 62] on button "Use template" at bounding box center [612, 60] width 84 height 17
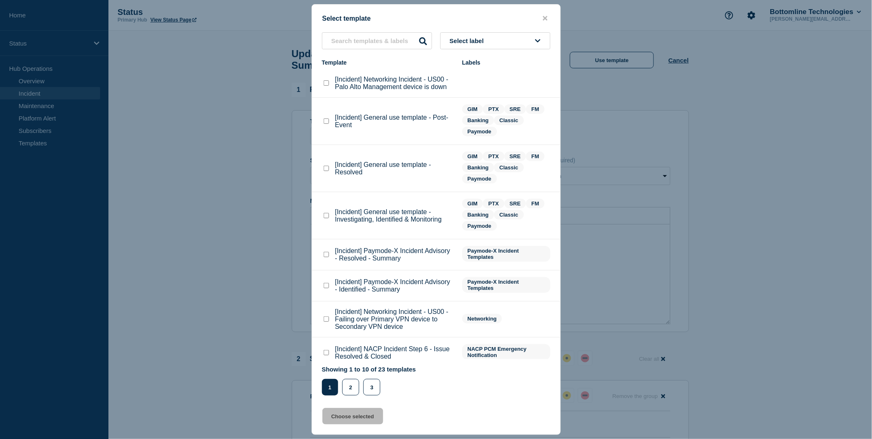
click at [328, 217] on checkbox"] "[Incident] General use template - Investigating, Identified & Monitoring checkb…" at bounding box center [326, 215] width 5 height 5
checkbox checkbox"] "true"
click at [332, 395] on button "Choose selected" at bounding box center [353, 416] width 61 height 17
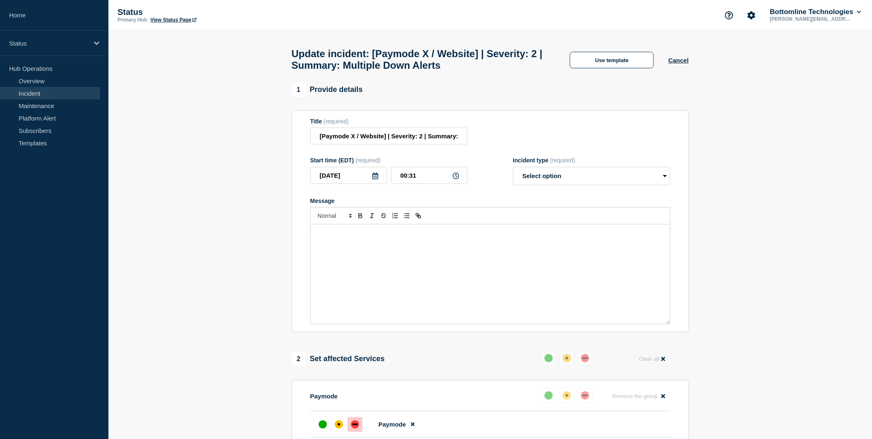
select select "investigating"
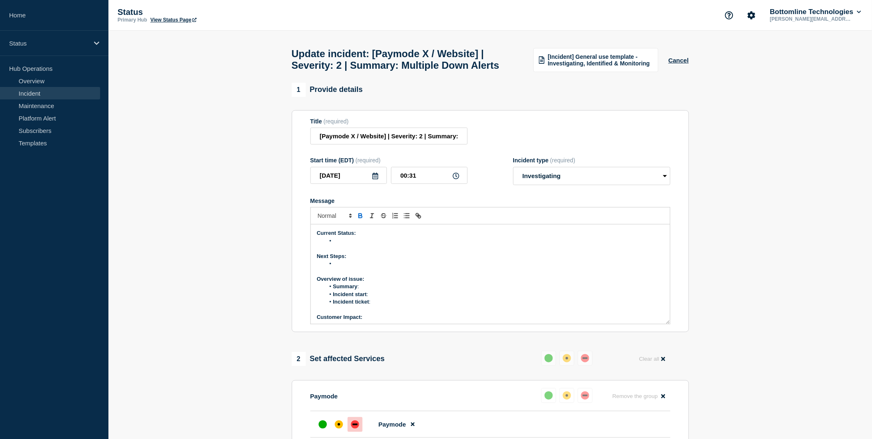
click at [340, 245] on li "Message" at bounding box center [494, 240] width 339 height 7
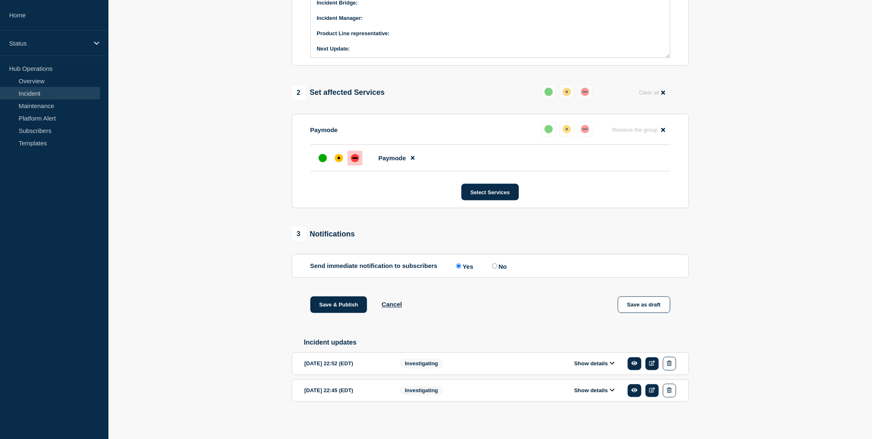
scroll to position [290, 0]
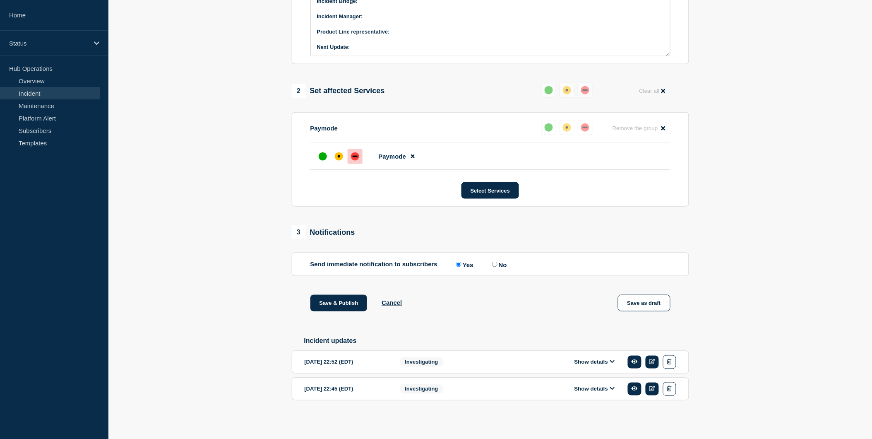
click at [615, 364] on icon at bounding box center [612, 361] width 5 height 5
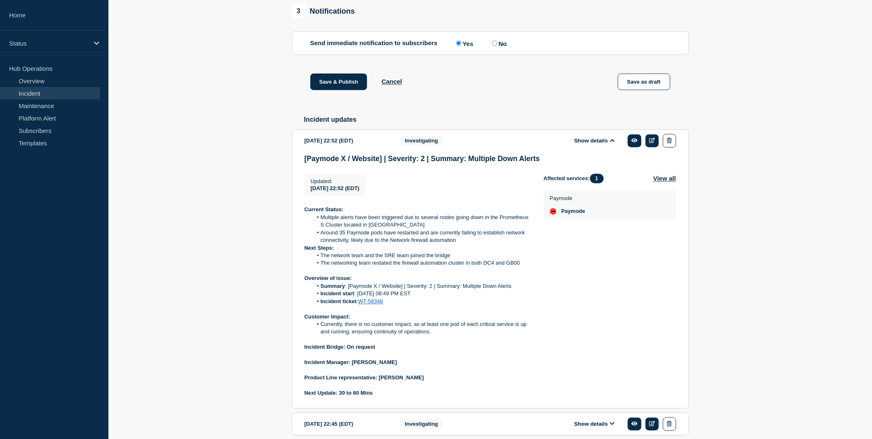
scroll to position [491, 0]
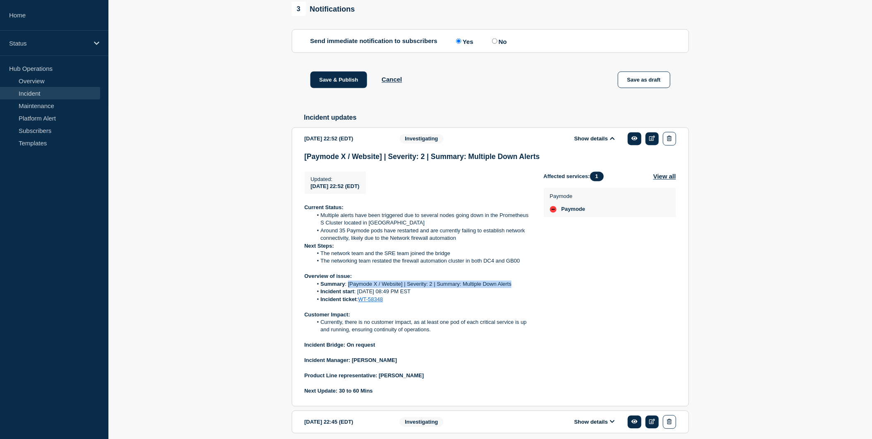
drag, startPoint x: 348, startPoint y: 308, endPoint x: 516, endPoint y: 304, distance: 168.2
click at [516, 288] on li "Summary : [Paymode X / Website] | Severity: 2 | Summary: Multiple Down Alerts" at bounding box center [422, 284] width 218 height 7
copy li "[Paymode X / Website] | Severity: 2 | Summary: Multiple Down Alerts"
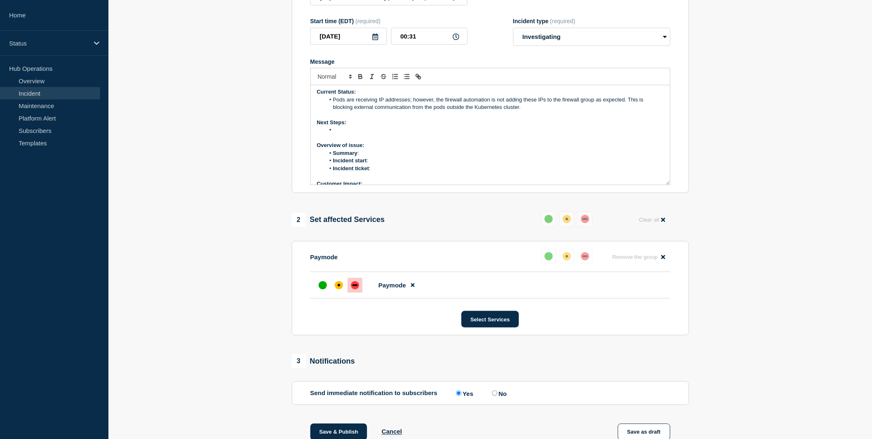
scroll to position [0, 0]
click at [374, 159] on li "Summary :" at bounding box center [494, 155] width 339 height 7
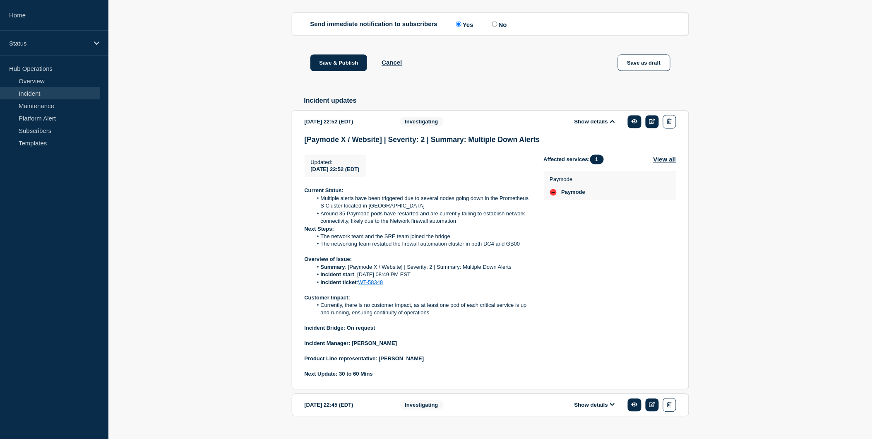
scroll to position [513, 0]
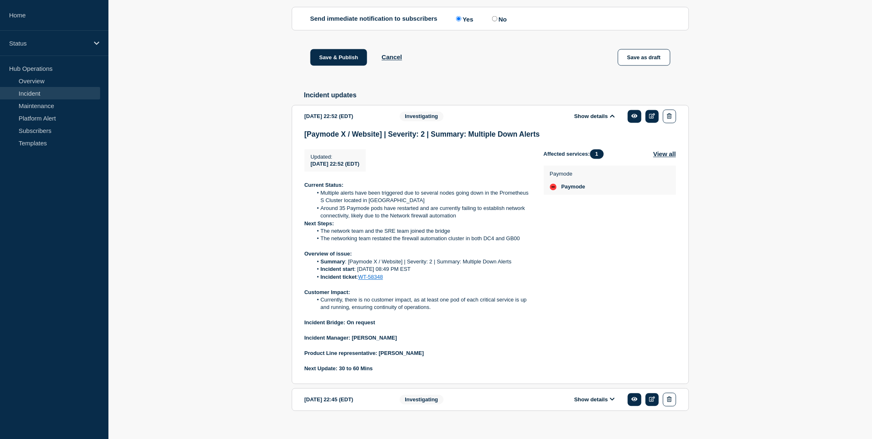
drag, startPoint x: 359, startPoint y: 290, endPoint x: 424, endPoint y: 290, distance: 65.4
click at [424, 273] on li "Incident start : 26th August 08:49 PM EST" at bounding box center [422, 269] width 218 height 7
copy li "26th August 08:49 PM EST"
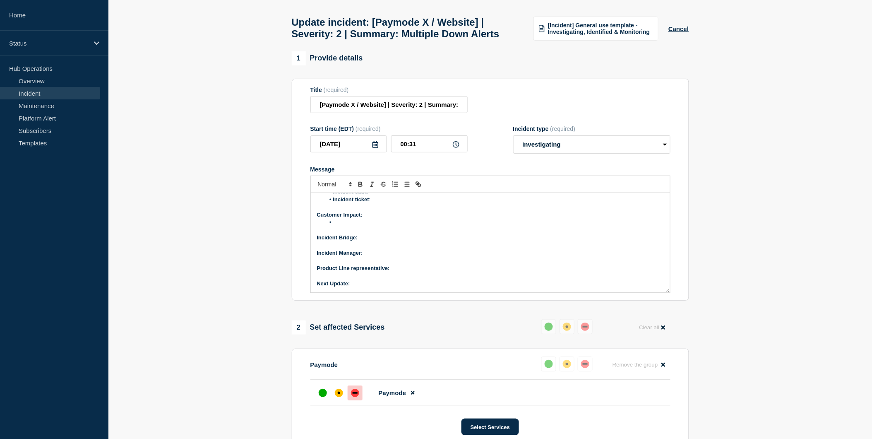
scroll to position [0, 0]
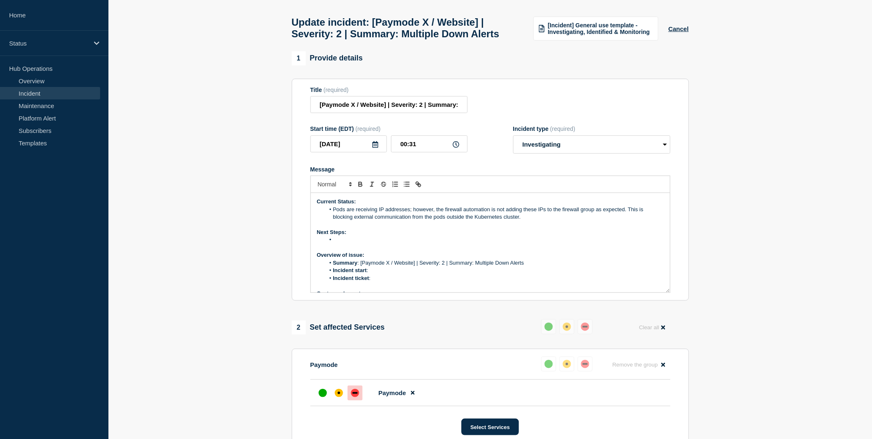
click at [378, 274] on li "Incident start :" at bounding box center [494, 270] width 339 height 7
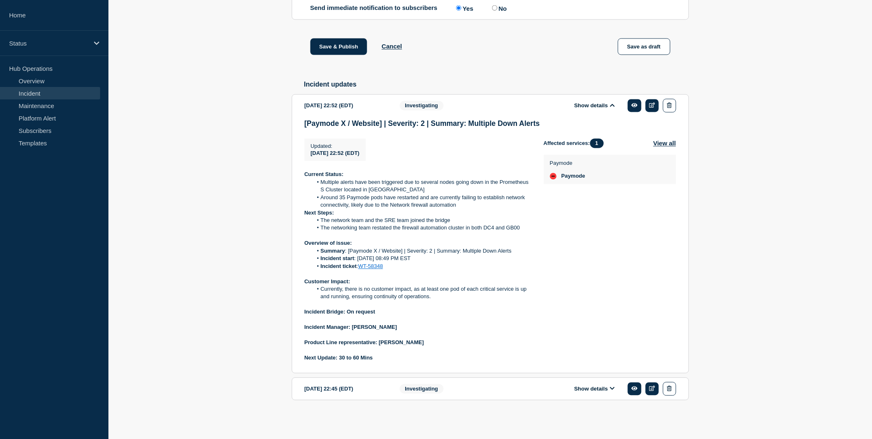
scroll to position [547, 0]
drag, startPoint x: 388, startPoint y: 267, endPoint x: 359, endPoint y: 264, distance: 29.5
click at [359, 264] on li "Incident ticket : WT-58348" at bounding box center [422, 266] width 218 height 7
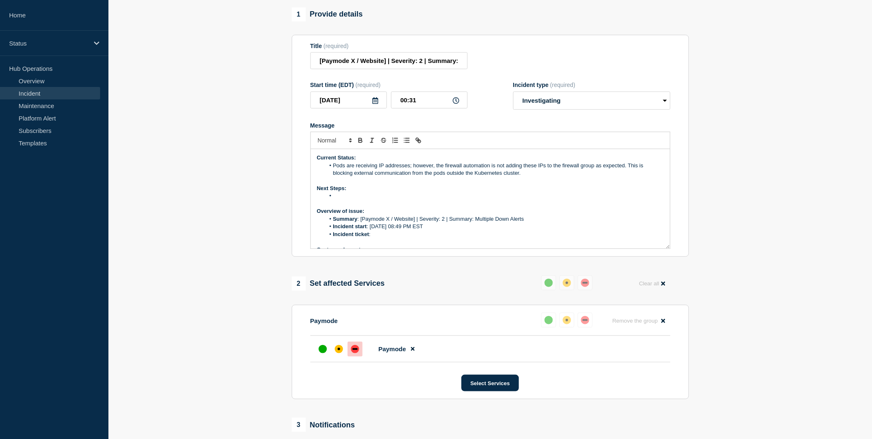
scroll to position [75, 0]
click at [378, 239] on li "Incident ticket :" at bounding box center [494, 234] width 339 height 7
click at [371, 231] on li "Incident start : 26th August 08:49 PM EST" at bounding box center [494, 226] width 339 height 7
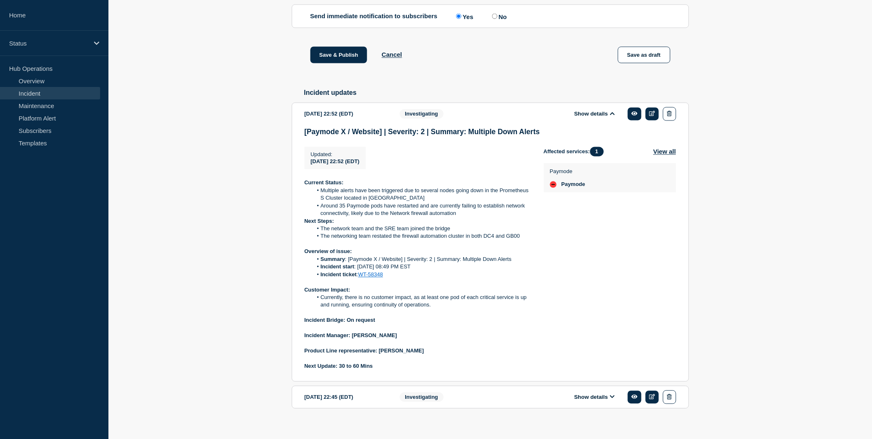
scroll to position [521, 0]
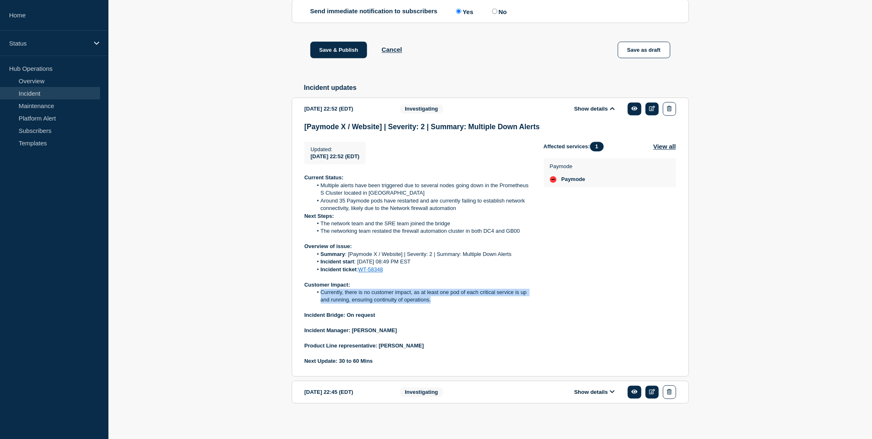
drag, startPoint x: 321, startPoint y: 313, endPoint x: 431, endPoint y: 323, distance: 110.6
click at [431, 304] on li "Currently, there is no customer impact, as at least one pod of each critical se…" at bounding box center [422, 296] width 218 height 15
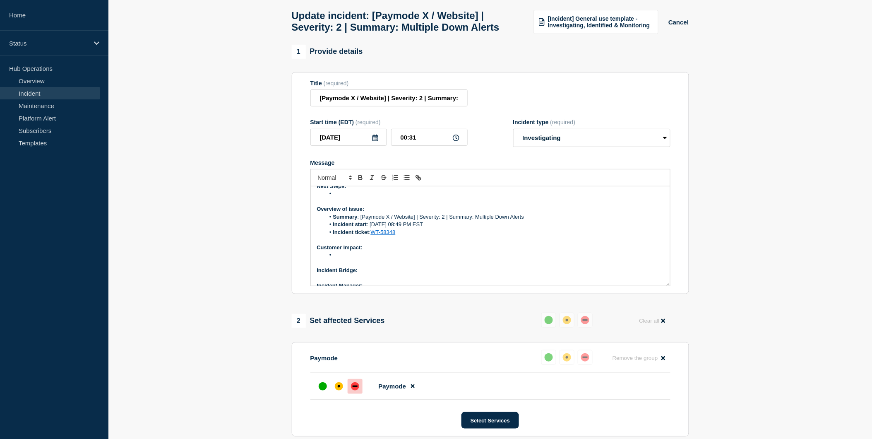
scroll to position [36, 0]
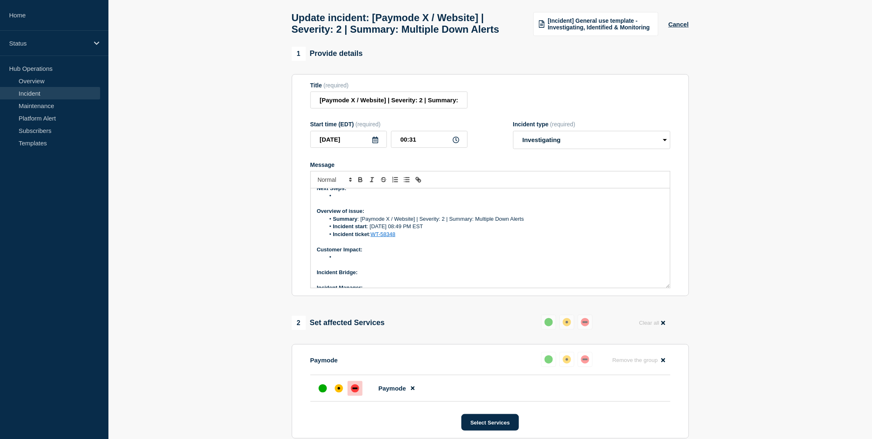
click at [357, 261] on li "Message" at bounding box center [494, 256] width 339 height 7
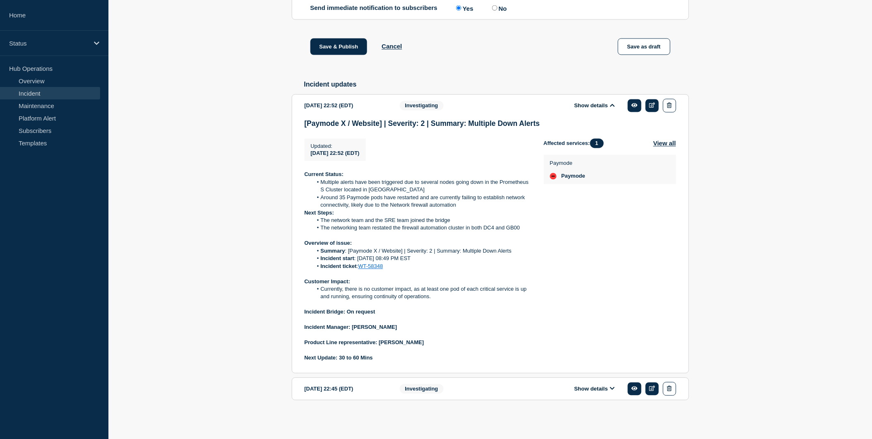
scroll to position [538, 0]
drag, startPoint x: 354, startPoint y: 336, endPoint x: 383, endPoint y: 338, distance: 29.5
click at [383, 330] on strong "Incident Manager: Sweta swain" at bounding box center [351, 327] width 93 height 6
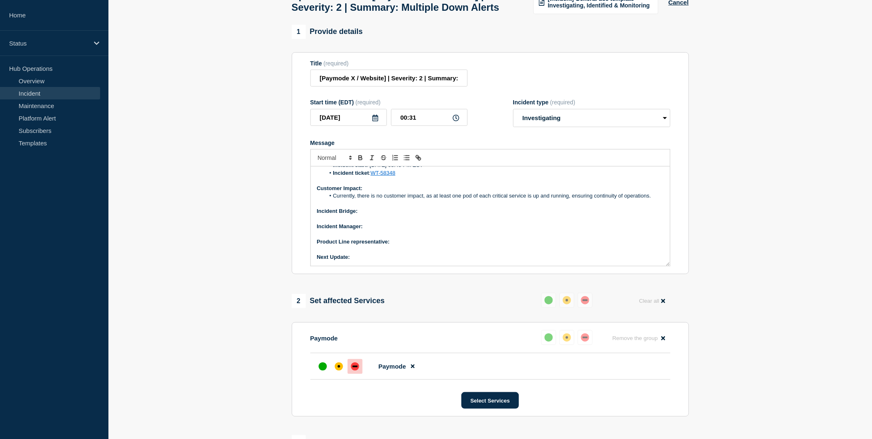
scroll to position [57, 0]
click at [373, 216] on p "Incident Bridge:" at bounding box center [490, 212] width 347 height 7
drag, startPoint x: 361, startPoint y: 229, endPoint x: 392, endPoint y: 232, distance: 31.6
click at [392, 216] on p "Incident Bridge: Sweta swain" at bounding box center [490, 212] width 347 height 7
drag, startPoint x: 391, startPoint y: 232, endPoint x: 361, endPoint y: 232, distance: 30.6
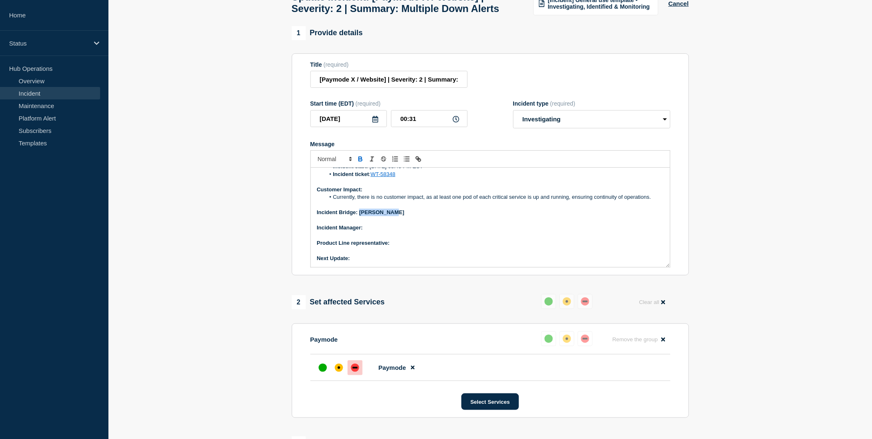
click at [361, 215] on strong "Incident Bridge: Sweta swain" at bounding box center [361, 212] width 88 height 6
click at [361, 216] on p "Incident Bridge: Sweta swain" at bounding box center [490, 212] width 347 height 7
click at [384, 231] on p "Incident Manager:" at bounding box center [490, 227] width 347 height 7
drag, startPoint x: 359, startPoint y: 231, endPoint x: 403, endPoint y: 228, distance: 43.6
click at [403, 216] on p "Incident Bridge: Sweta swain" at bounding box center [490, 212] width 347 height 7
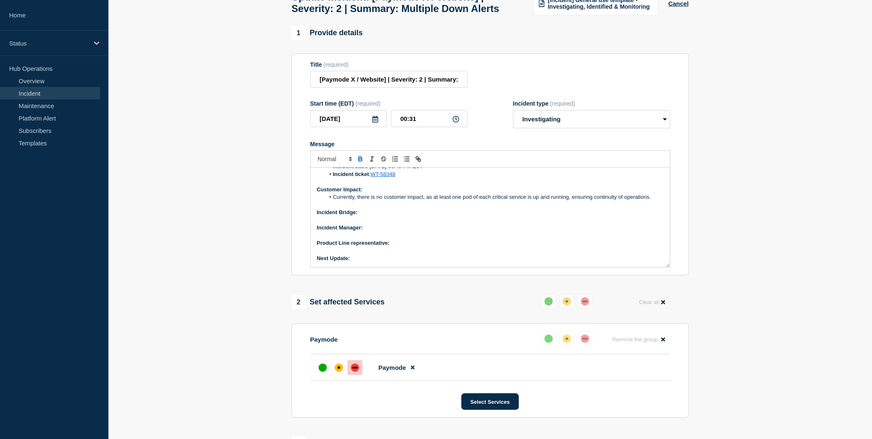
click at [403, 216] on p "Incident Bridge:" at bounding box center [490, 212] width 347 height 7
click at [388, 231] on p "Incident Manager:" at bounding box center [490, 227] width 347 height 7
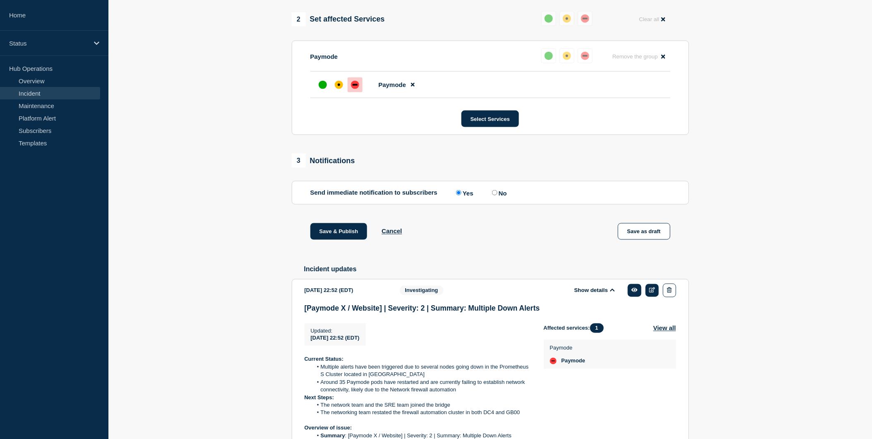
scroll to position [547, 0]
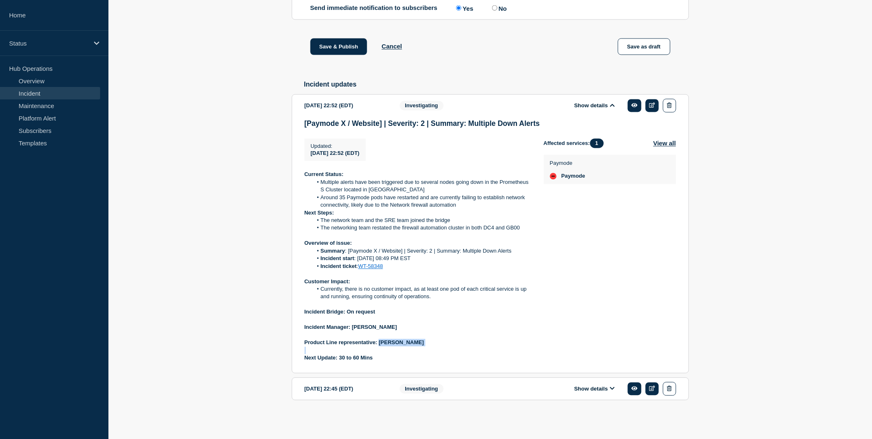
drag, startPoint x: 380, startPoint y: 343, endPoint x: 436, endPoint y: 347, distance: 56.5
click at [436, 347] on div "Current Status: Multiple alerts have been triggered due to several nodes going …" at bounding box center [418, 266] width 226 height 191
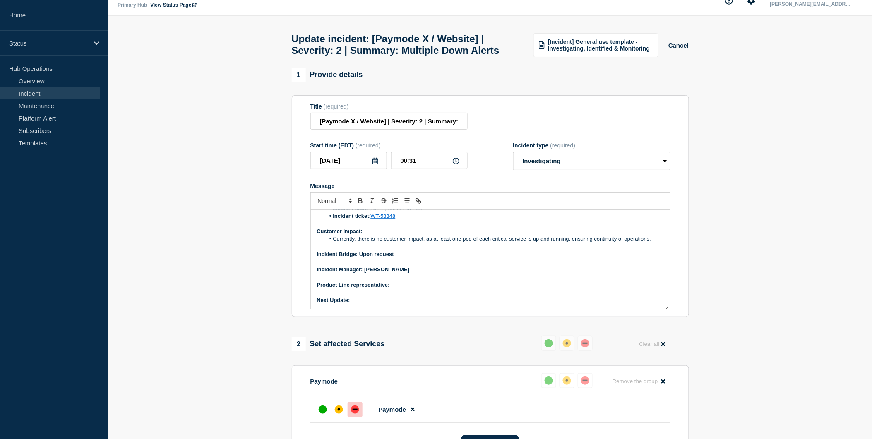
scroll to position [14, 0]
click at [399, 289] on p "Product Line representative:" at bounding box center [490, 285] width 347 height 7
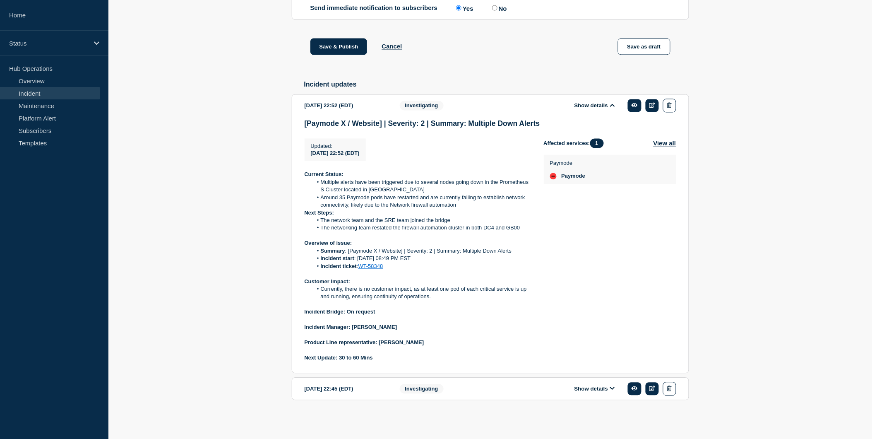
scroll to position [547, 0]
drag, startPoint x: 340, startPoint y: 358, endPoint x: 374, endPoint y: 359, distance: 34.0
click at [374, 359] on p "Next Update: 30 to 60 Mins" at bounding box center [418, 357] width 226 height 7
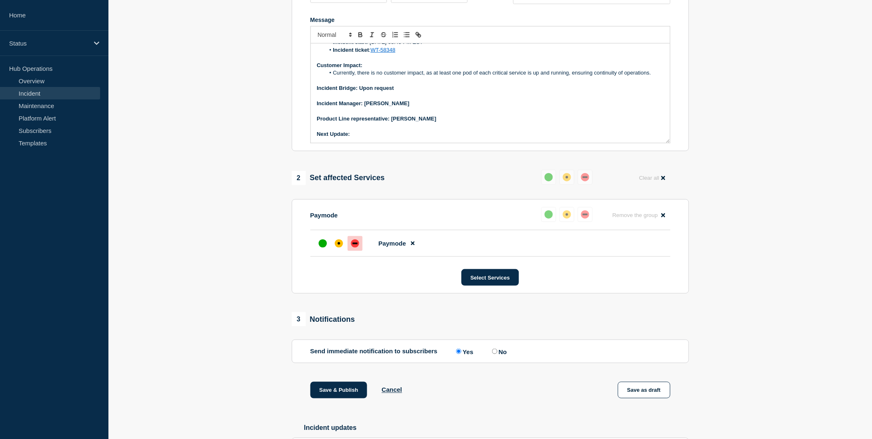
scroll to position [0, 0]
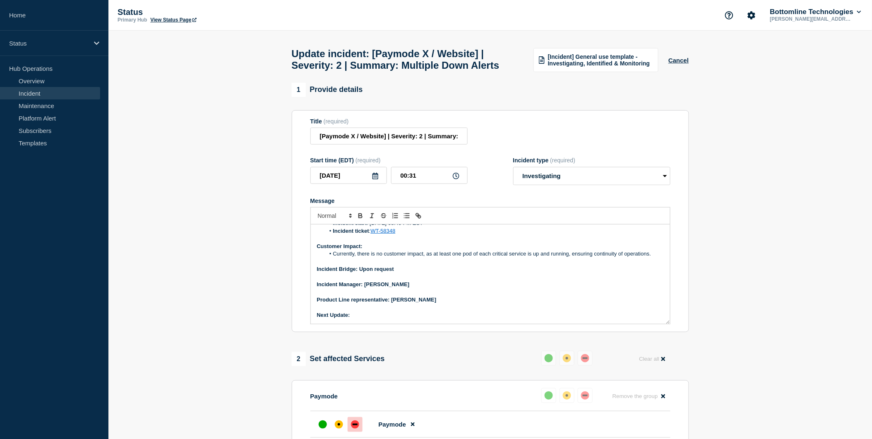
click at [362, 319] on p "Next Update:" at bounding box center [490, 314] width 347 height 7
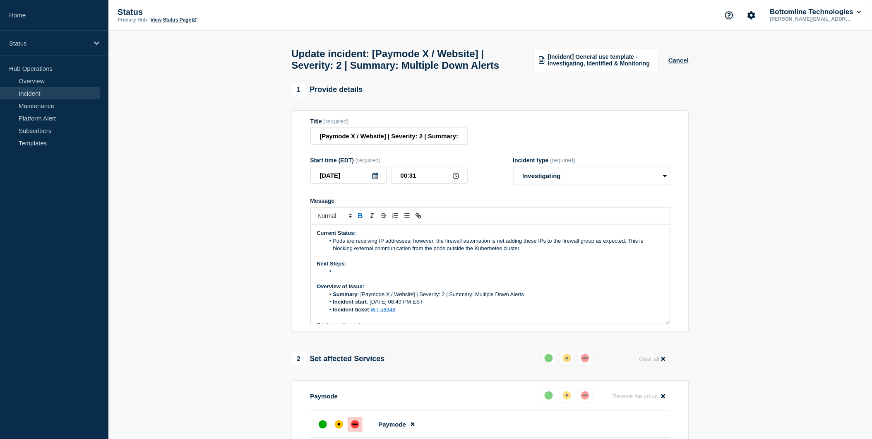
click at [341, 275] on li "Message" at bounding box center [494, 270] width 339 height 7
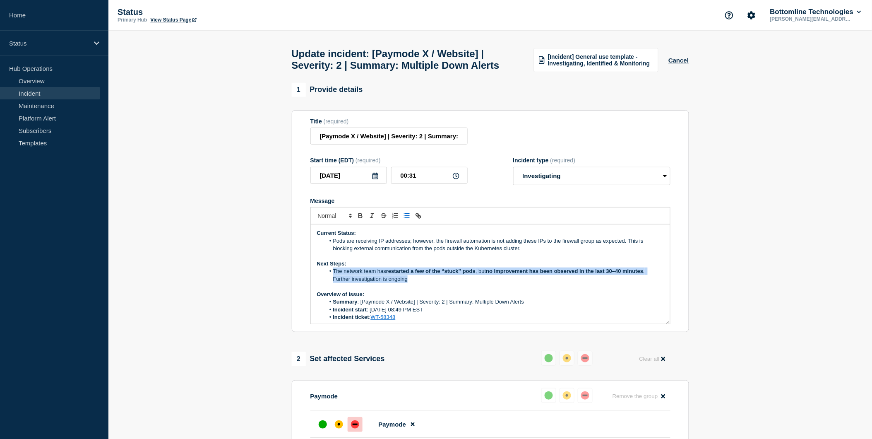
drag, startPoint x: 411, startPoint y: 300, endPoint x: 333, endPoint y: 292, distance: 78.7
click at [333, 283] on li "The network team has restarted a few of the “stuck” pods , but no improvement h…" at bounding box center [494, 274] width 339 height 15
drag, startPoint x: 333, startPoint y: 288, endPoint x: 417, endPoint y: 303, distance: 85.3
click at [417, 303] on div "Current Status: Pods are receiving IP addresses; however, the firewall automati…" at bounding box center [490, 273] width 359 height 99
click at [465, 290] on p "Message" at bounding box center [490, 286] width 347 height 7
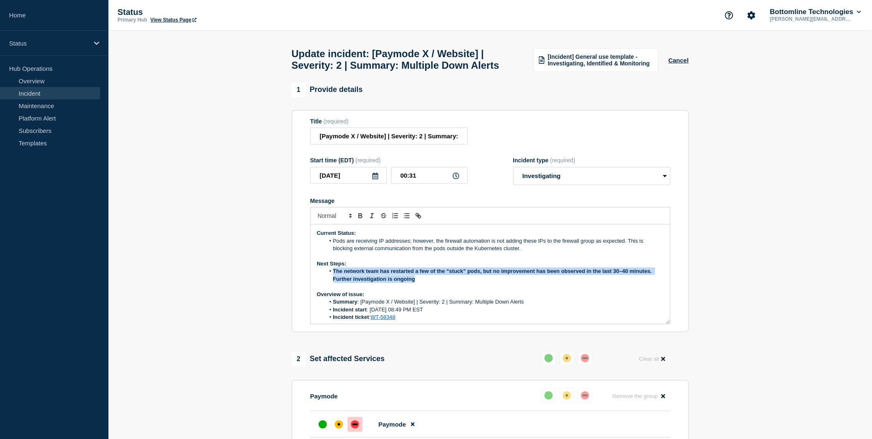
drag, startPoint x: 418, startPoint y: 299, endPoint x: 333, endPoint y: 290, distance: 85.3
click at [333, 283] on li "The network team has restarted a few of the “stuck” pods, but no improvement ha…" at bounding box center [494, 274] width 339 height 15
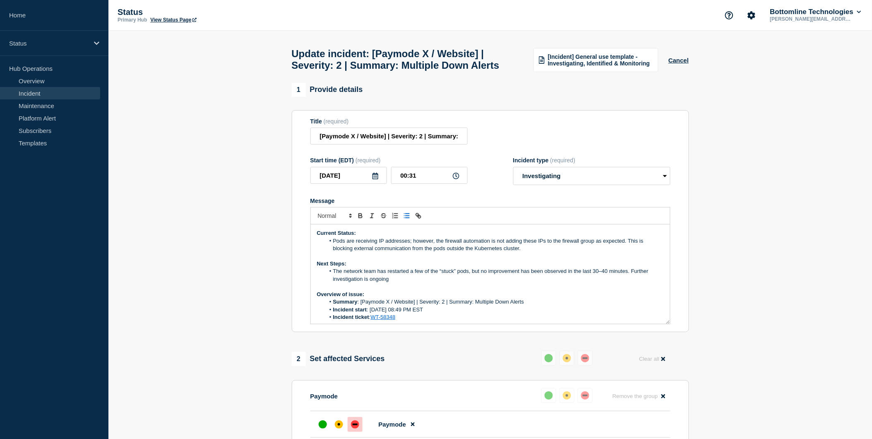
click at [451, 298] on p "Overview of issue:" at bounding box center [490, 294] width 347 height 7
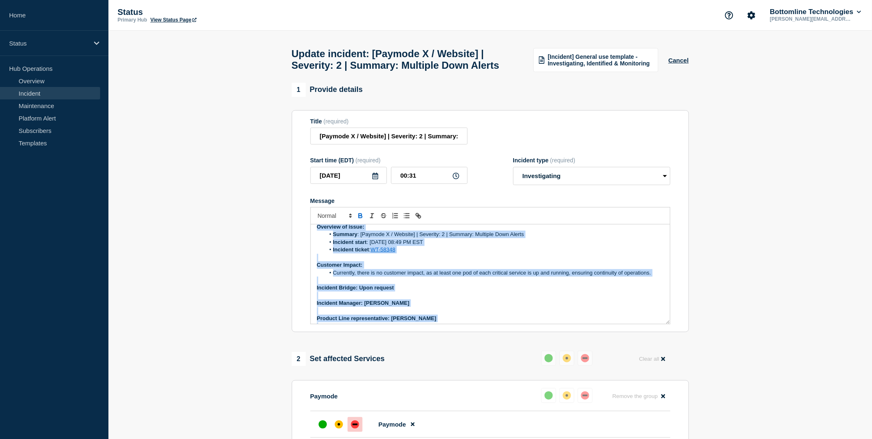
scroll to position [86, 0]
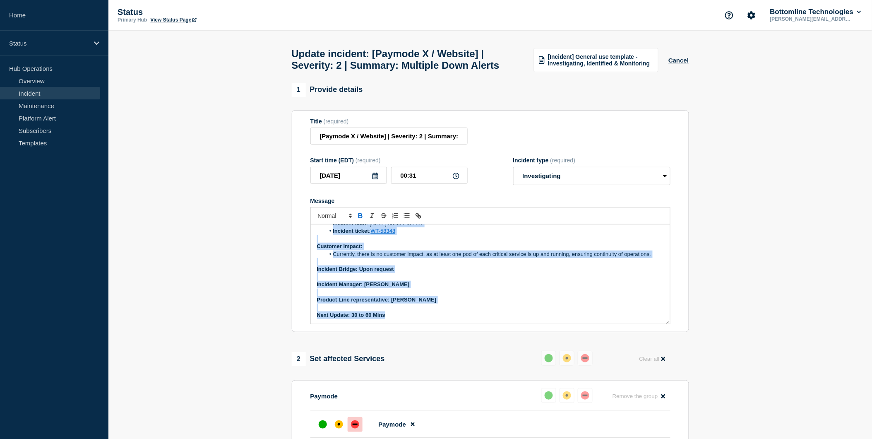
drag, startPoint x: 316, startPoint y: 251, endPoint x: 482, endPoint y: 353, distance: 194.7
click at [526, 281] on p "Message" at bounding box center [490, 276] width 347 height 7
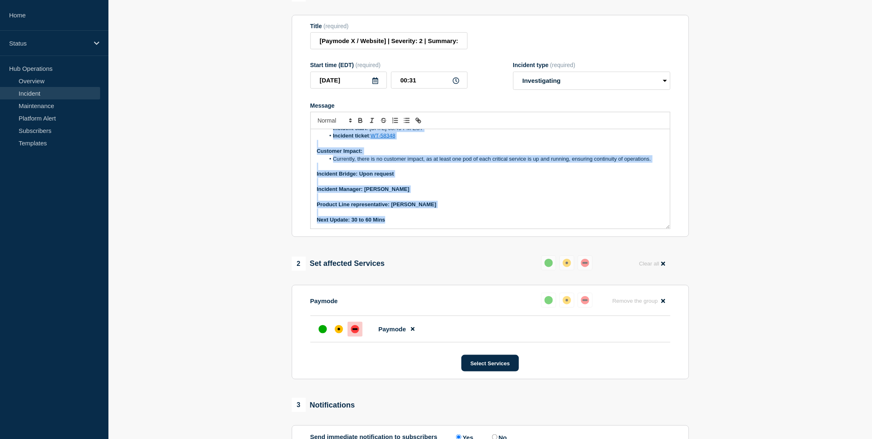
drag, startPoint x: 316, startPoint y: 156, endPoint x: 387, endPoint y: 261, distance: 127.1
click at [387, 261] on div "1 Provide details Title (required) [Paymode X / Website] | Severity: 2 | Summar…" at bounding box center [490, 422] width 407 height 868
click at [502, 170] on p "Message" at bounding box center [490, 166] width 347 height 7
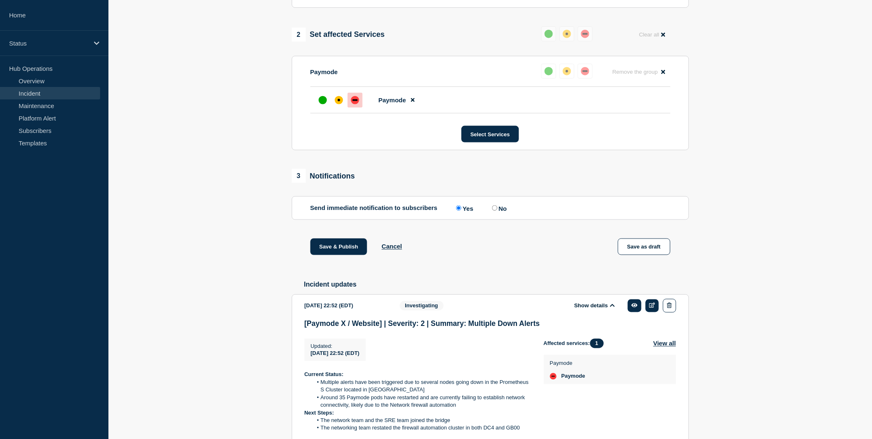
scroll to position [325, 0]
click at [351, 255] on button "Save & Publish" at bounding box center [339, 246] width 57 height 17
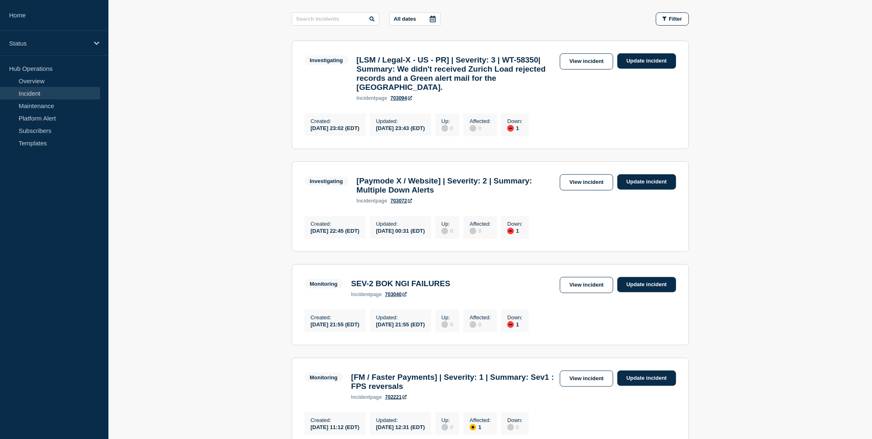
scroll to position [131, 0]
drag, startPoint x: 212, startPoint y: 217, endPoint x: 209, endPoint y: 189, distance: 28.4
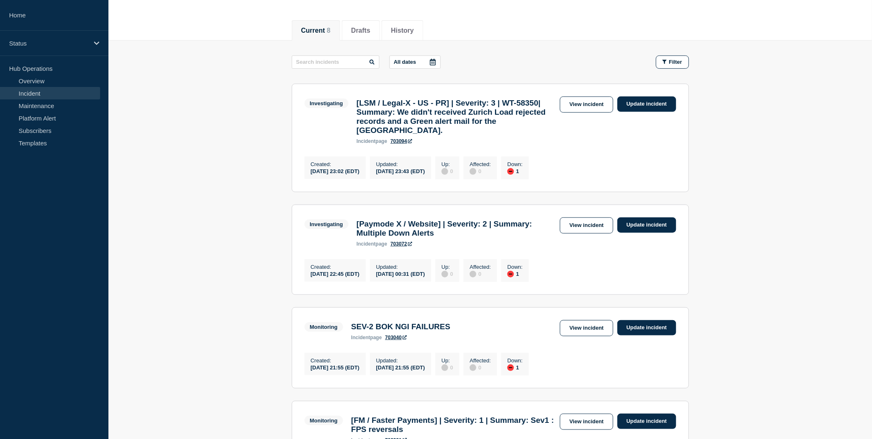
scroll to position [87, 0]
click at [590, 101] on link "View incident" at bounding box center [586, 105] width 53 height 16
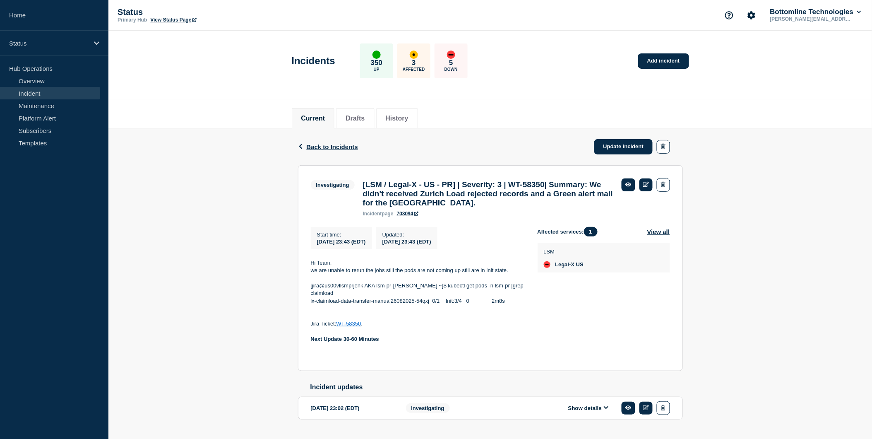
scroll to position [19, 0]
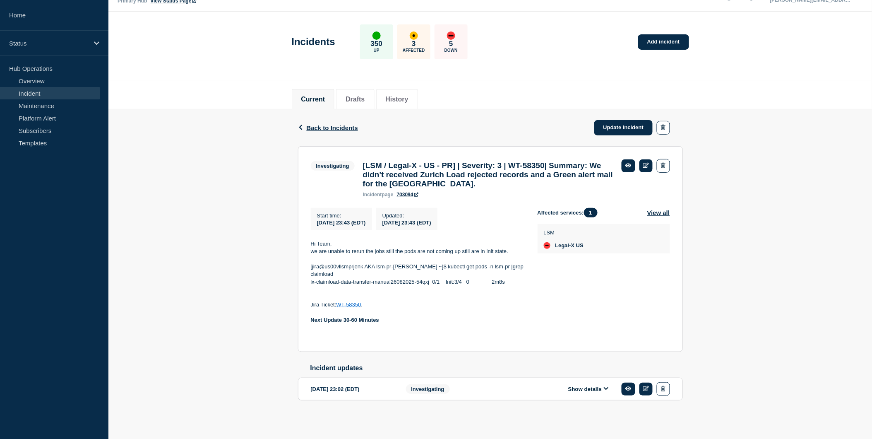
click at [608, 388] on icon at bounding box center [606, 388] width 5 height 3
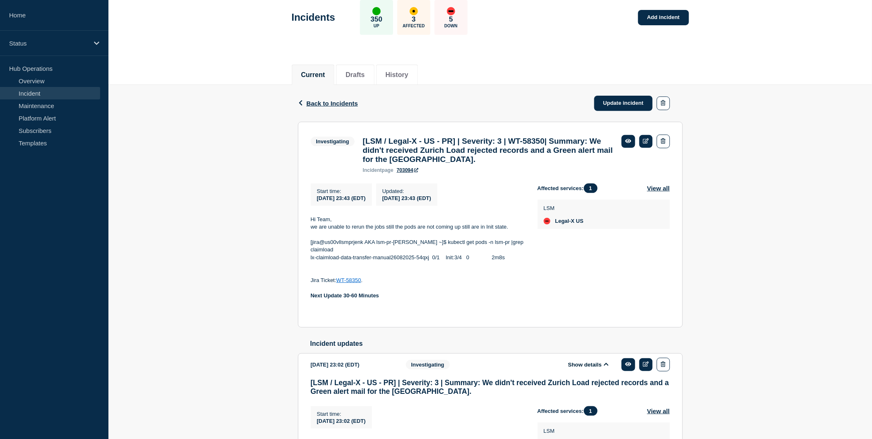
scroll to position [27, 0]
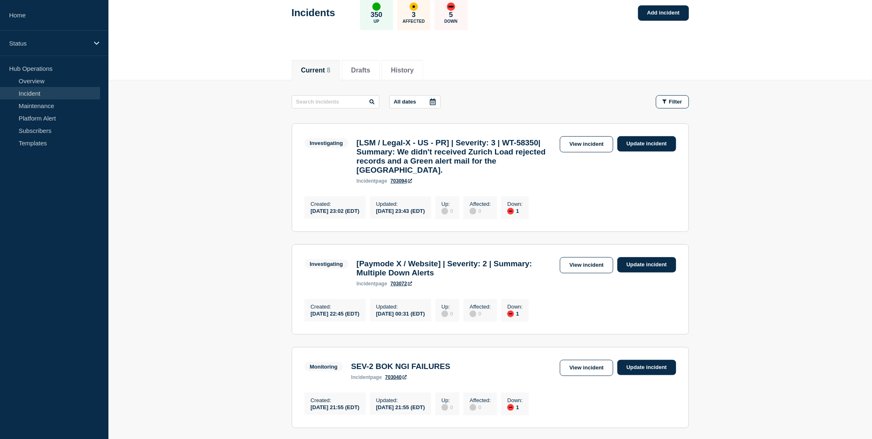
scroll to position [48, 0]
click at [589, 137] on link "View incident" at bounding box center [586, 145] width 53 height 16
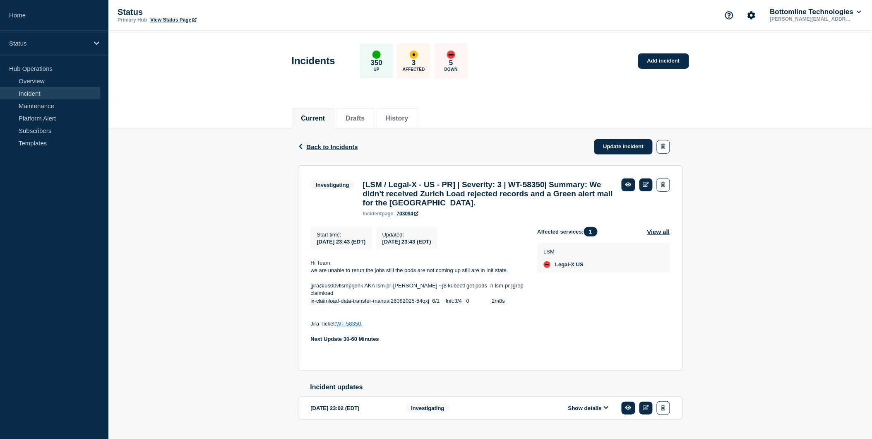
scroll to position [19, 0]
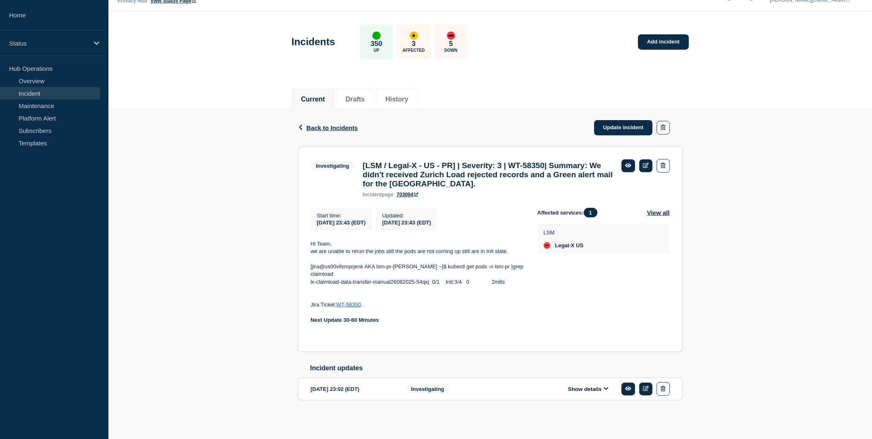
click at [602, 390] on button "Show details" at bounding box center [589, 389] width 46 height 7
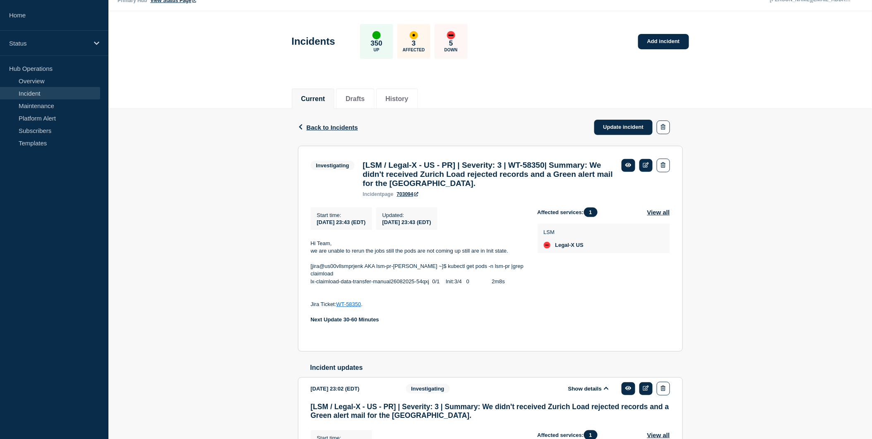
scroll to position [171, 0]
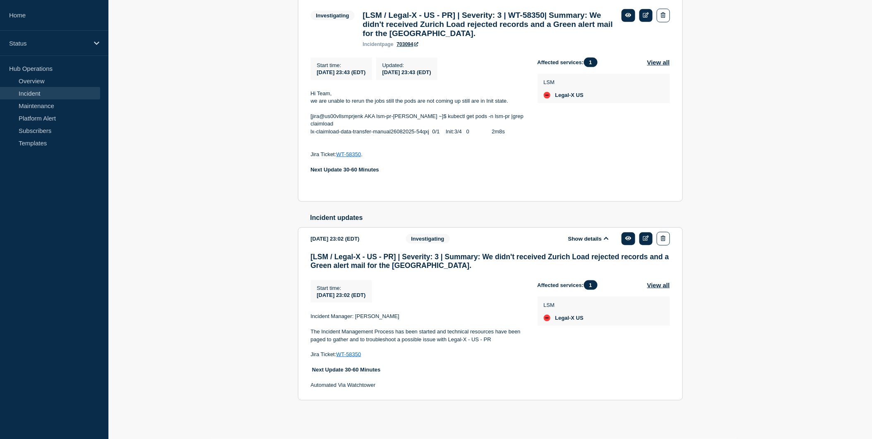
click at [354, 352] on link "WT-58350" at bounding box center [349, 354] width 25 height 6
drag, startPoint x: 355, startPoint y: 313, endPoint x: 390, endPoint y: 318, distance: 34.7
click at [390, 318] on p "Incident Manager: [PERSON_NAME]" at bounding box center [418, 316] width 214 height 7
copy p "Venkatesh G"
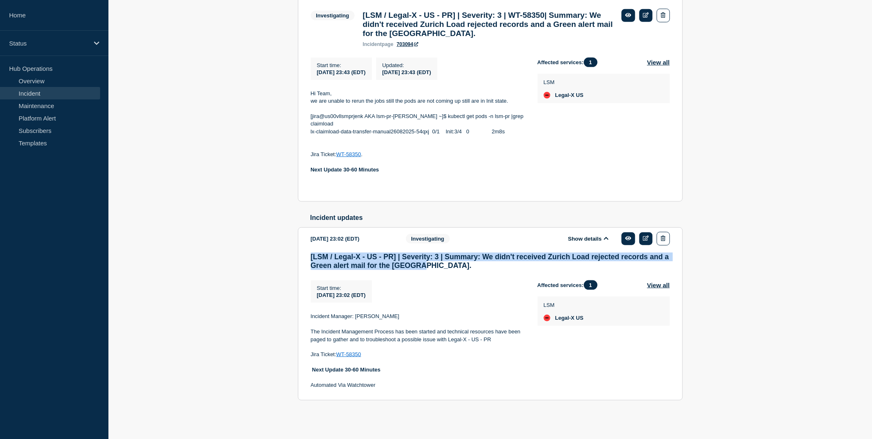
drag, startPoint x: 309, startPoint y: 257, endPoint x: 427, endPoint y: 266, distance: 118.4
click at [427, 266] on section "[DATE] 23:02 (EDT) Show details Investigating [LSM / Legal-X - US - PR] | Sever…" at bounding box center [490, 313] width 385 height 173
copy h3 "[LSM / Legal-X - US - PR] | Severity: 3 | Summary: We didn't received Zurich Lo…"
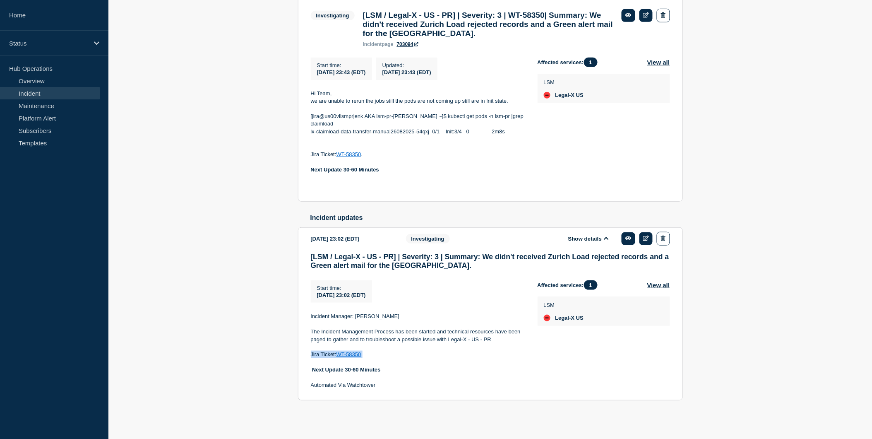
drag, startPoint x: 366, startPoint y: 350, endPoint x: 316, endPoint y: 349, distance: 50.1
click at [316, 349] on div "Incident Manager: Venkatesh G The Incident Management Process has been started …" at bounding box center [418, 351] width 214 height 77
copy div "Jira Ticket: WT-58350"
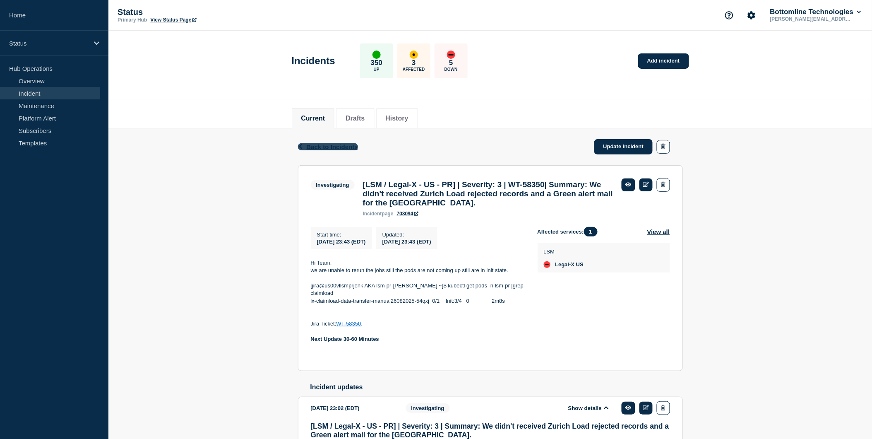
click at [328, 144] on span "Back to Incidents" at bounding box center [332, 146] width 51 height 7
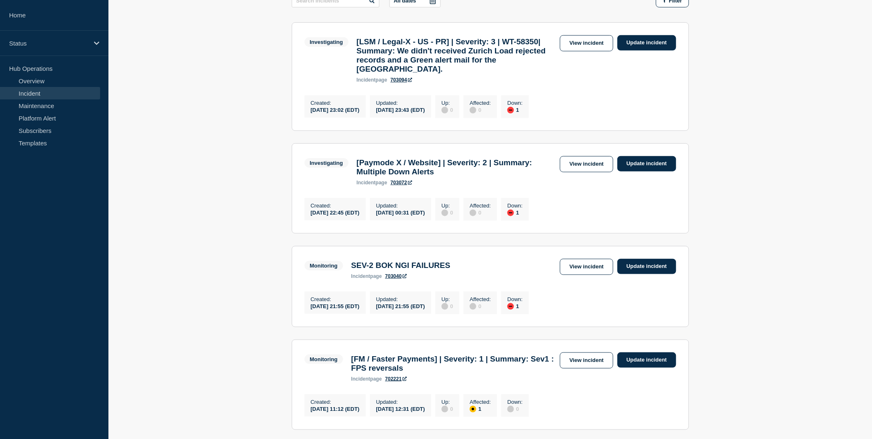
scroll to position [150, 0]
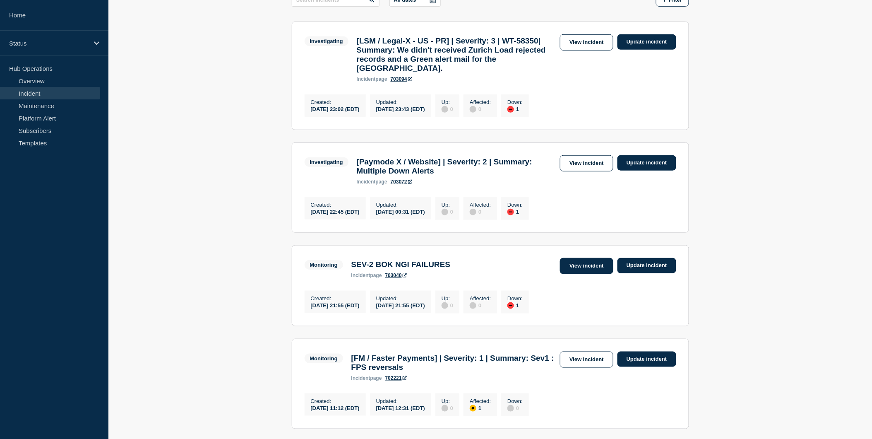
click at [590, 272] on link "View incident" at bounding box center [586, 266] width 53 height 16
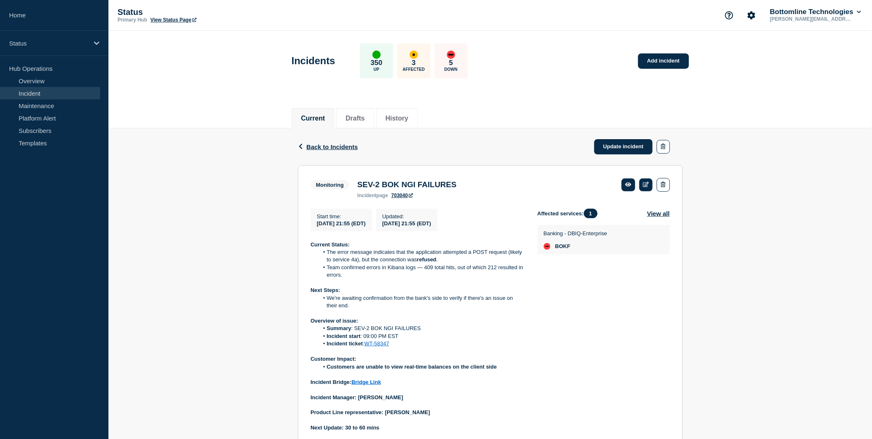
scroll to position [34, 0]
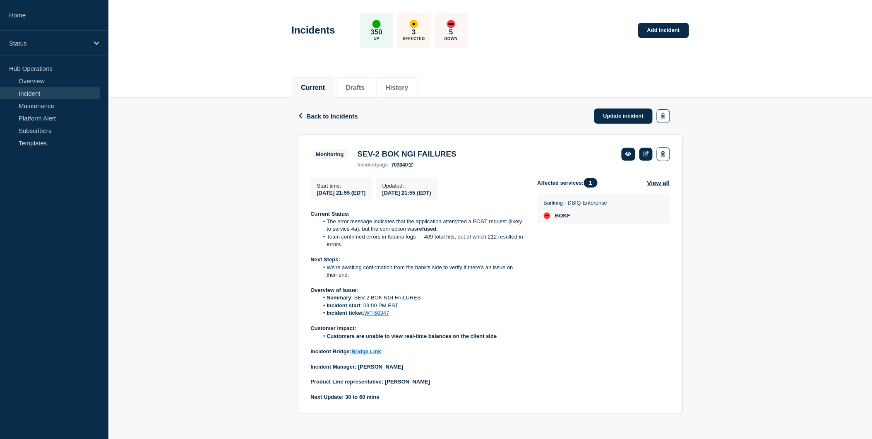
click at [317, 350] on strong "Incident Bridge: Bridge Link" at bounding box center [346, 351] width 70 height 6
drag, startPoint x: 326, startPoint y: 334, endPoint x: 503, endPoint y: 334, distance: 176.4
click at [503, 334] on li "Customers are unable to view real-time balances on the client side" at bounding box center [422, 336] width 206 height 7
copy strong "Customers are unable to view real-time balances on the client side"
click at [378, 313] on link "WT-58347" at bounding box center [377, 313] width 25 height 6
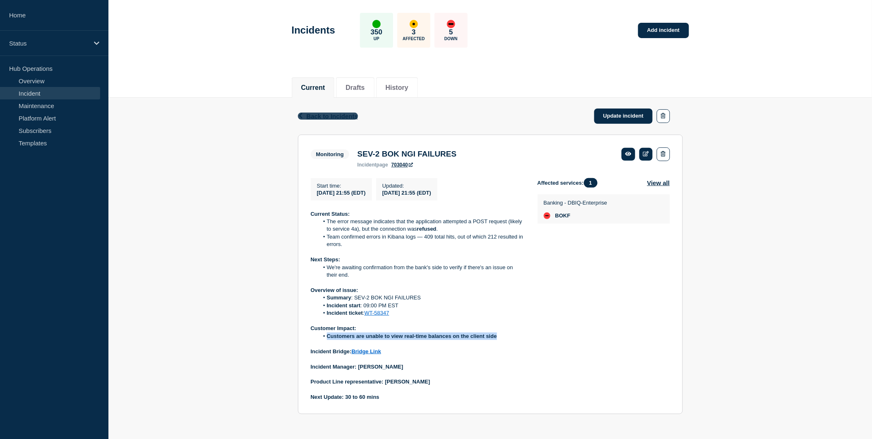
click at [317, 113] on span "Back to Incidents" at bounding box center [332, 116] width 51 height 7
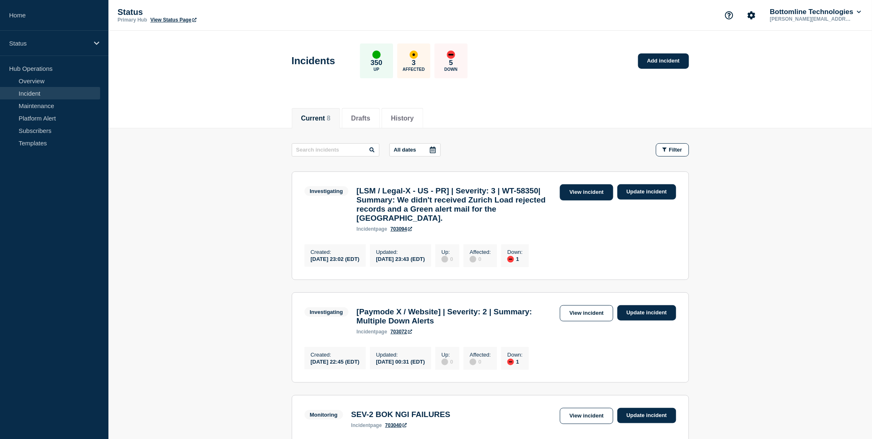
click at [582, 188] on link "View incident" at bounding box center [586, 192] width 53 height 16
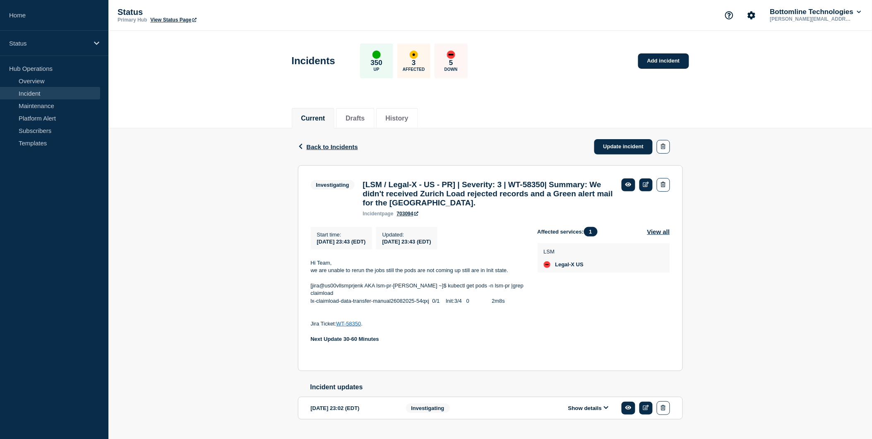
click at [343, 322] on link "WT-58350" at bounding box center [349, 324] width 25 height 6
click at [316, 143] on span "Back to Incidents" at bounding box center [332, 146] width 51 height 7
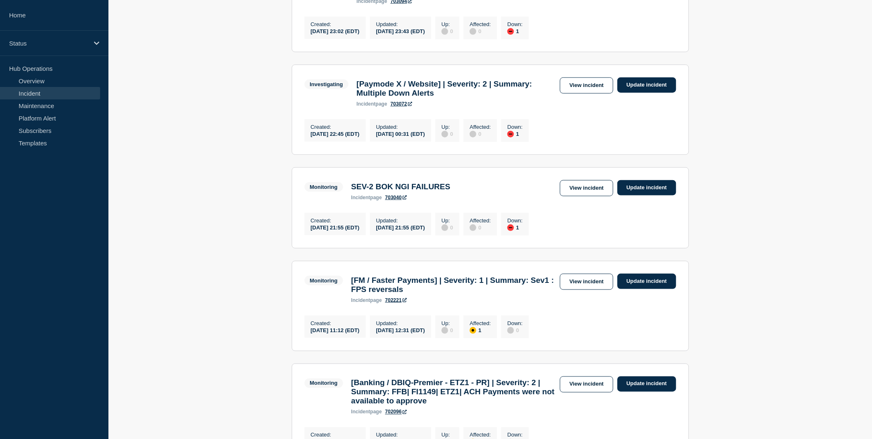
scroll to position [228, 0]
click at [596, 196] on link "View incident" at bounding box center [586, 188] width 53 height 16
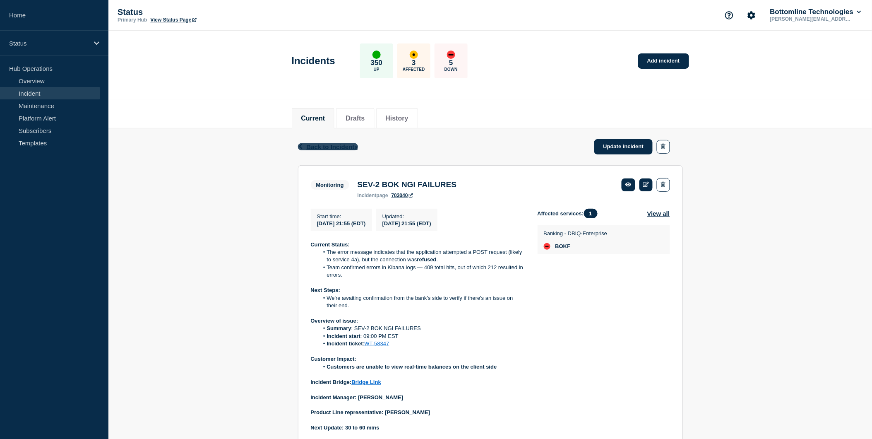
click at [319, 144] on span "Back to Incidents" at bounding box center [332, 146] width 51 height 7
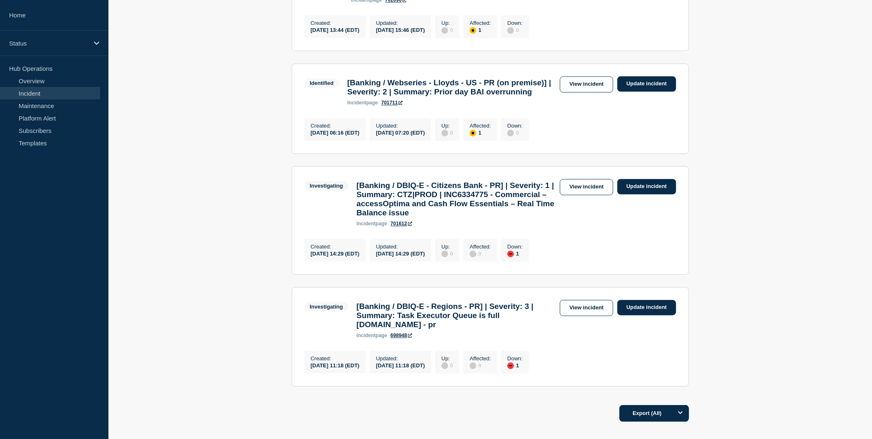
scroll to position [750, 0]
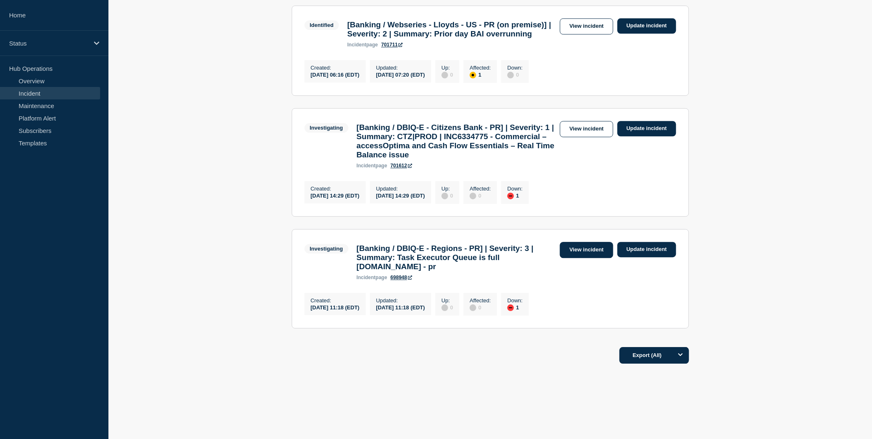
click at [585, 258] on link "View incident" at bounding box center [586, 250] width 53 height 16
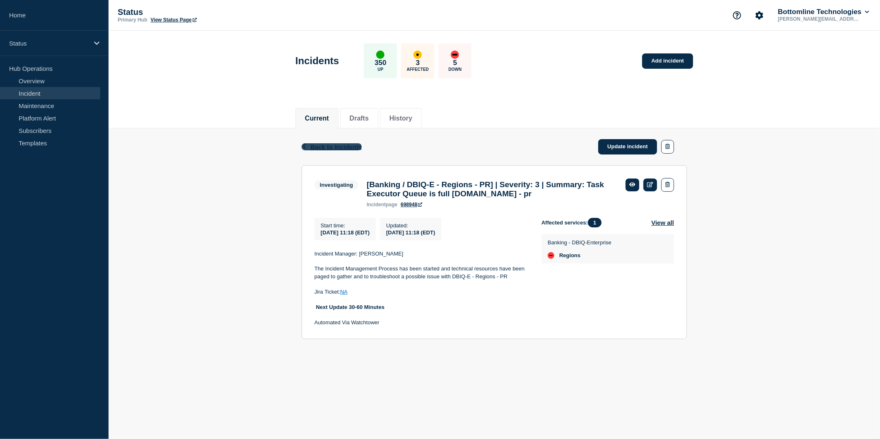
click at [320, 146] on span "Back to Incidents" at bounding box center [335, 146] width 51 height 7
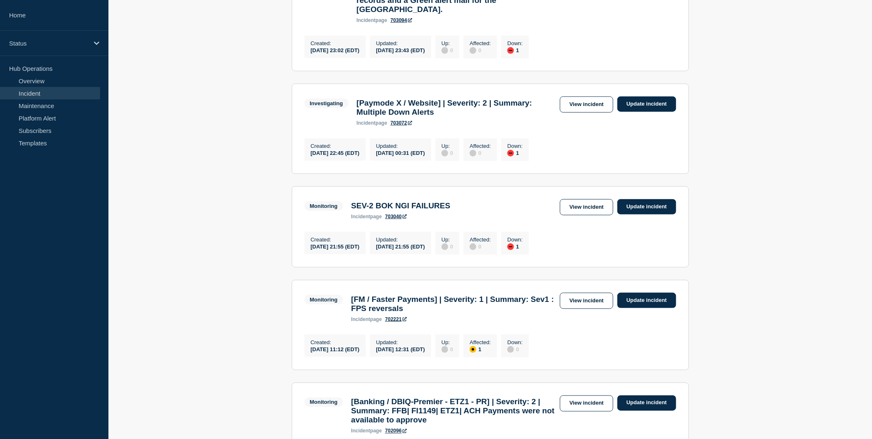
scroll to position [210, 0]
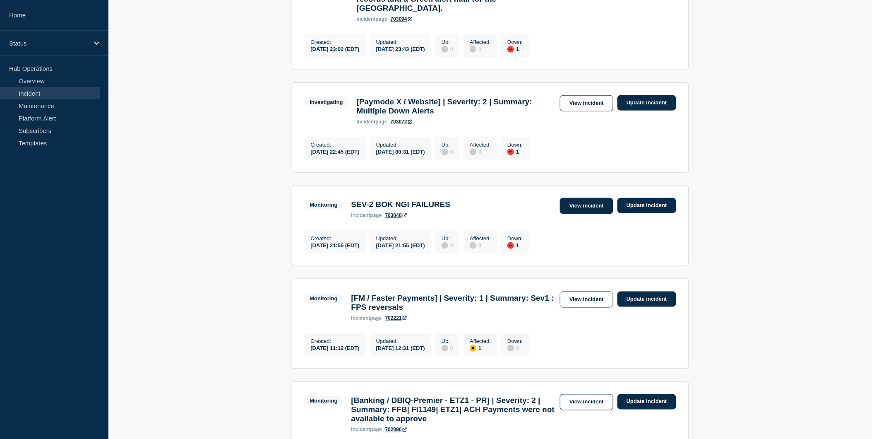
click at [600, 214] on link "View incident" at bounding box center [586, 206] width 53 height 16
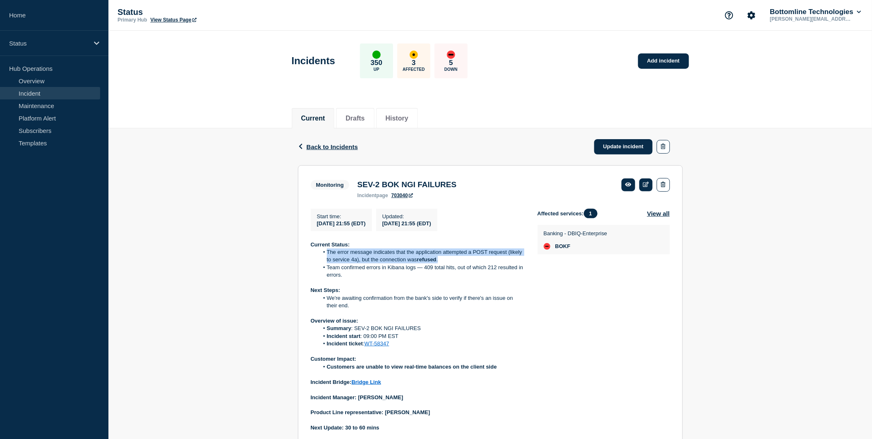
drag, startPoint x: 328, startPoint y: 255, endPoint x: 441, endPoint y: 262, distance: 112.4
click at [441, 262] on li "The error message indicates that the application attempted a POST request (like…" at bounding box center [422, 255] width 206 height 15
copy li "The error message indicates that the application attempted a POST request (like…"
drag, startPoint x: 327, startPoint y: 270, endPoint x: 345, endPoint y: 277, distance: 18.9
click at [345, 277] on li "Team confirmed errors in Kibana logs — 409 total hits, out of which 212 resulte…" at bounding box center [422, 271] width 206 height 15
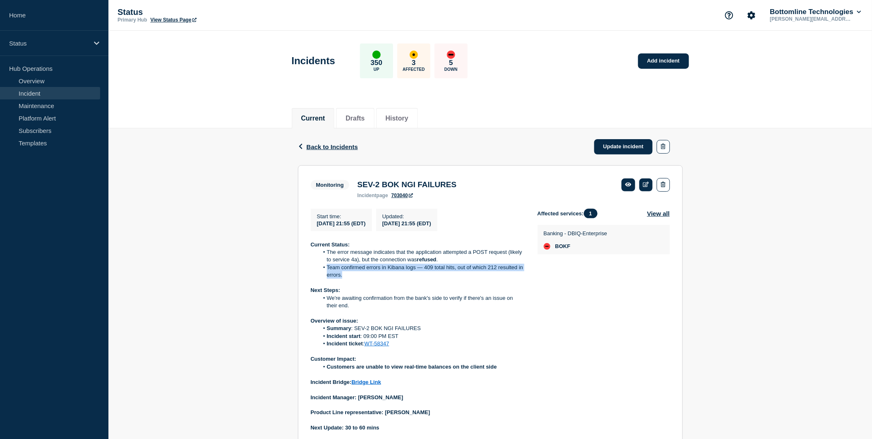
copy li "Team confirmed errors in Kibana logs — 409 total hits, out of which 212 resulte…"
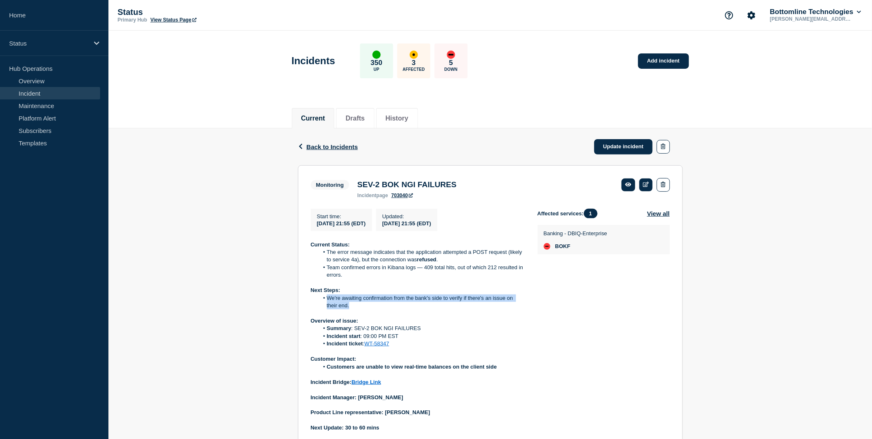
drag, startPoint x: 326, startPoint y: 300, endPoint x: 352, endPoint y: 310, distance: 27.5
click at [352, 310] on li "We're awaiting confirmation from the bank's side to verify if there's an issue …" at bounding box center [422, 301] width 206 height 15
copy li "We're awaiting confirmation from the bank's side to verify if there's an issue …"
